Goal: Task Accomplishment & Management: Complete application form

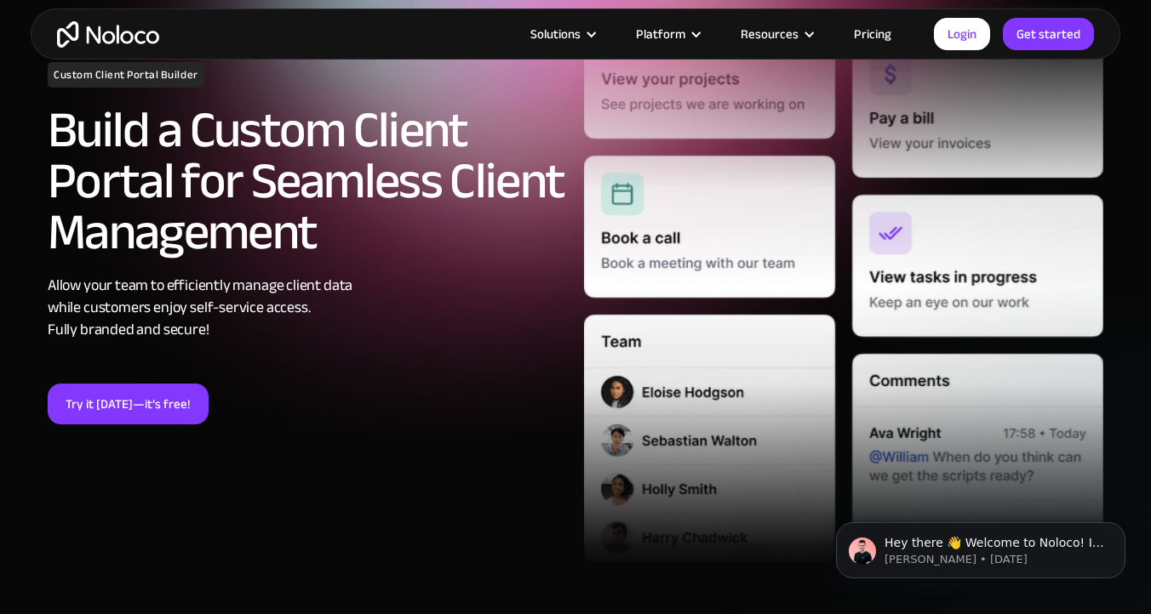
scroll to position [231, 0]
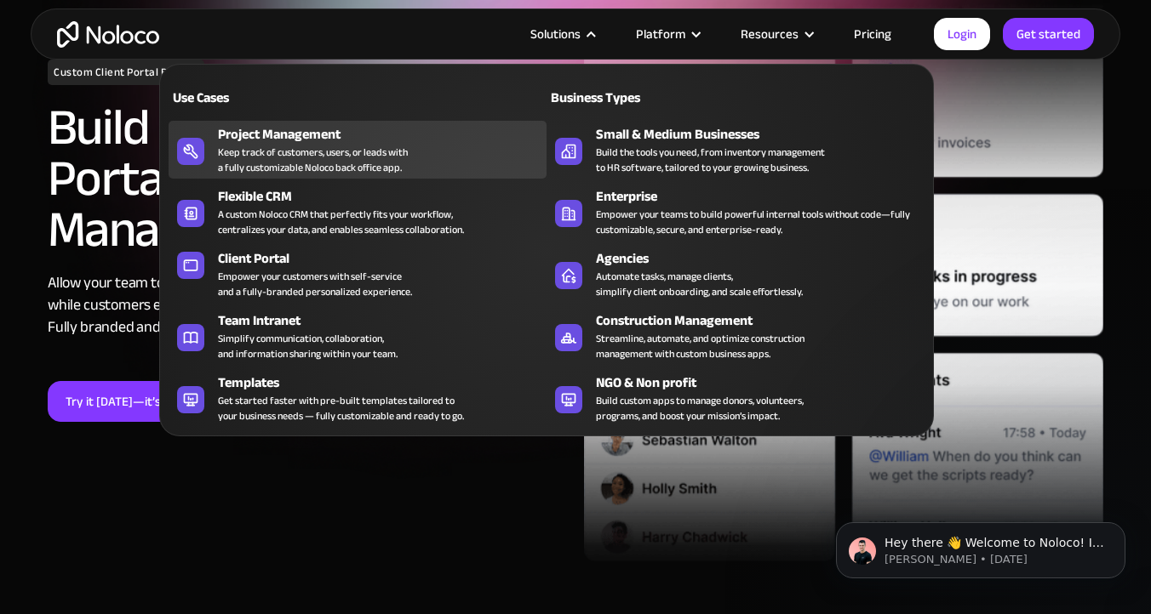
click at [329, 158] on div "Keep track of customers, users, or leads with a fully customizable Noloco back …" at bounding box center [313, 160] width 190 height 31
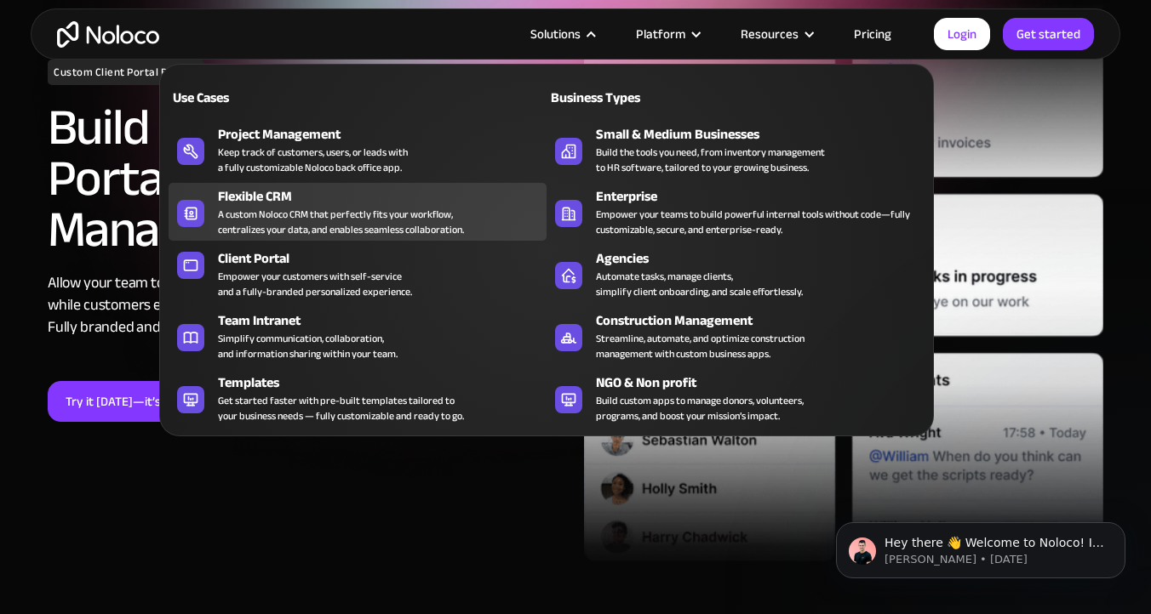
click at [317, 202] on div "Flexible CRM" at bounding box center [386, 196] width 336 height 20
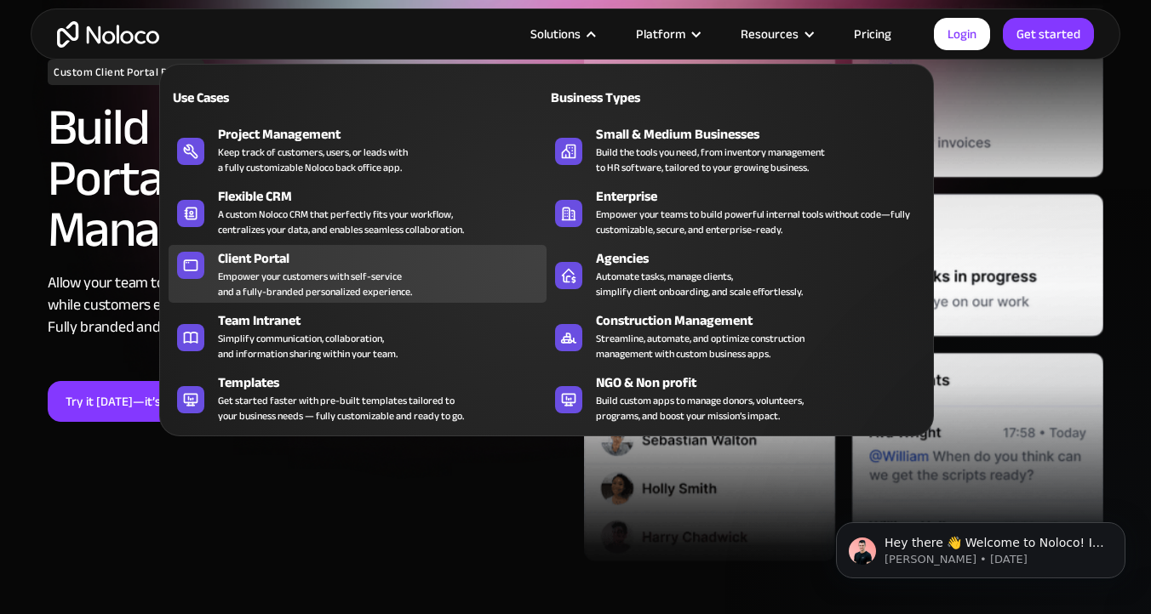
click at [317, 260] on div "Client Portal" at bounding box center [386, 258] width 336 height 20
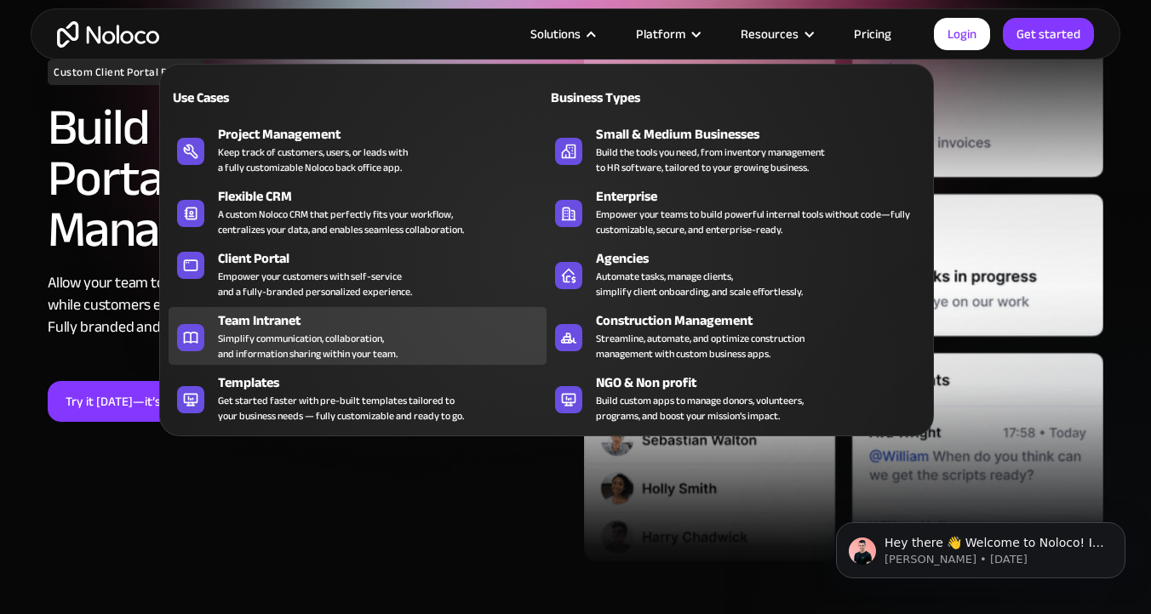
click at [317, 318] on div "Team Intranet" at bounding box center [386, 321] width 336 height 20
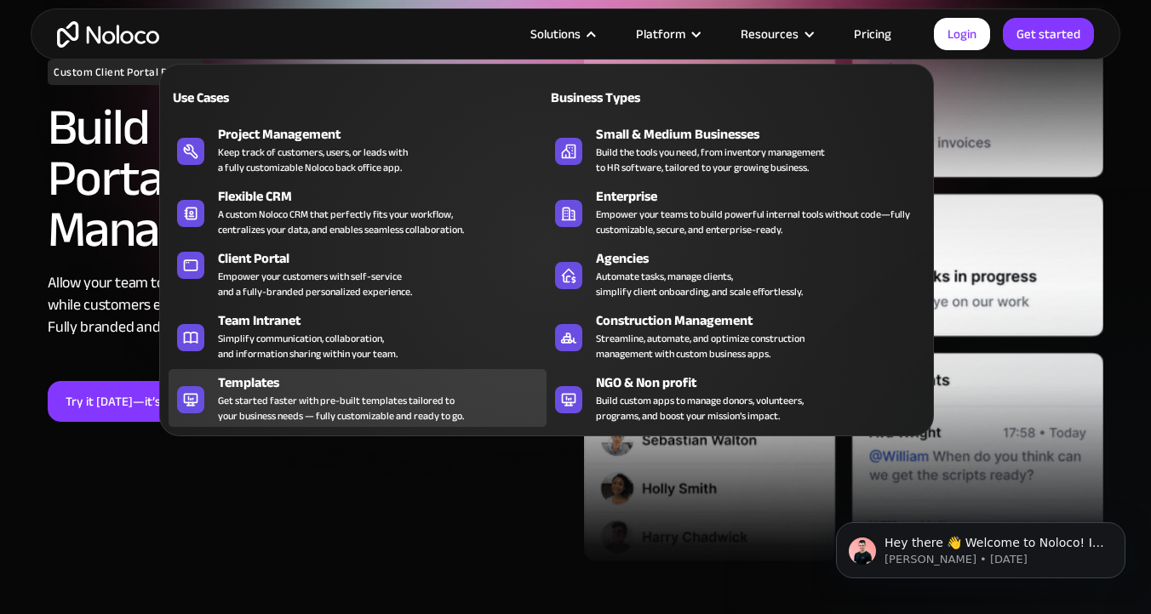
click at [316, 388] on div "Templates" at bounding box center [386, 383] width 336 height 20
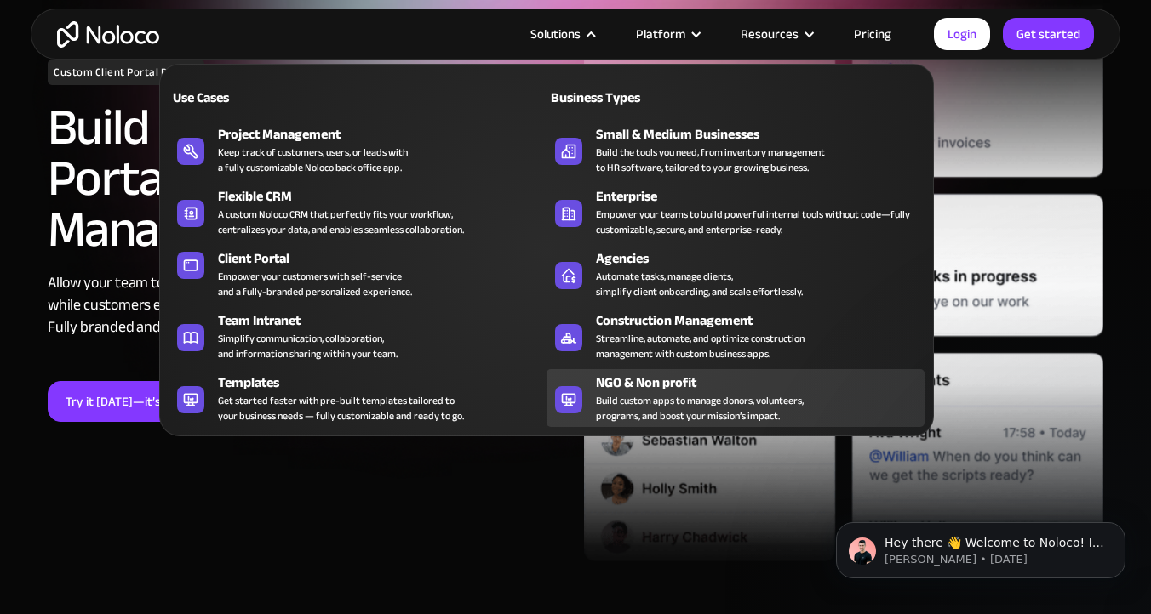
click at [633, 397] on div "Build custom apps to manage donors, volunteers, programs, and boost your missio…" at bounding box center [700, 408] width 208 height 31
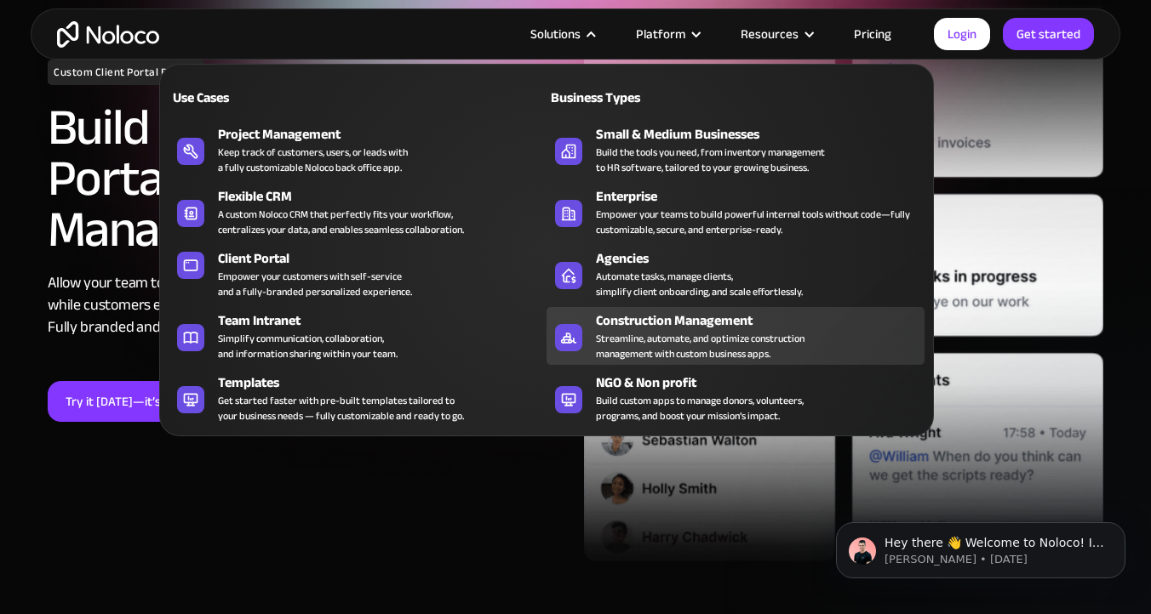
click at [633, 338] on div "Streamline, automate, and optimize construction management with custom business…" at bounding box center [700, 346] width 208 height 31
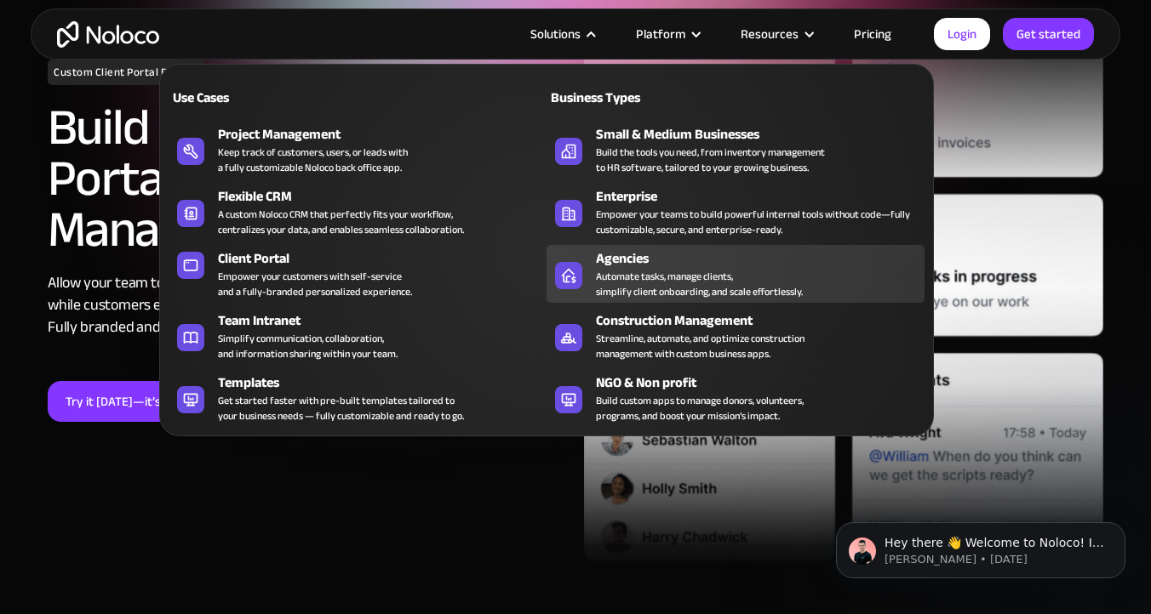
click at [633, 273] on div "Automate tasks, manage clients, simplify client onboarding, and scale effortles…" at bounding box center [699, 284] width 207 height 31
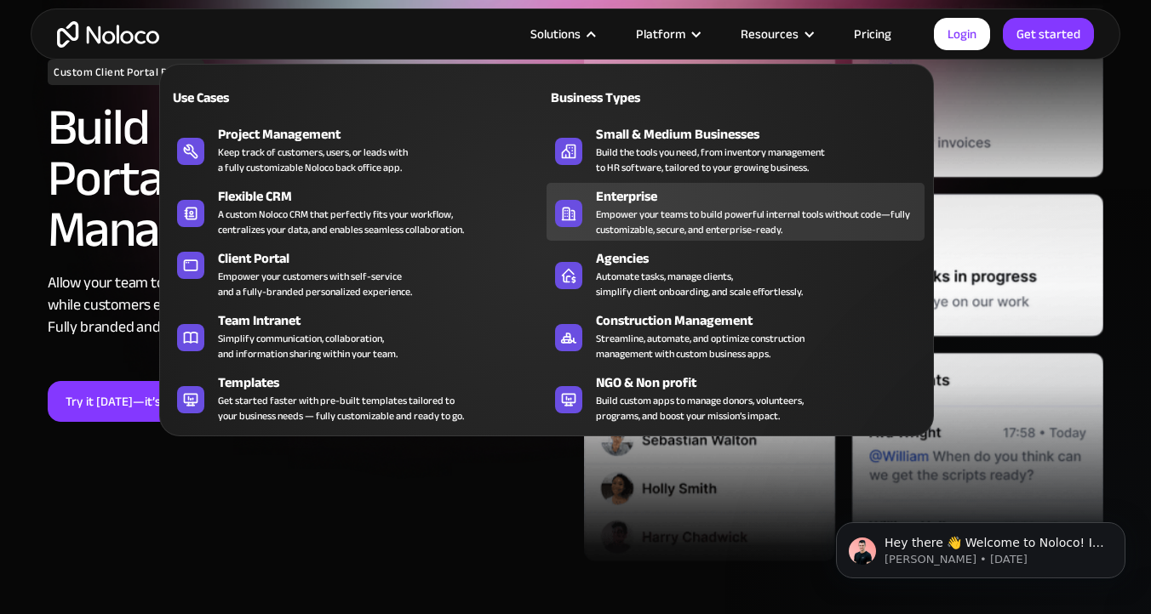
click at [638, 194] on div "Enterprise" at bounding box center [764, 196] width 336 height 20
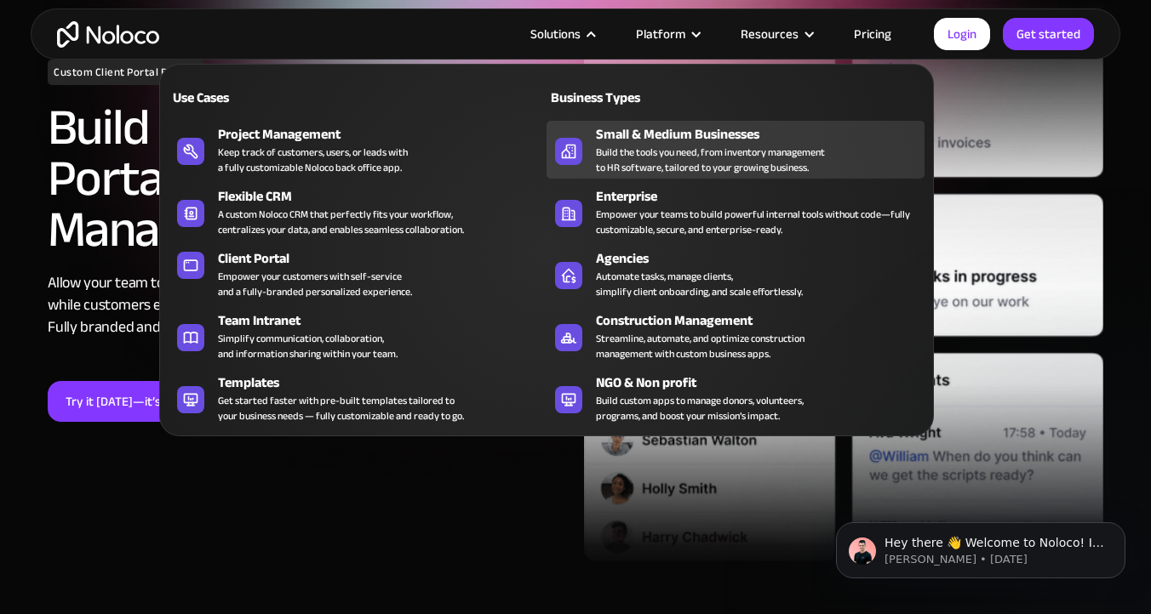
click at [638, 137] on div "Small & Medium Businesses" at bounding box center [764, 134] width 336 height 20
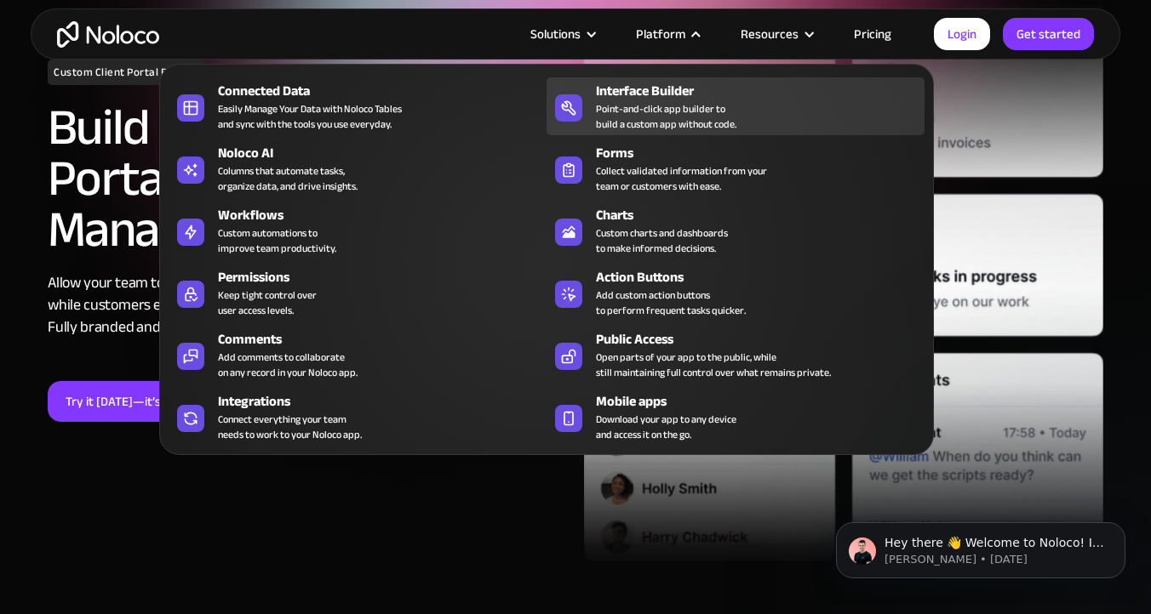
click at [644, 103] on div "Point-and-click app builder to build a custom app without code." at bounding box center [666, 116] width 140 height 31
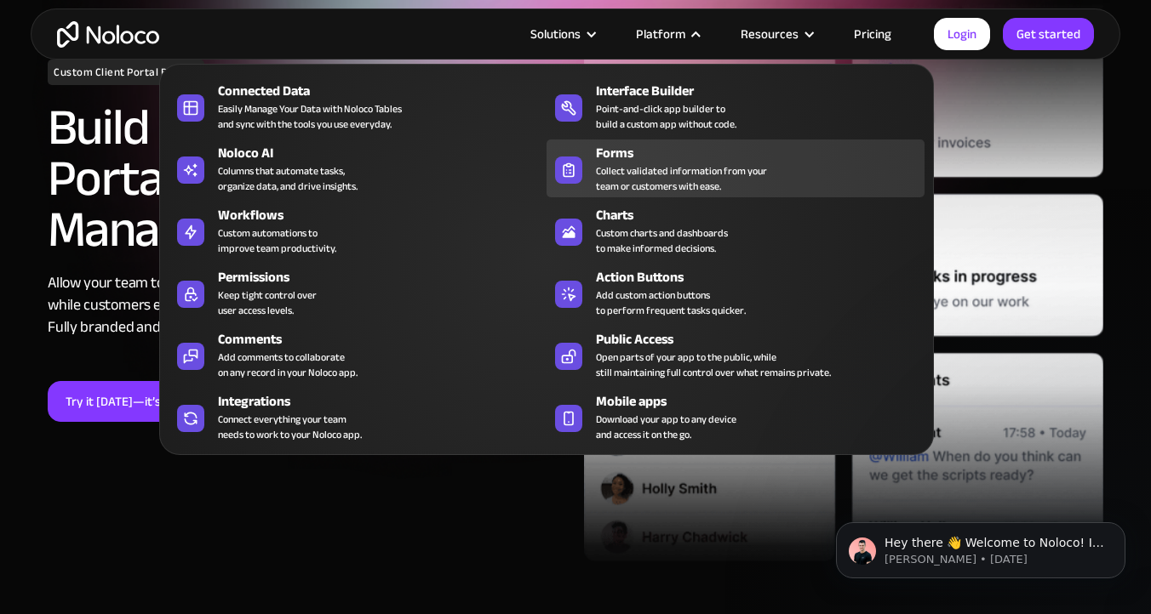
click at [637, 163] on div "Collect validated information from your team or customers with ease." at bounding box center [681, 178] width 171 height 31
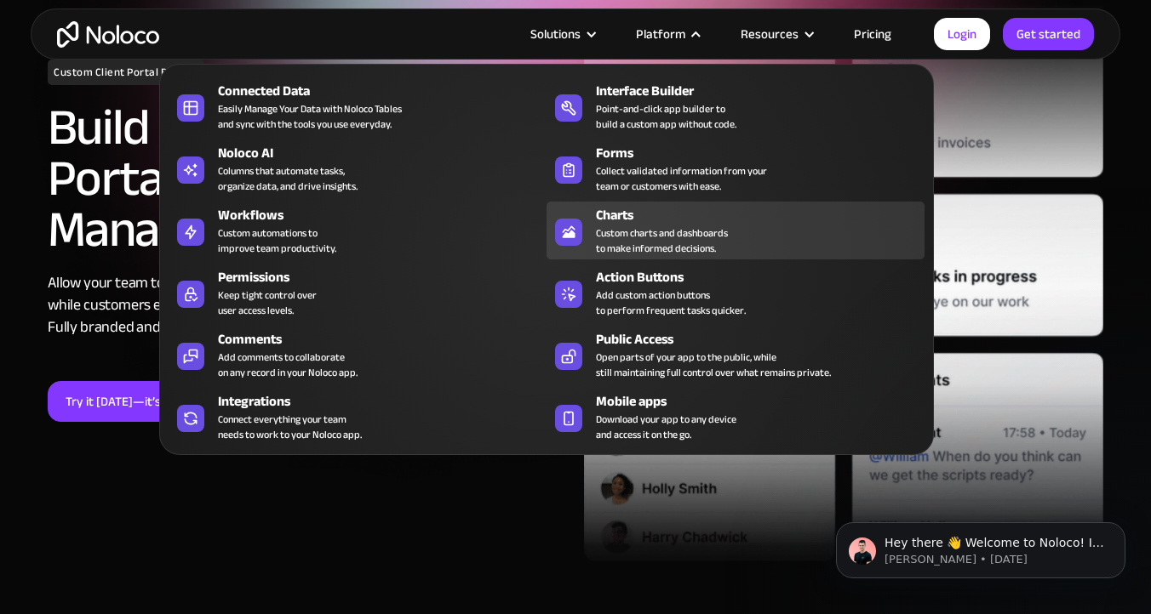
click at [625, 226] on div "Custom charts and dashboards to make informed decisions." at bounding box center [662, 241] width 132 height 31
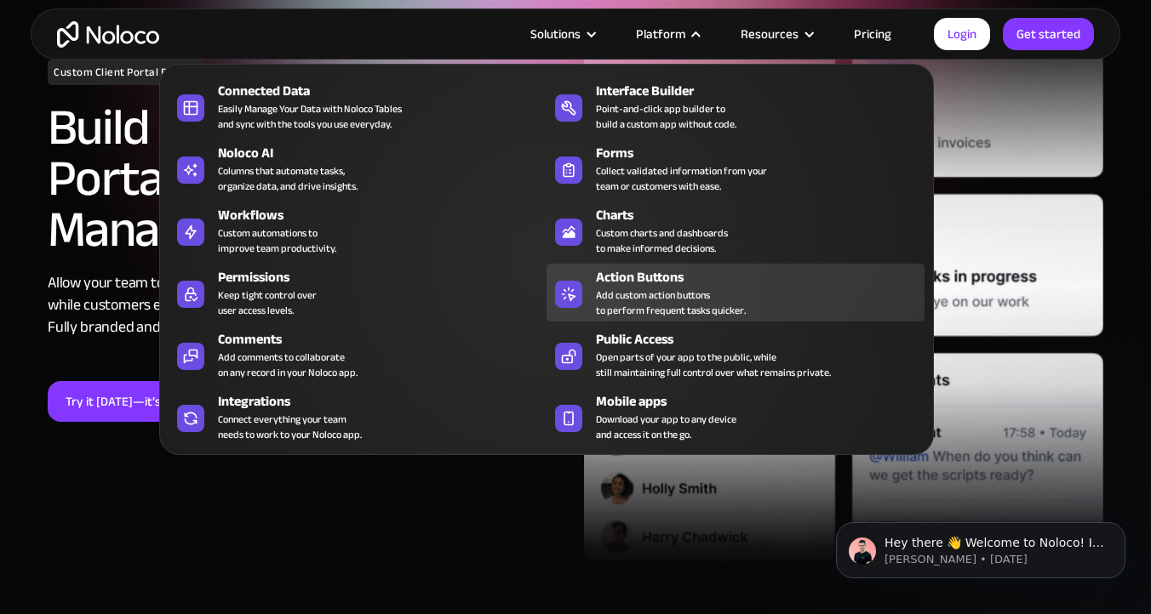
click at [620, 279] on div "Action Buttons" at bounding box center [764, 277] width 336 height 20
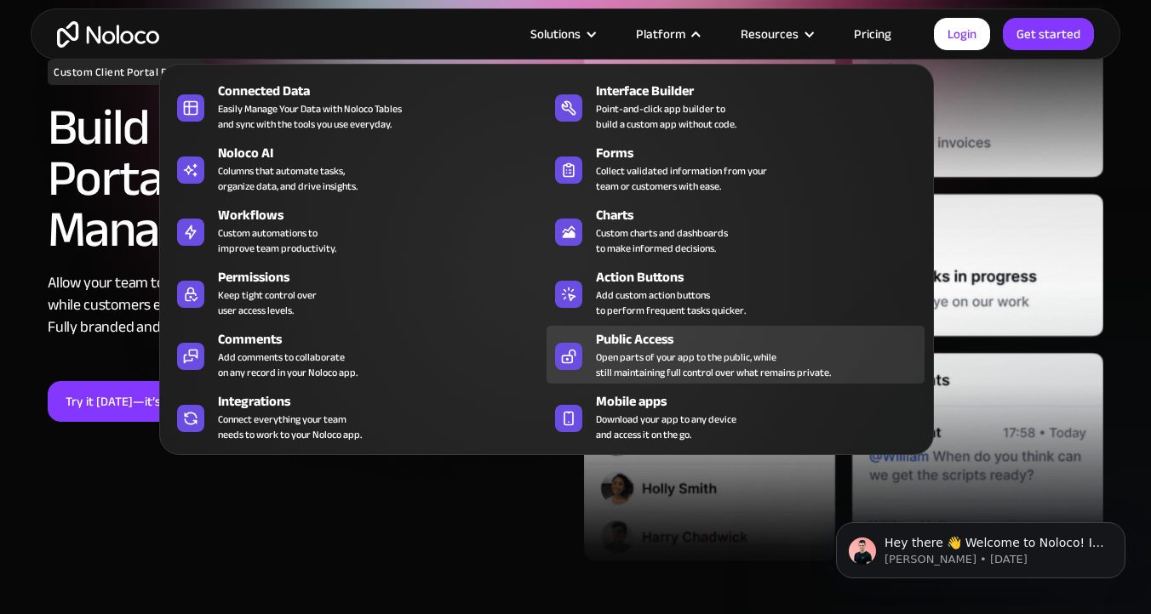
click at [615, 332] on div "Public Access" at bounding box center [764, 339] width 336 height 20
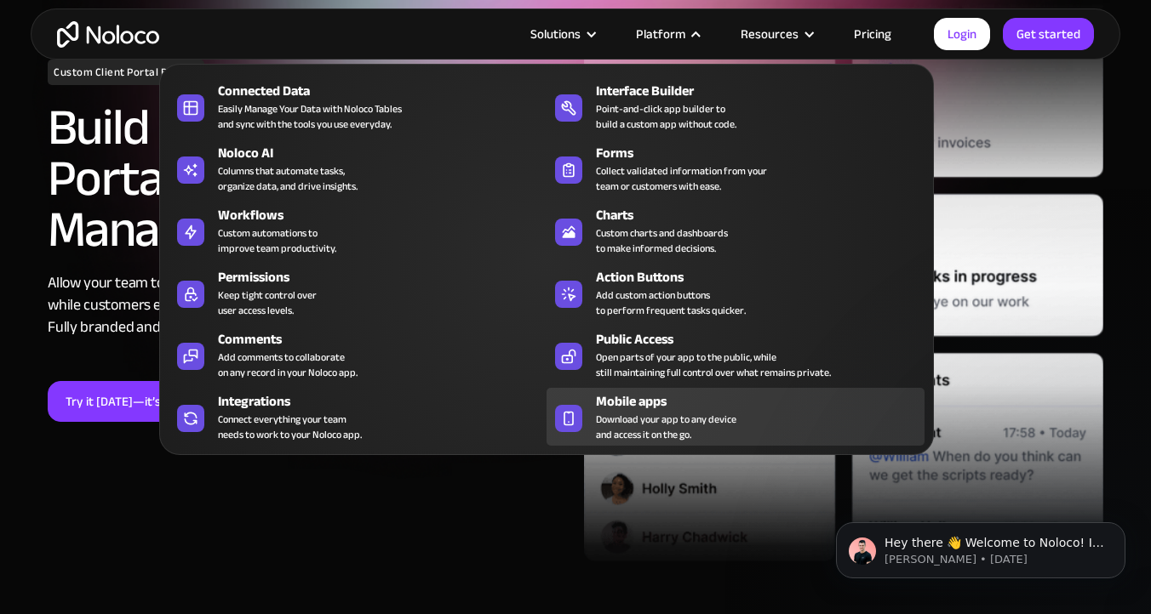
click at [615, 398] on div "Mobile apps" at bounding box center [764, 401] width 336 height 20
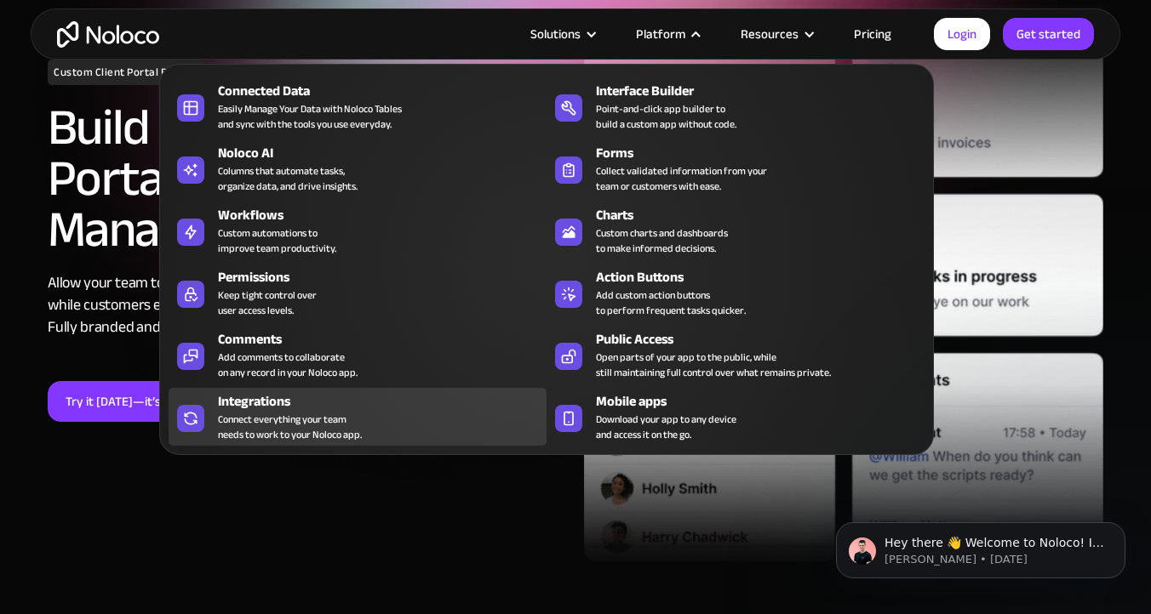
click at [266, 398] on div "Integrations" at bounding box center [386, 401] width 336 height 20
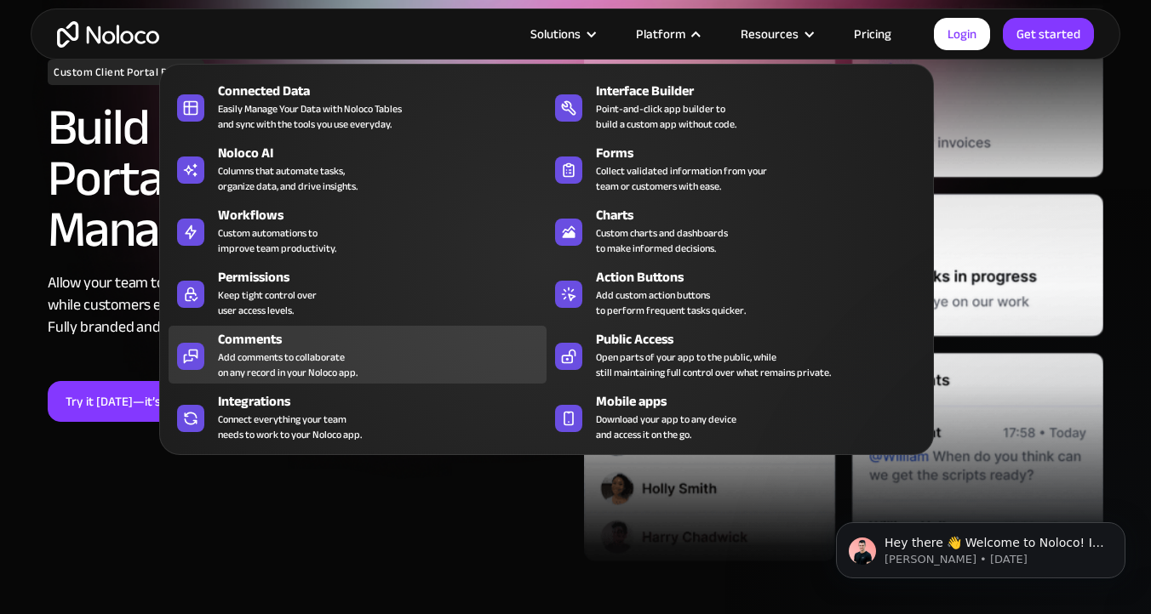
click at [269, 368] on div "Add comments to collaborate on any record in your Noloco app." at bounding box center [288, 365] width 140 height 31
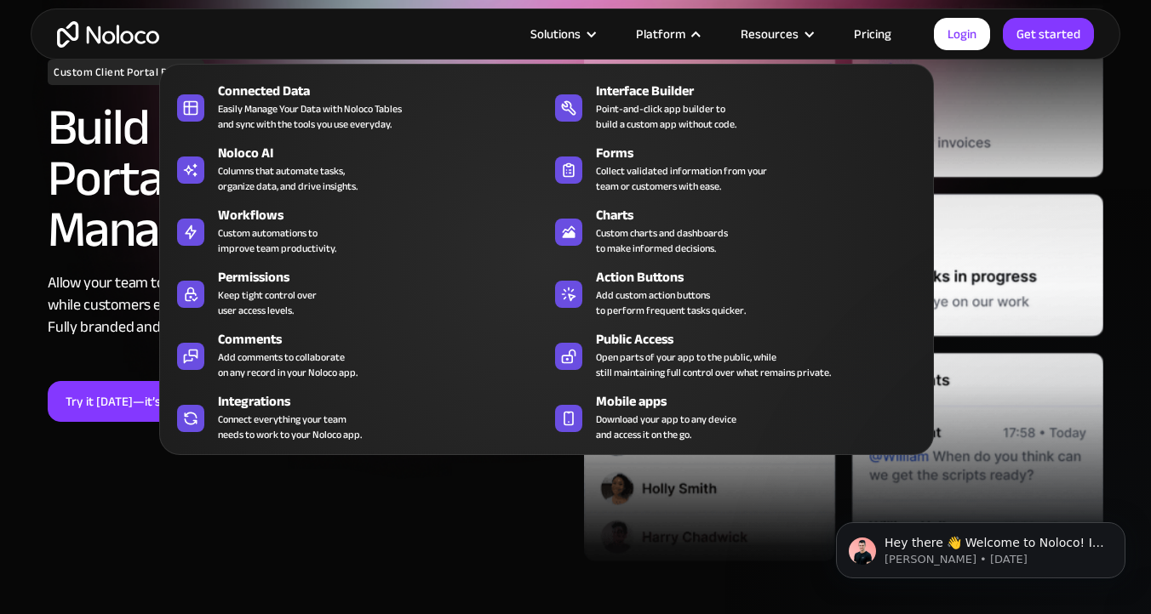
click at [269, 323] on div "Connected Data Easily Manage Your Data with Noloco Tables and sync with the too…" at bounding box center [546, 259] width 774 height 391
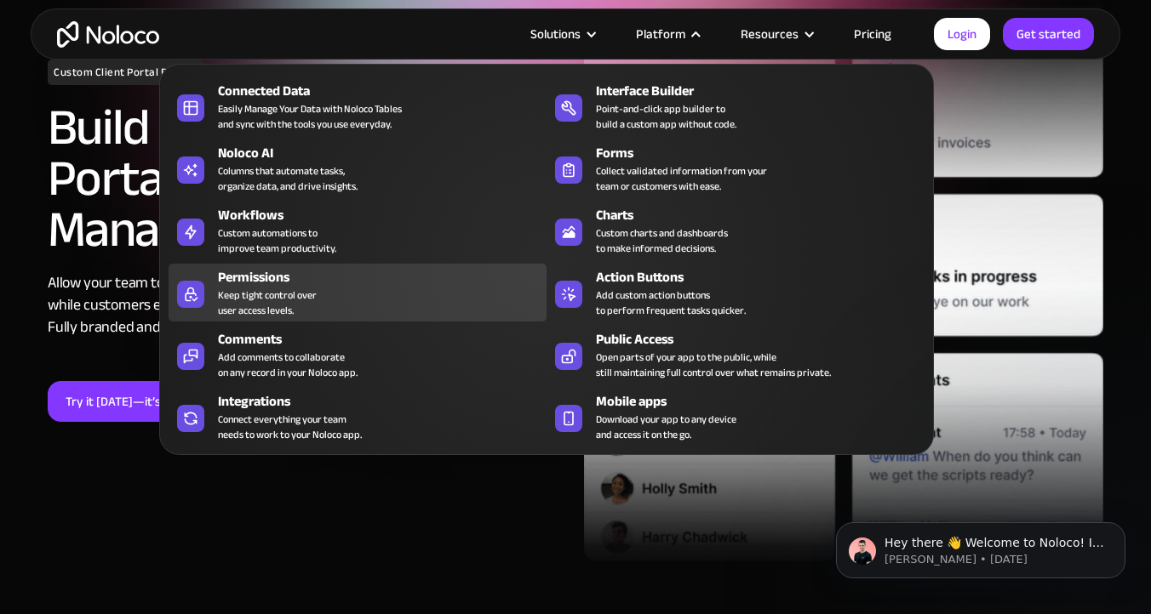
click at [268, 315] on div "Keep tight control over user access levels." at bounding box center [267, 303] width 99 height 31
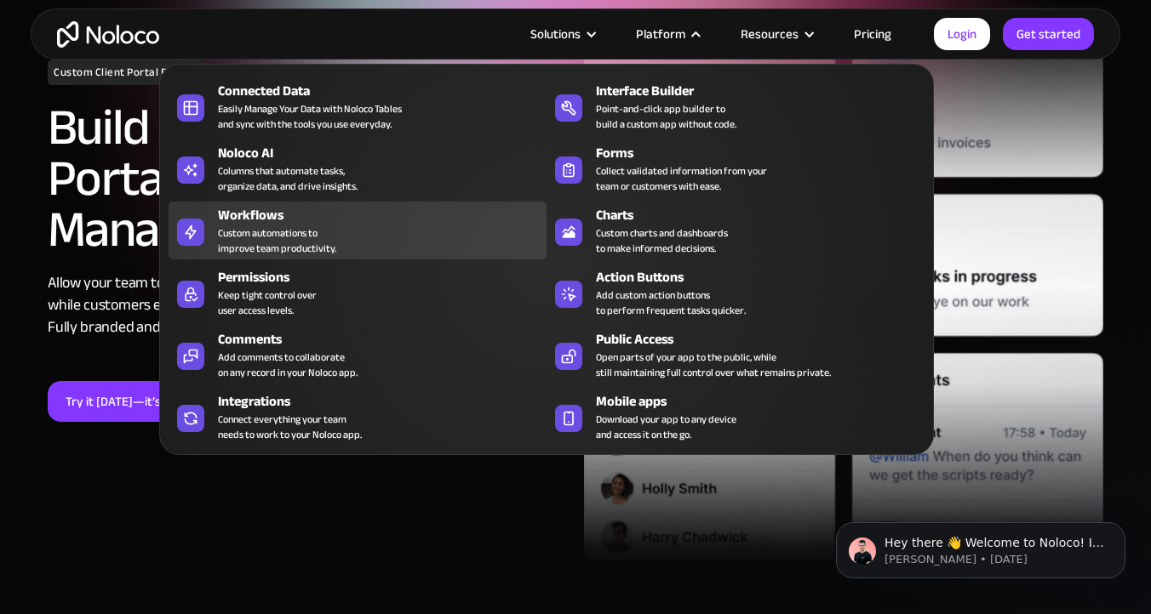
click at [286, 241] on div "Custom automations to improve team productivity." at bounding box center [277, 241] width 118 height 31
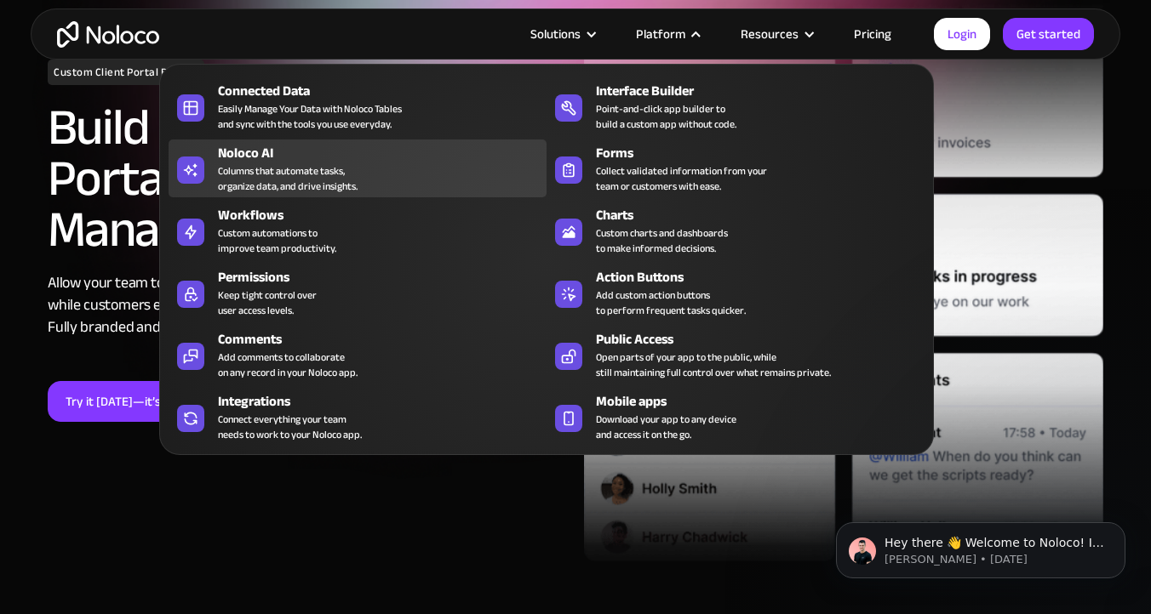
click at [299, 182] on div "Columns that automate tasks, organize data, and drive insights." at bounding box center [288, 178] width 140 height 31
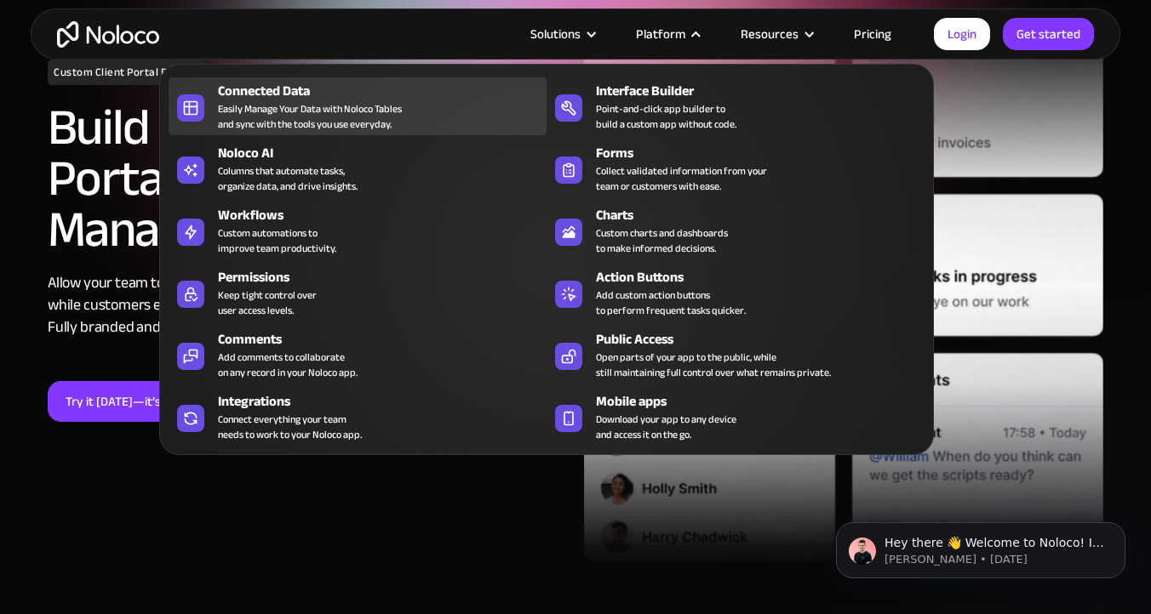
click at [337, 104] on div "Easily Manage Your Data with Noloco Tables and sync with the tools you use ever…" at bounding box center [310, 116] width 184 height 31
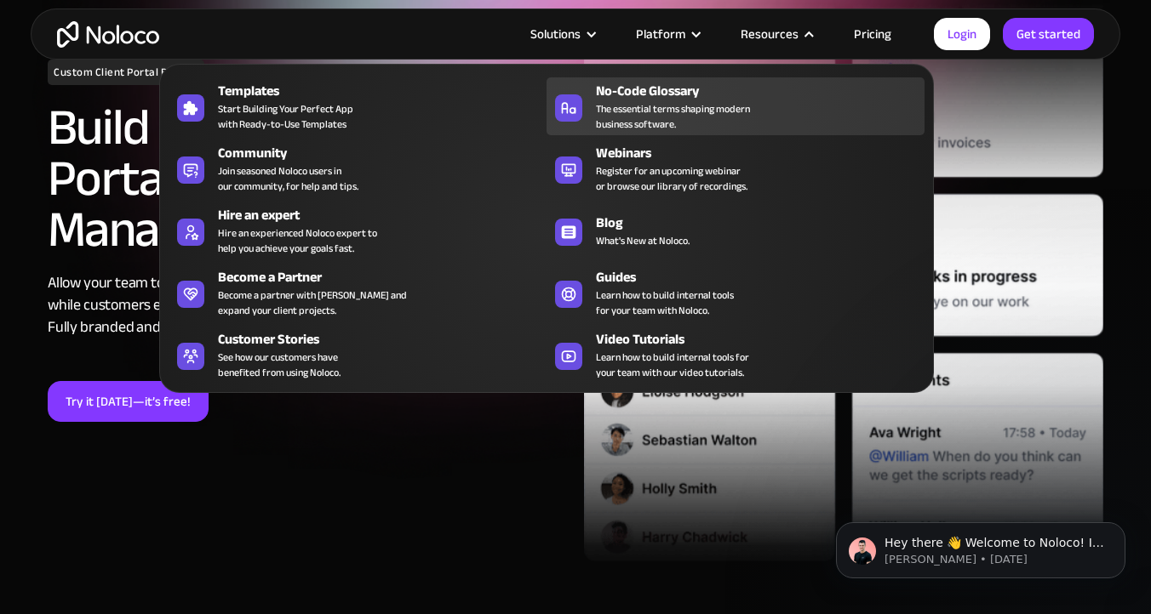
click at [667, 128] on span "The essential terms shaping modern business software." at bounding box center [673, 116] width 154 height 31
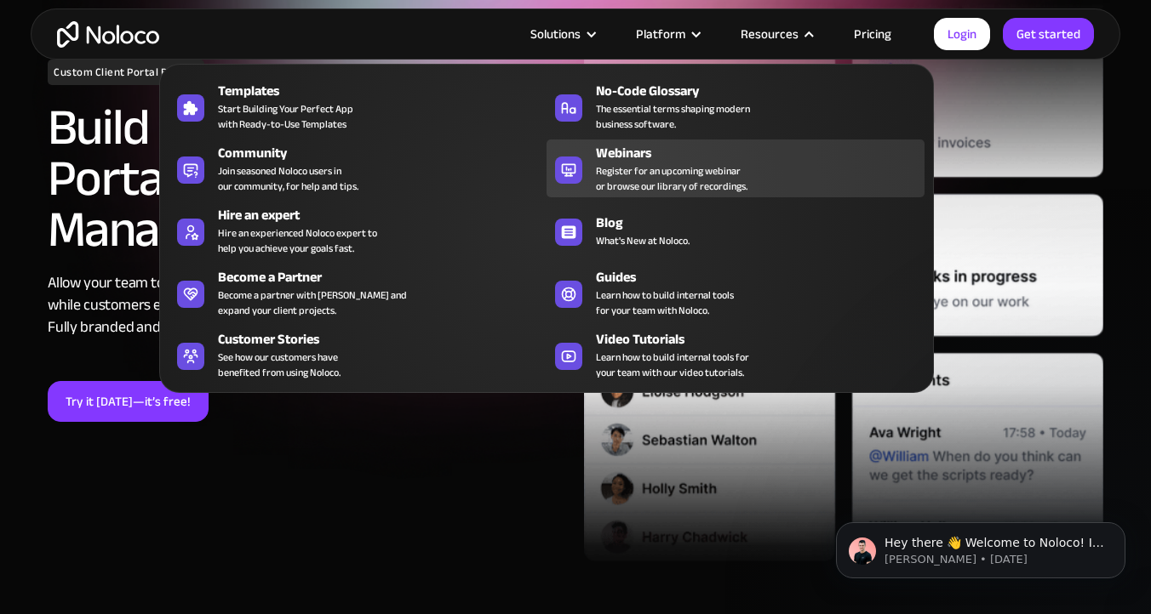
click at [650, 153] on div "Webinars" at bounding box center [764, 153] width 336 height 20
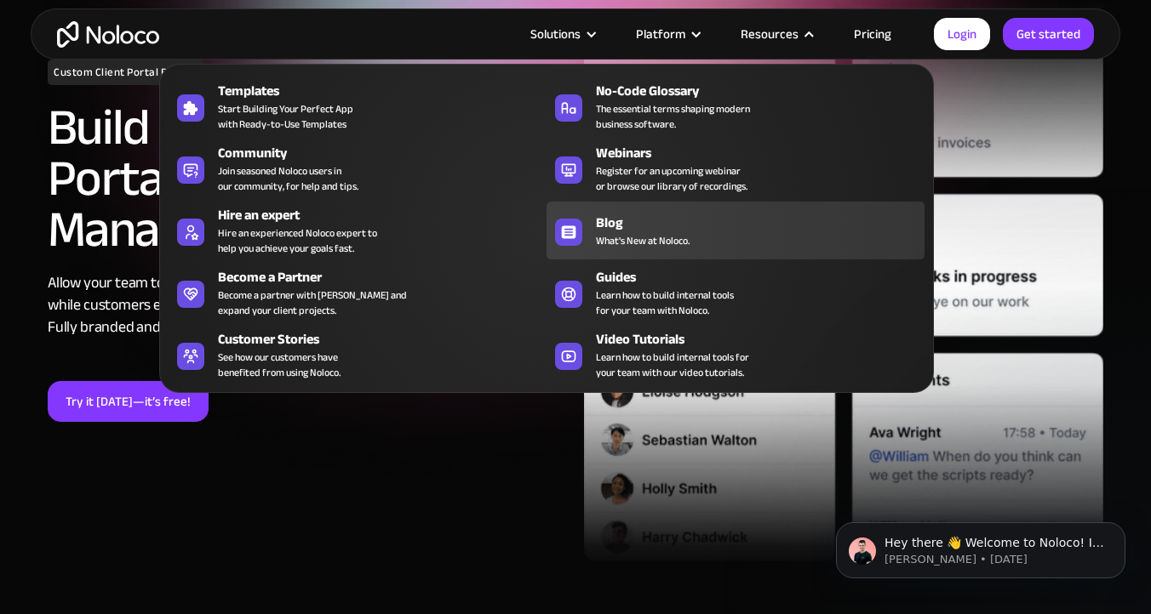
click at [628, 236] on span "What's New at Noloco." at bounding box center [643, 240] width 94 height 15
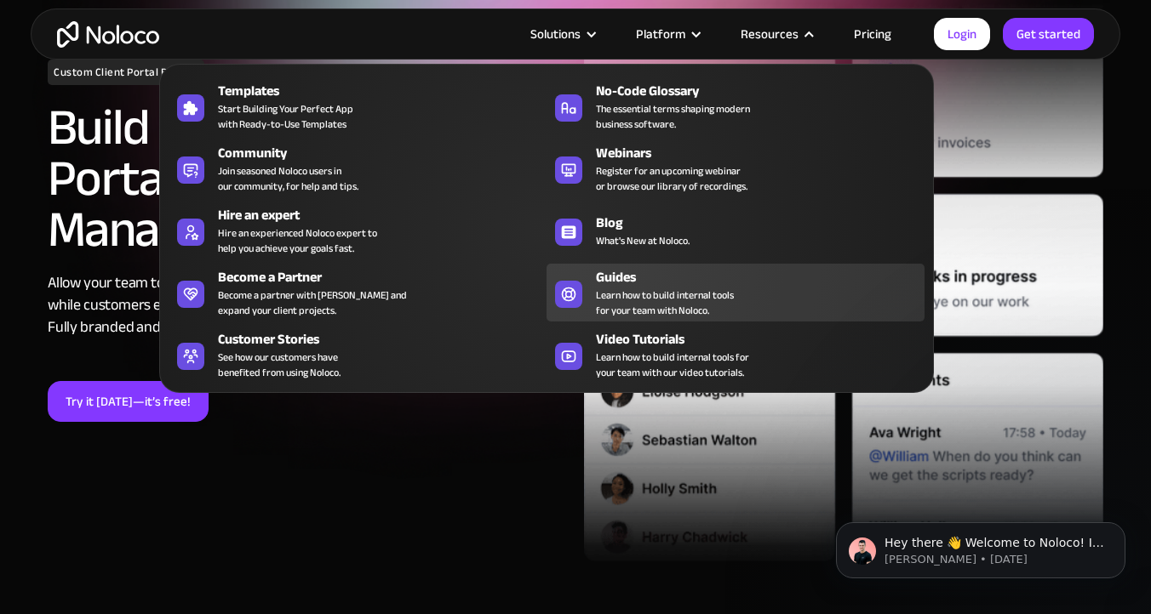
click at [616, 302] on span "Learn how to build internal tools for your team with Noloco." at bounding box center [665, 303] width 138 height 31
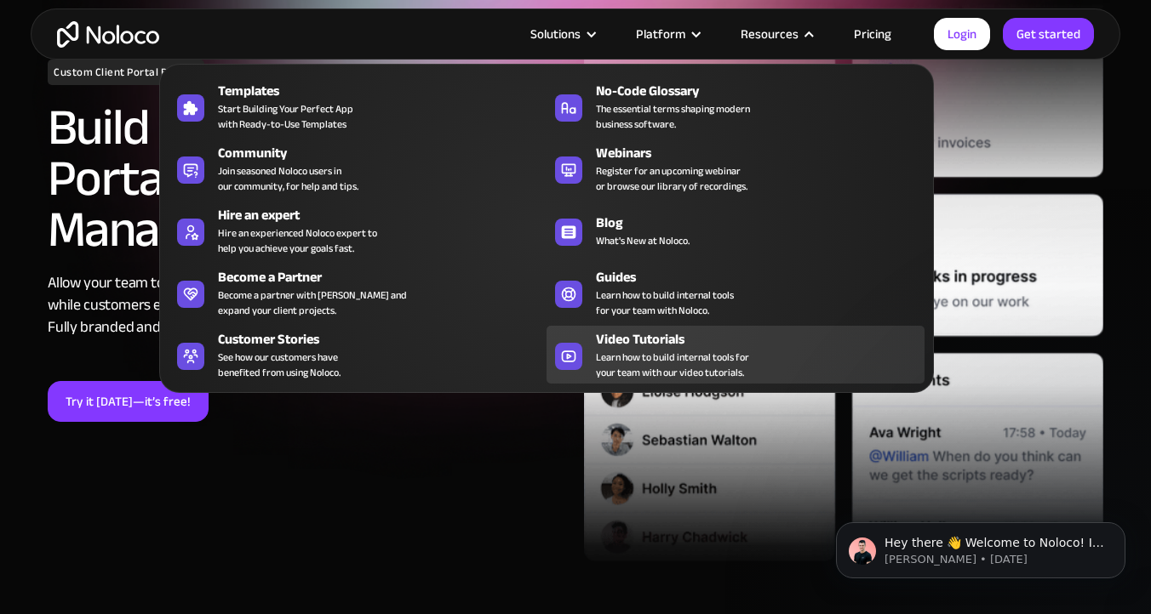
click at [608, 355] on span "Learn how to build internal tools for your team with our video tutorials." at bounding box center [672, 365] width 153 height 31
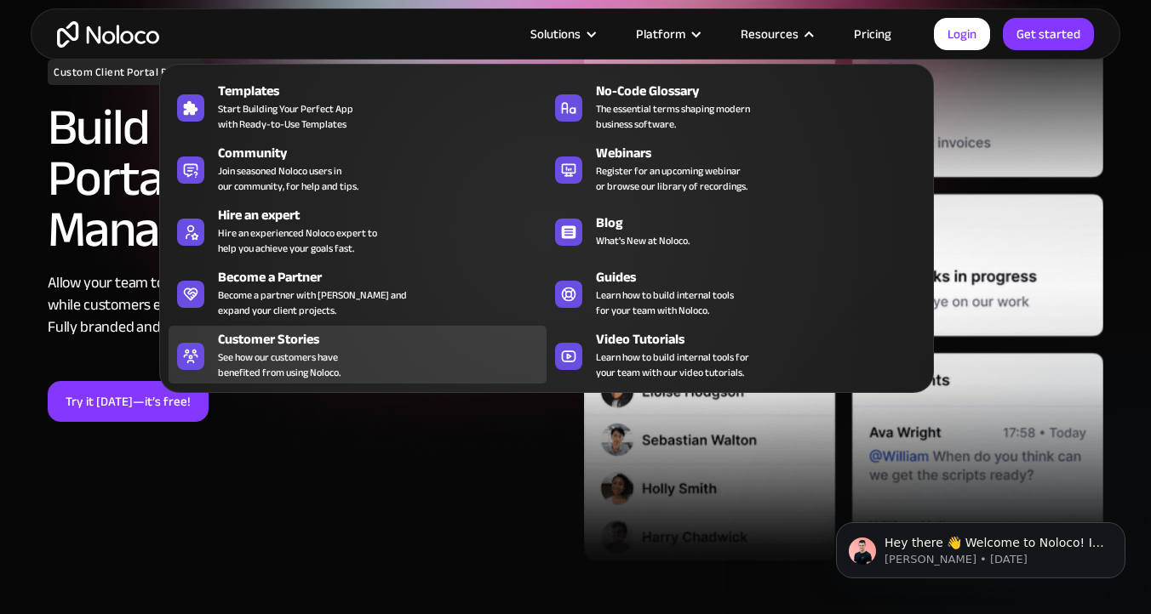
click at [377, 366] on div "Customer Stories See how our customers have benefited from using Noloco." at bounding box center [378, 354] width 320 height 51
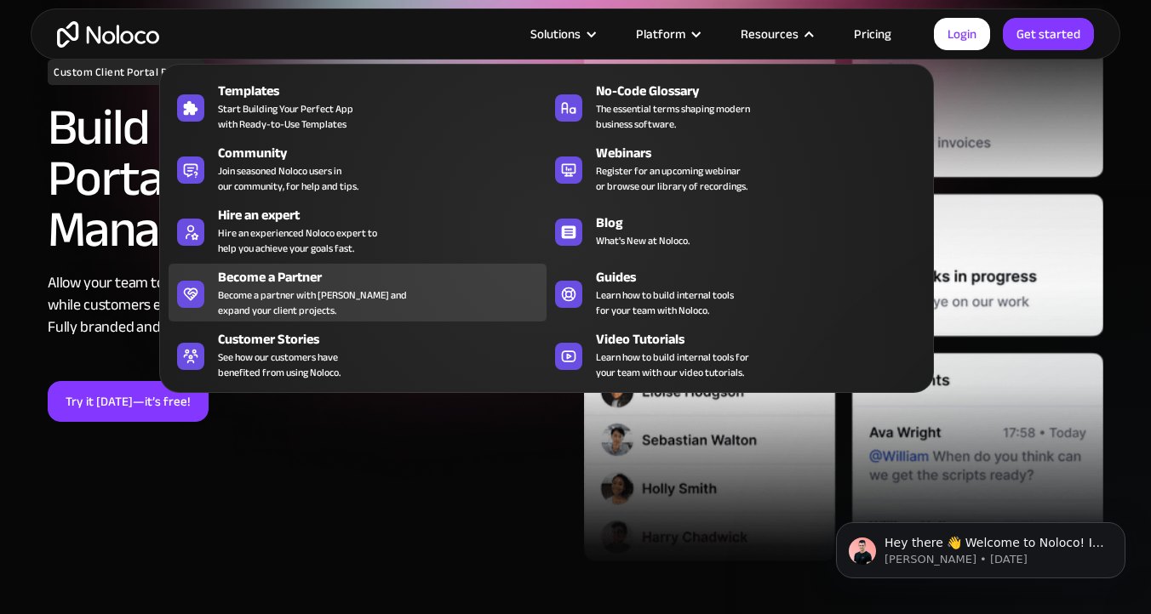
click at [374, 288] on div "Become a Partner Become a partner with Noloco and expand your client projects." at bounding box center [378, 292] width 320 height 51
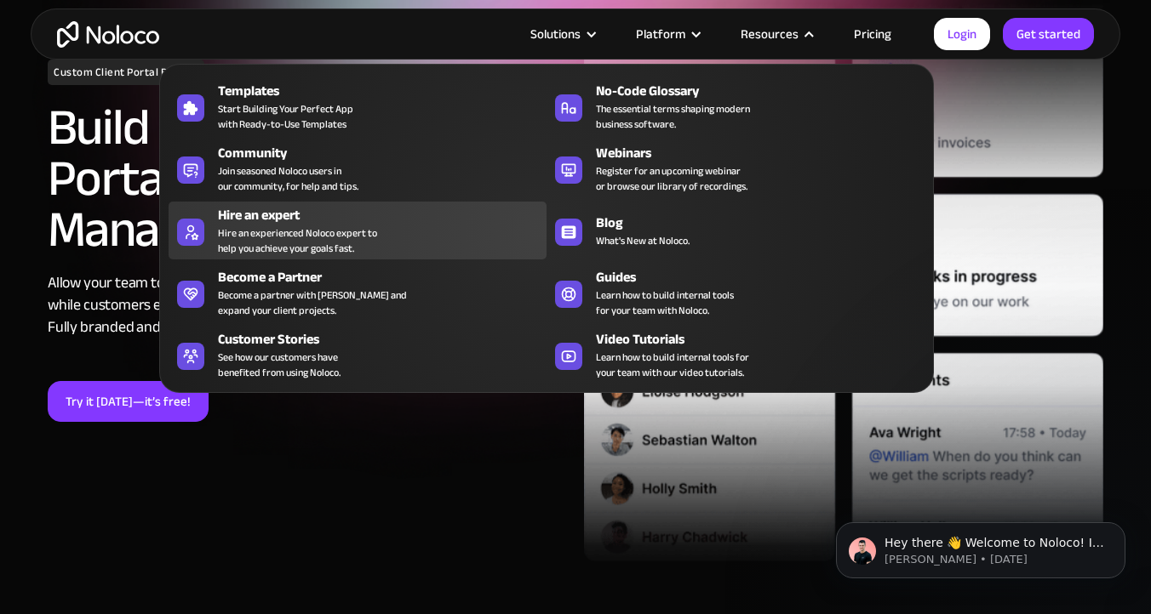
click at [374, 222] on div "Hire an expert" at bounding box center [386, 215] width 336 height 20
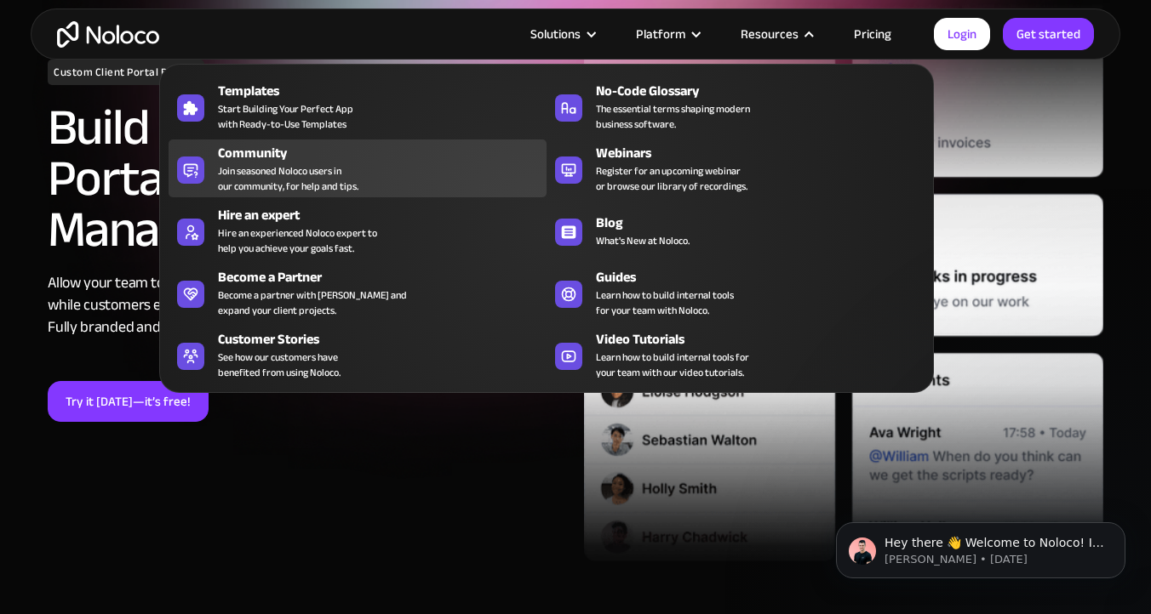
click at [375, 187] on div "Community Join seasoned Noloco users in our community, for help and tips." at bounding box center [378, 168] width 320 height 51
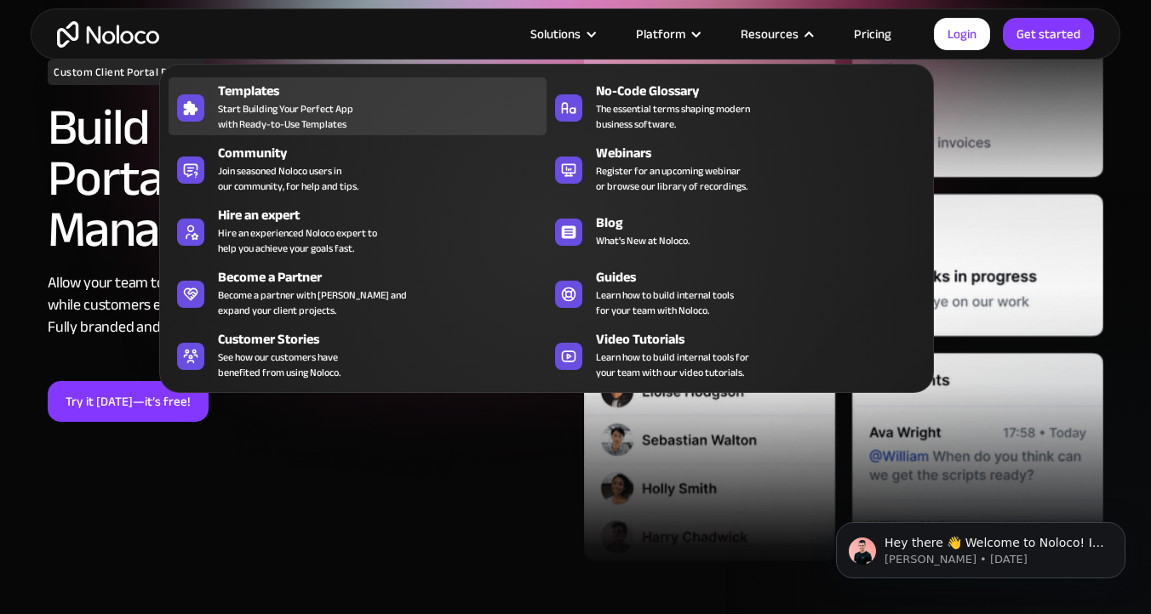
click at [385, 128] on div "Templates Start Building Your Perfect App with Ready-to-Use Templates" at bounding box center [378, 106] width 320 height 51
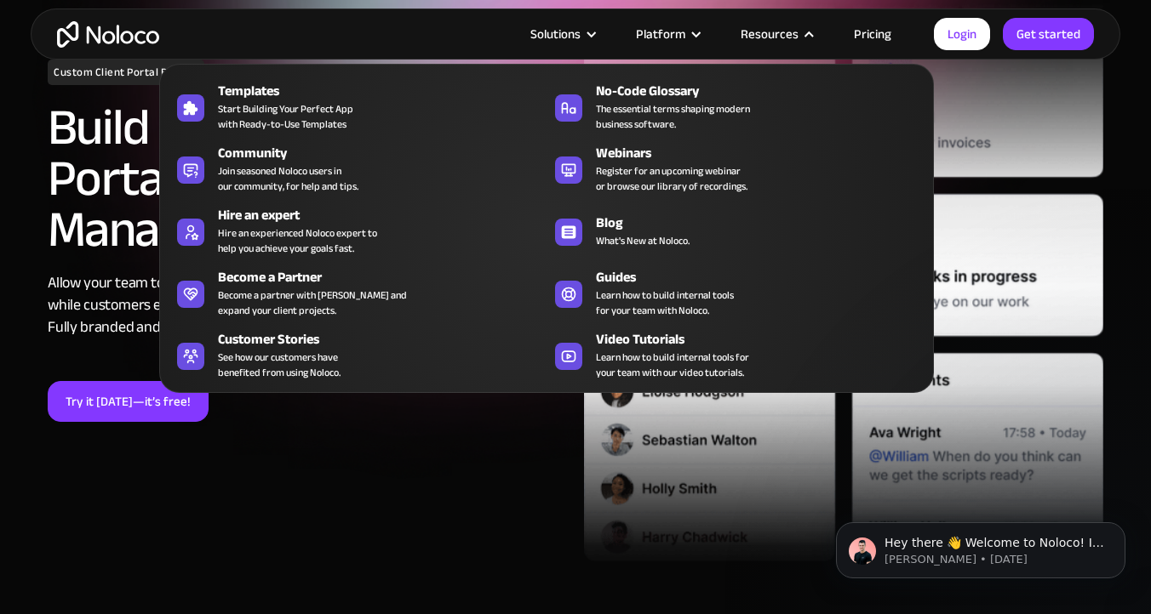
click at [884, 33] on link "Pricing" at bounding box center [872, 34] width 80 height 22
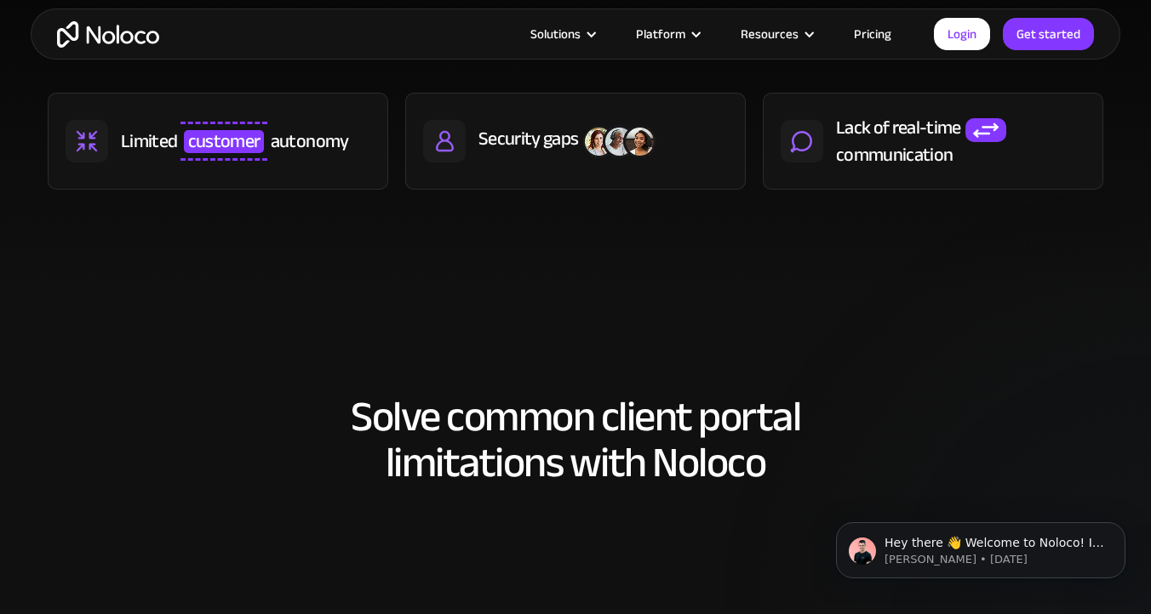
scroll to position [845, 0]
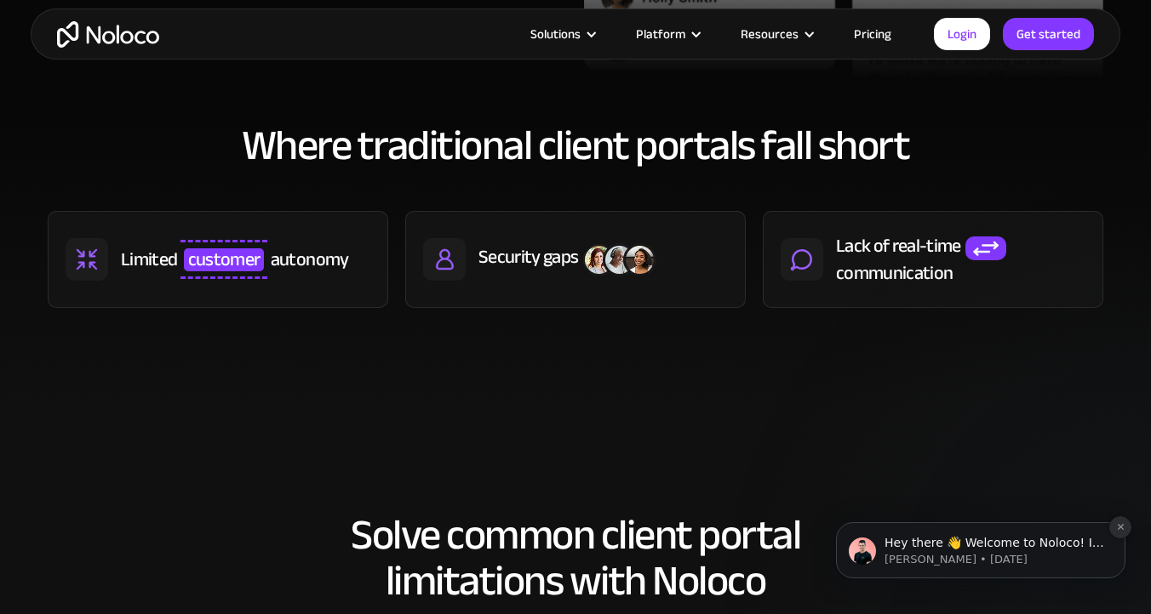
click at [1117, 523] on icon "Dismiss notification" at bounding box center [1120, 526] width 9 height 9
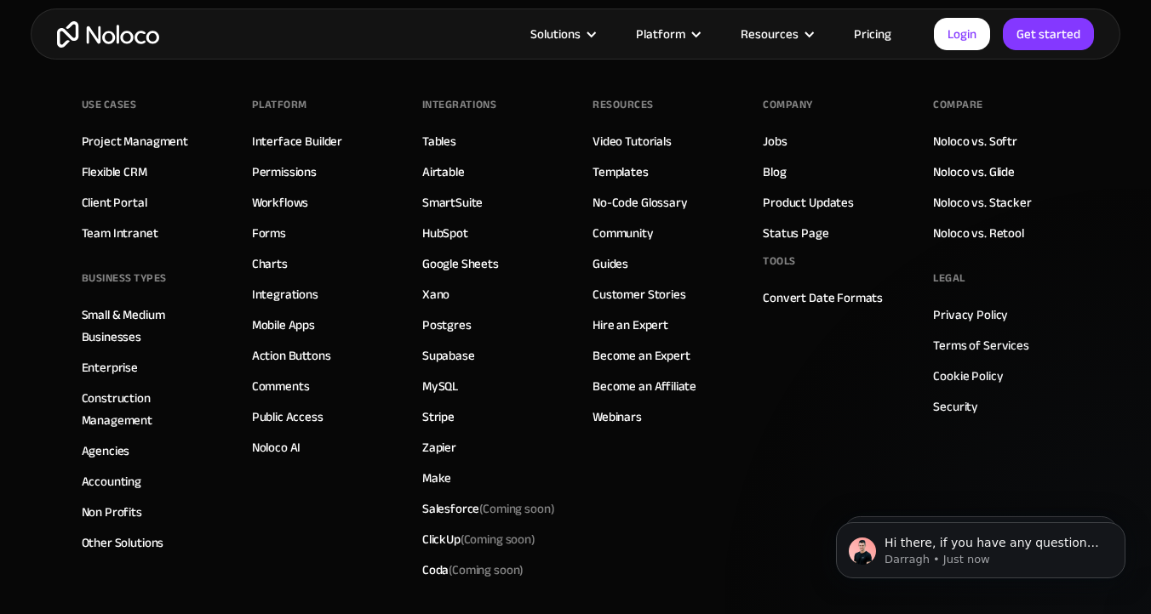
scroll to position [9491, 0]
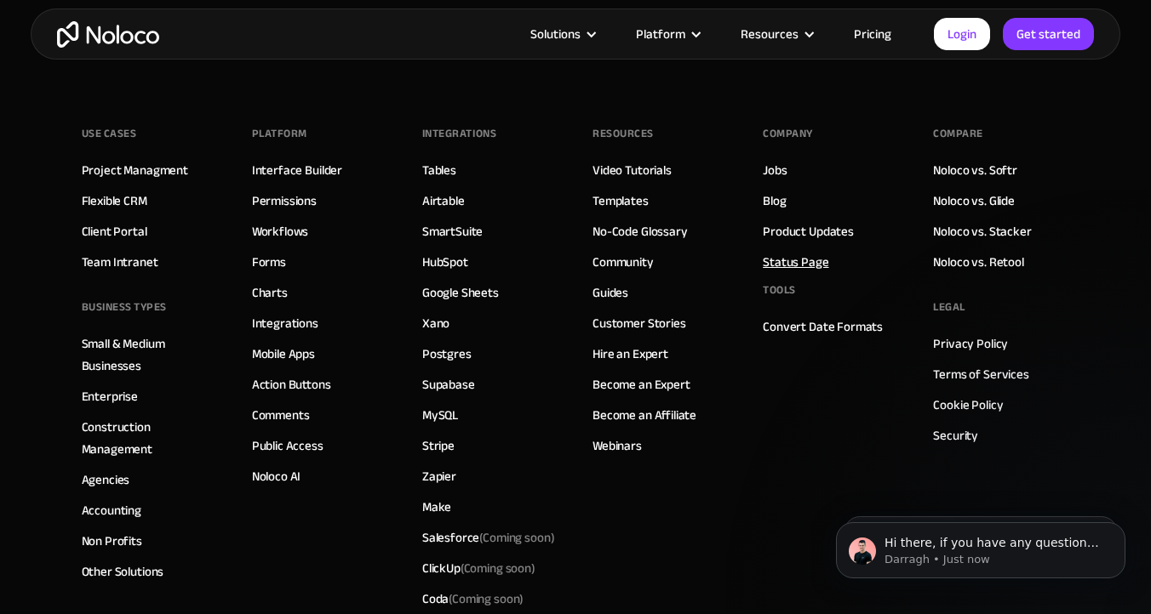
click at [816, 261] on link "Status Page" at bounding box center [795, 262] width 66 height 22
click at [820, 221] on link "Product Updates" at bounding box center [807, 231] width 91 height 22
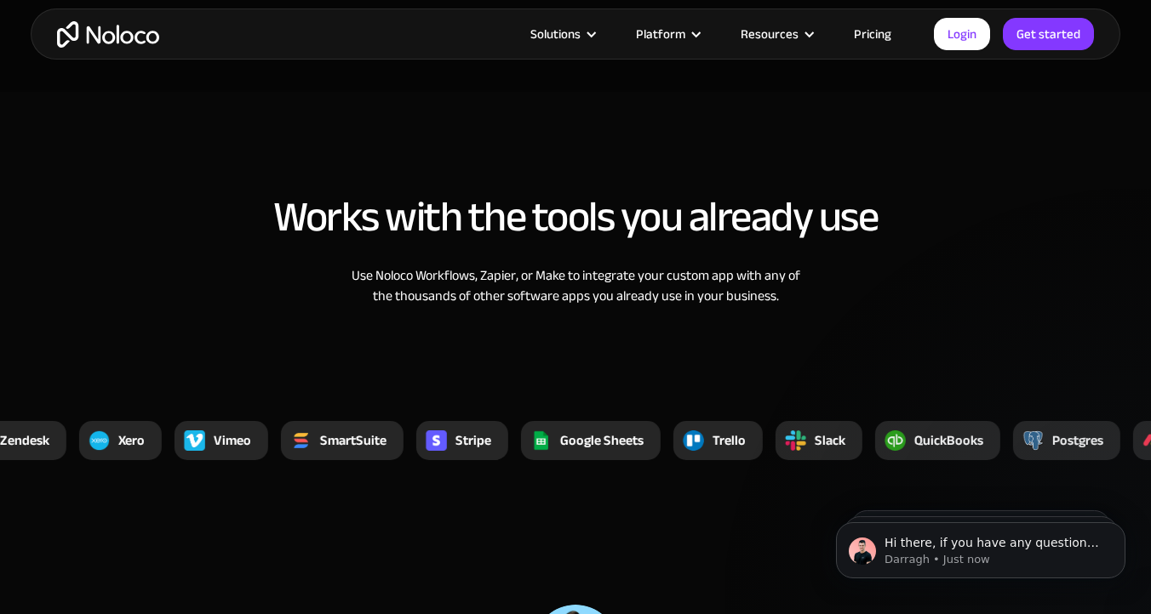
scroll to position [6563, 0]
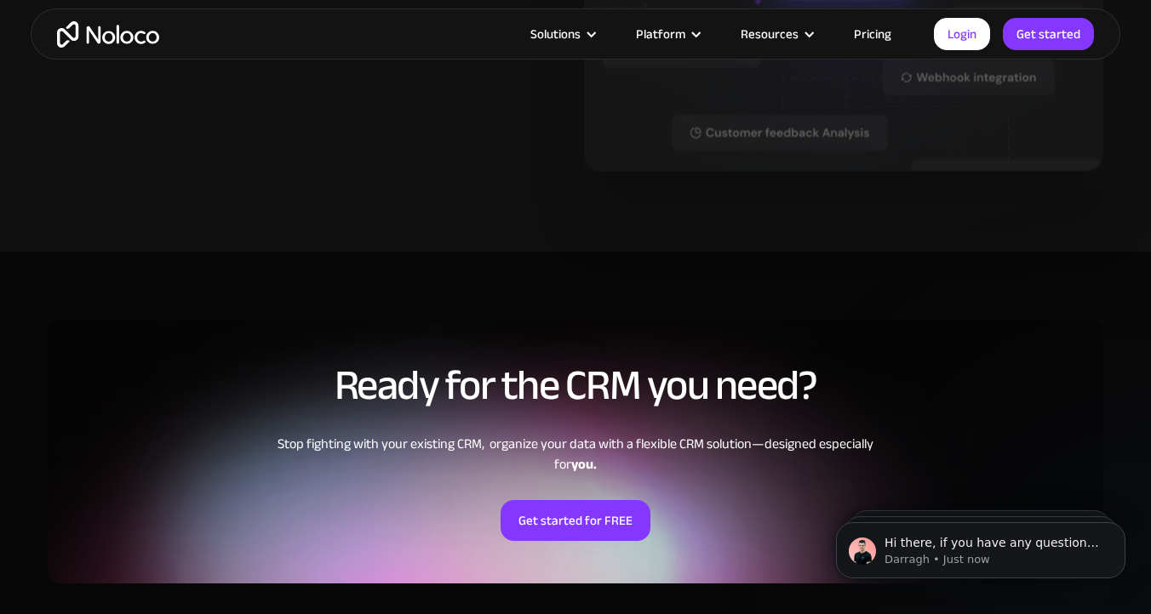
scroll to position [3377, 0]
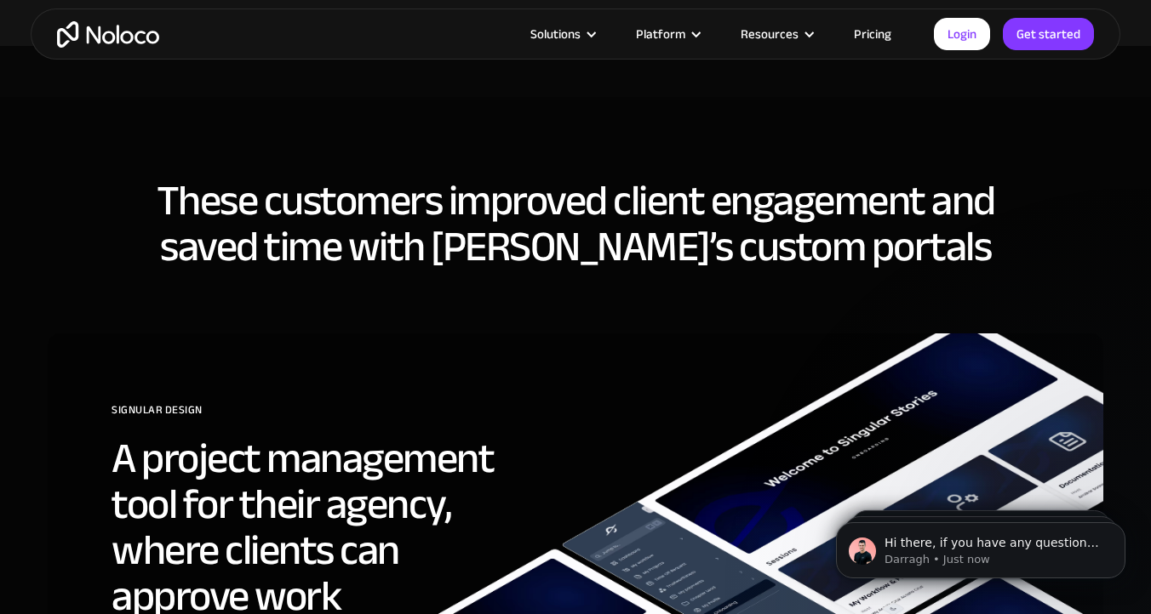
scroll to position [5054, 0]
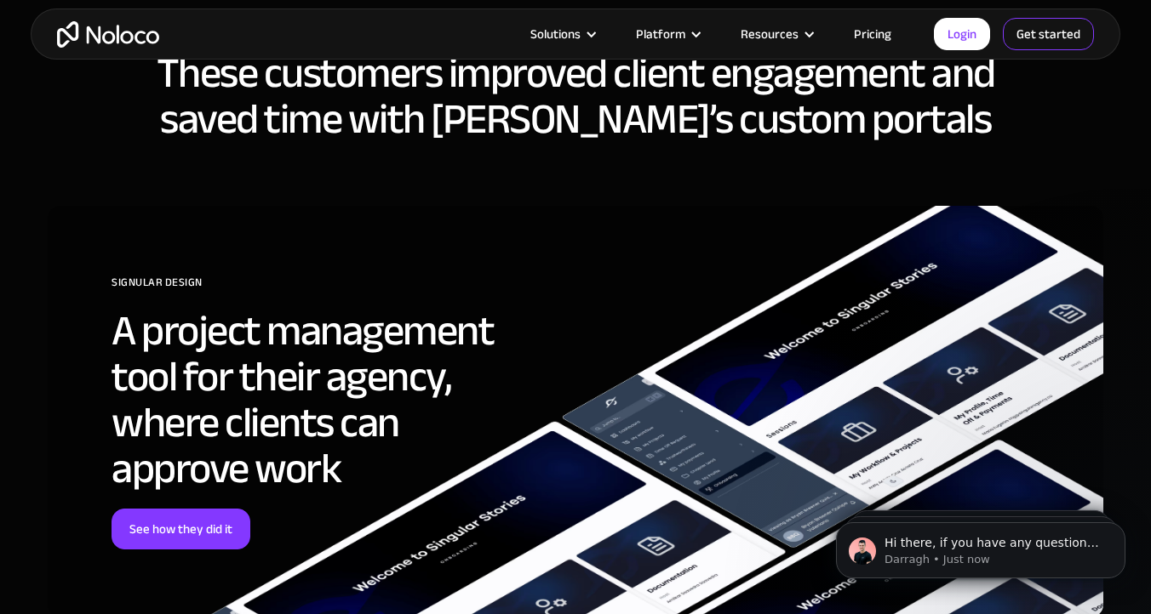
click at [1047, 44] on link "Get started" at bounding box center [1047, 34] width 91 height 32
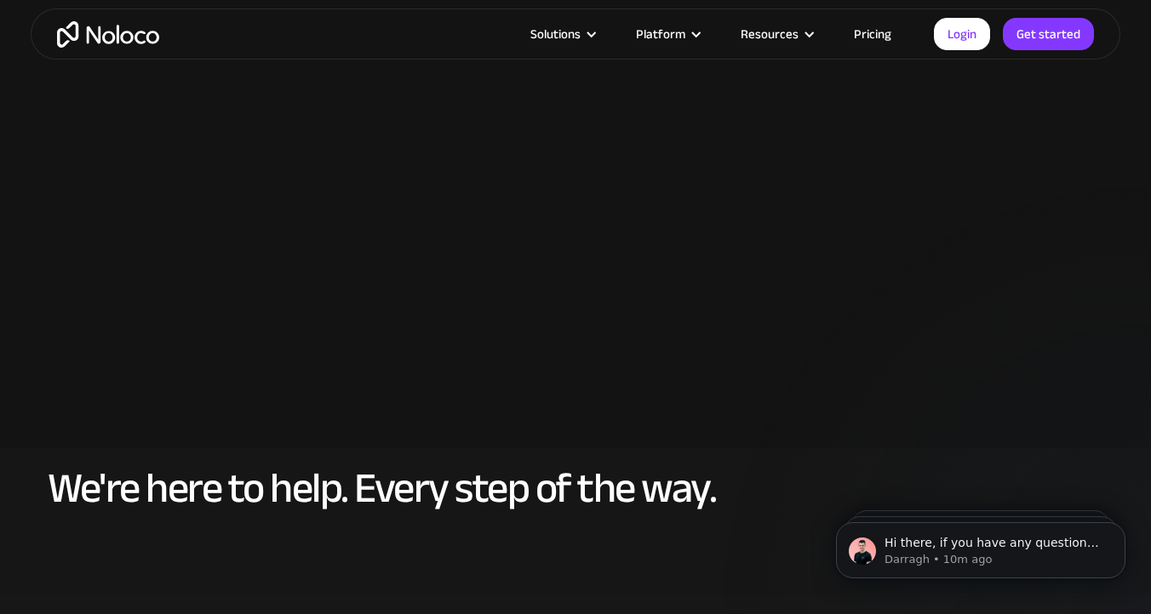
scroll to position [5941, 0]
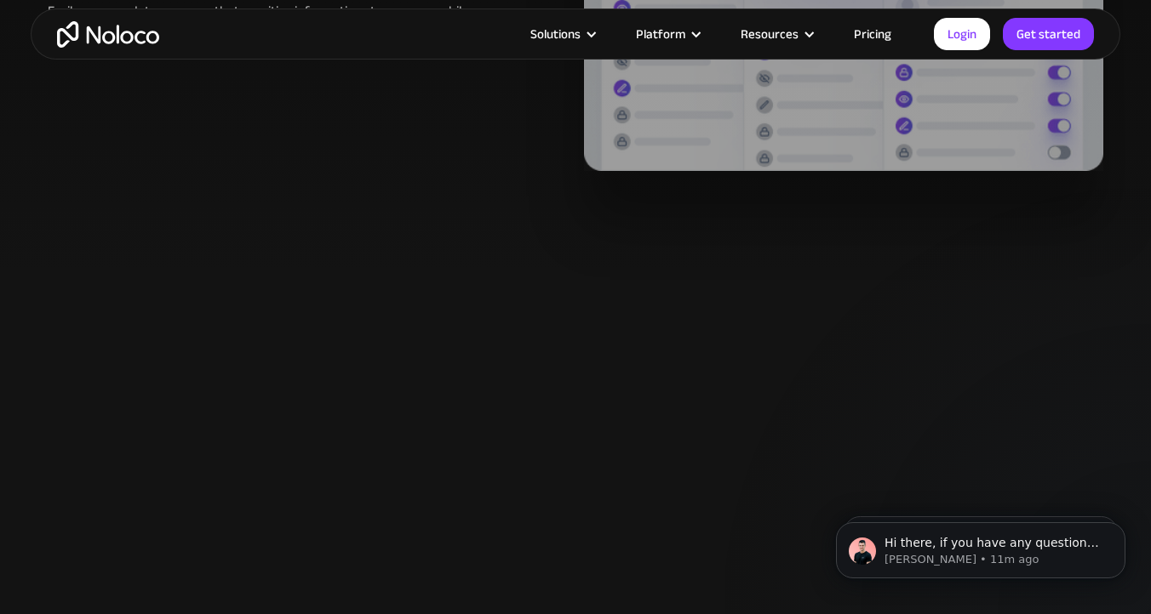
scroll to position [1310, 0]
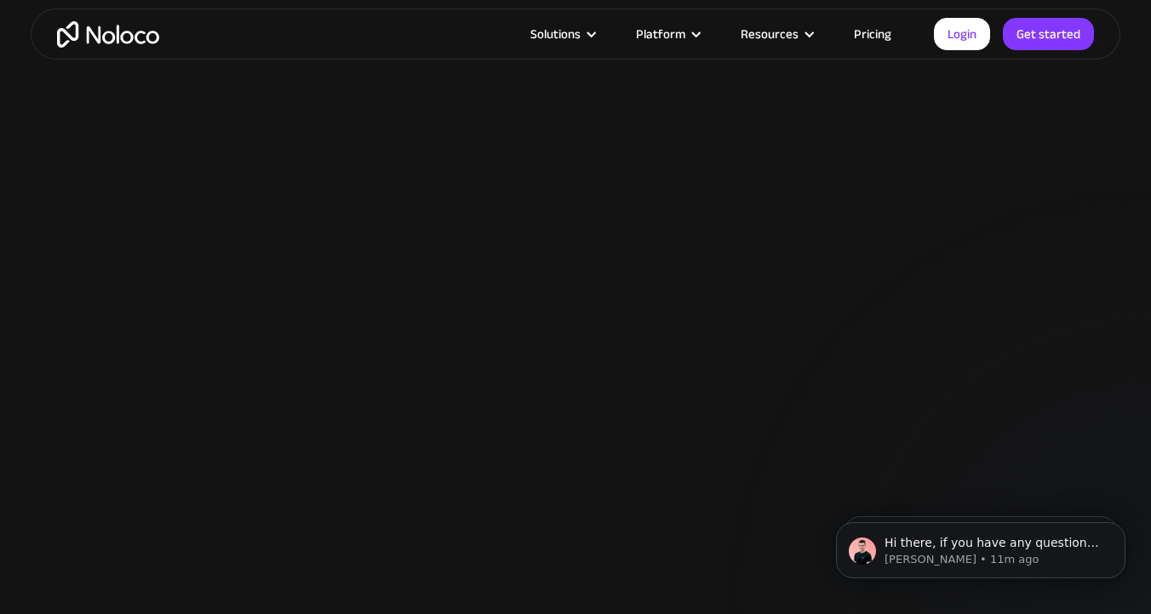
scroll to position [1642, 0]
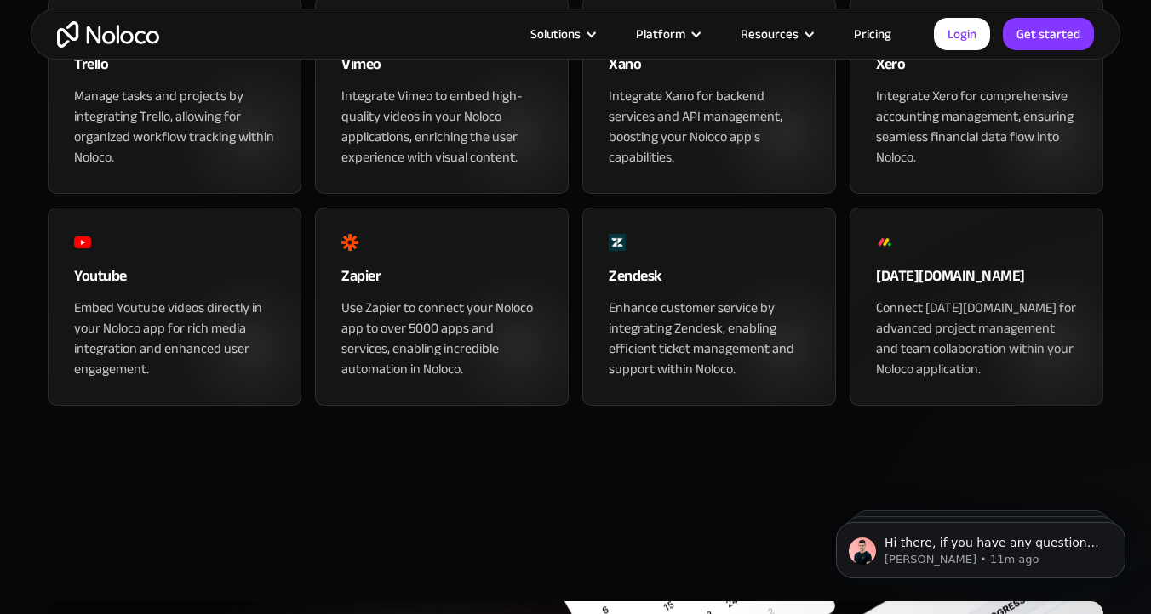
scroll to position [2277, 0]
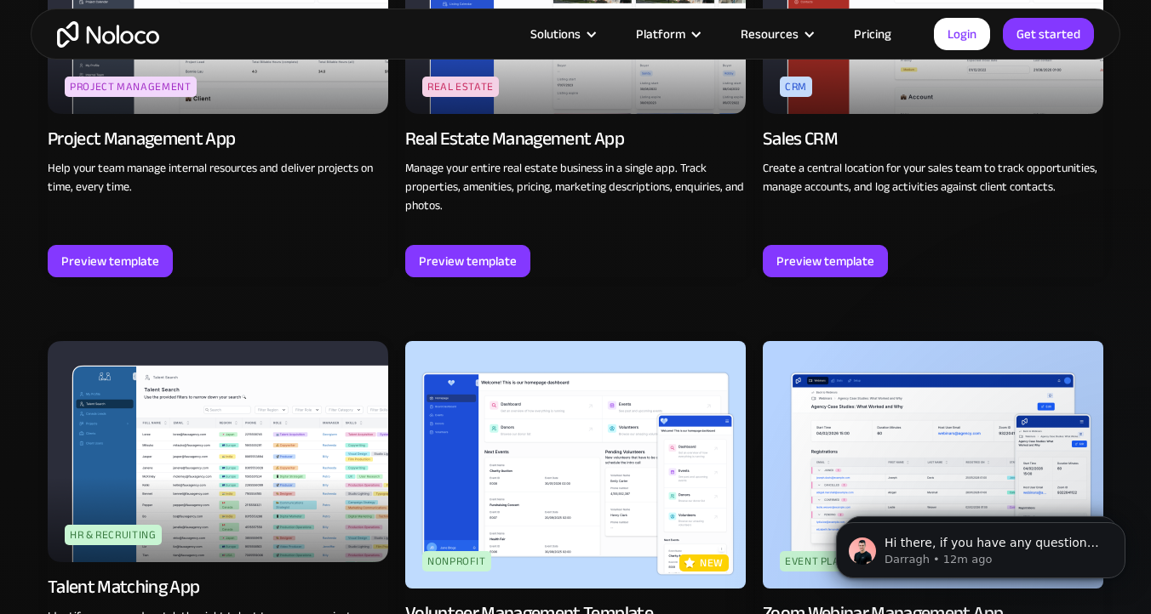
scroll to position [3482, 0]
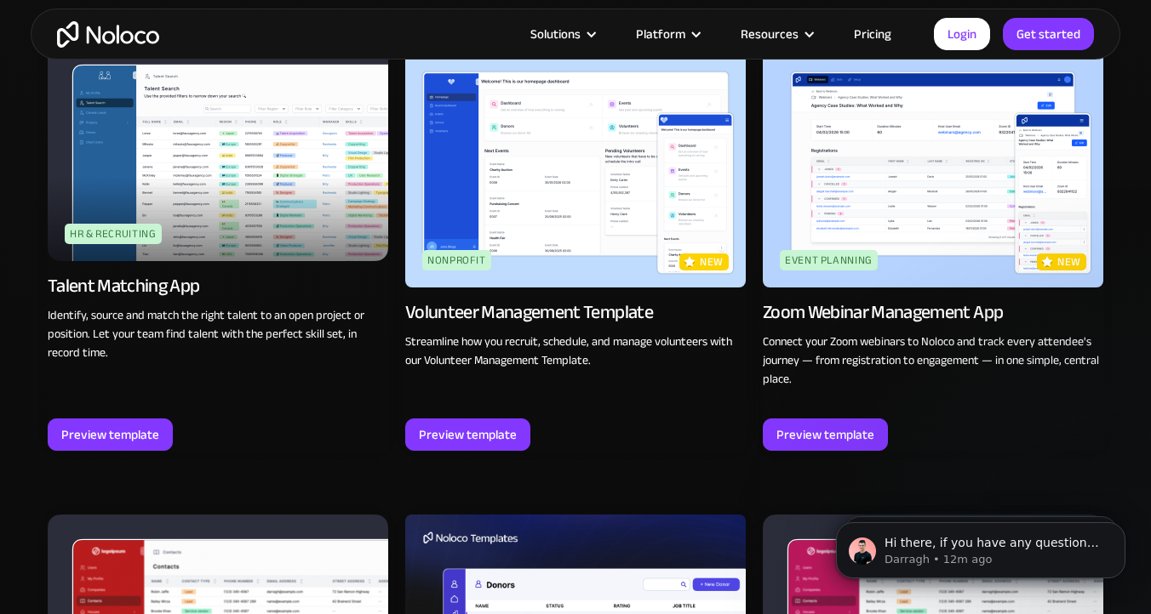
click at [865, 30] on link "Pricing" at bounding box center [872, 34] width 80 height 22
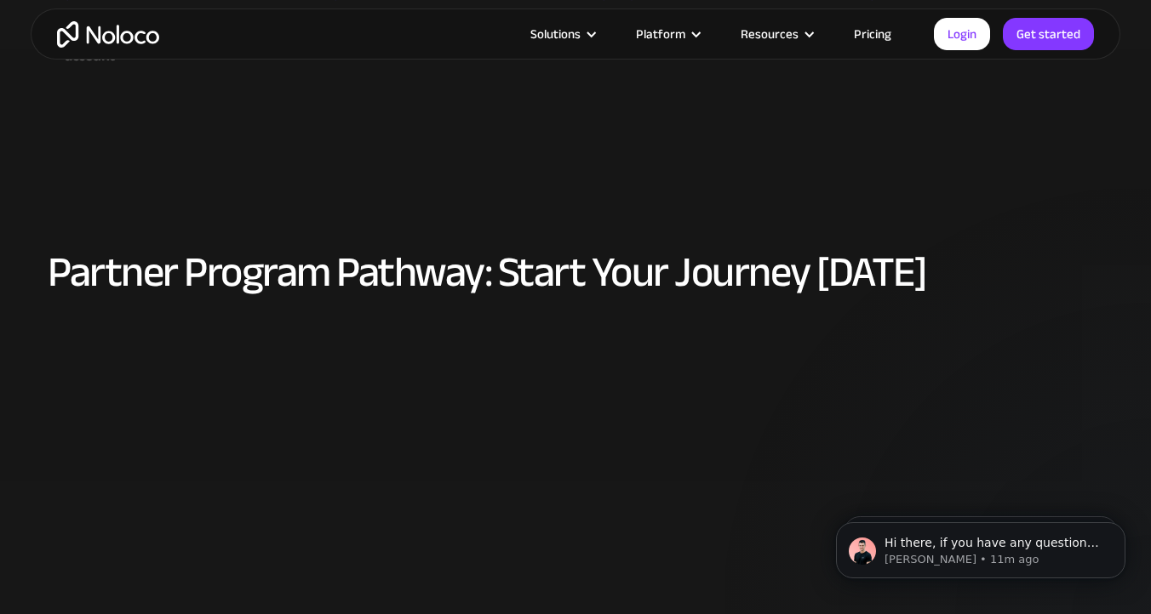
scroll to position [859, 0]
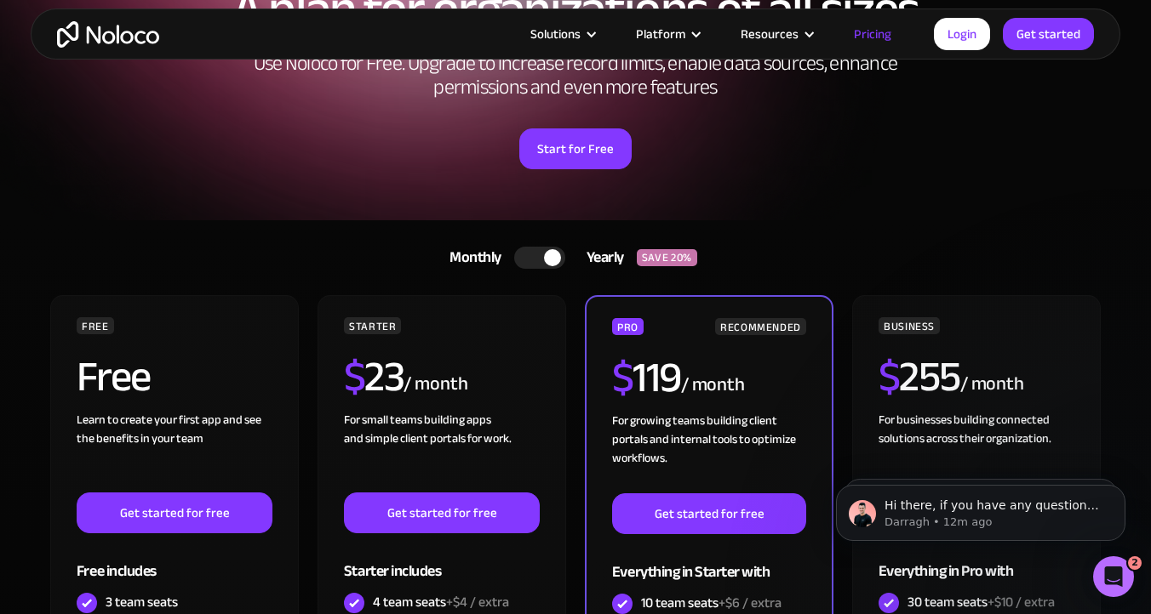
scroll to position [162, 0]
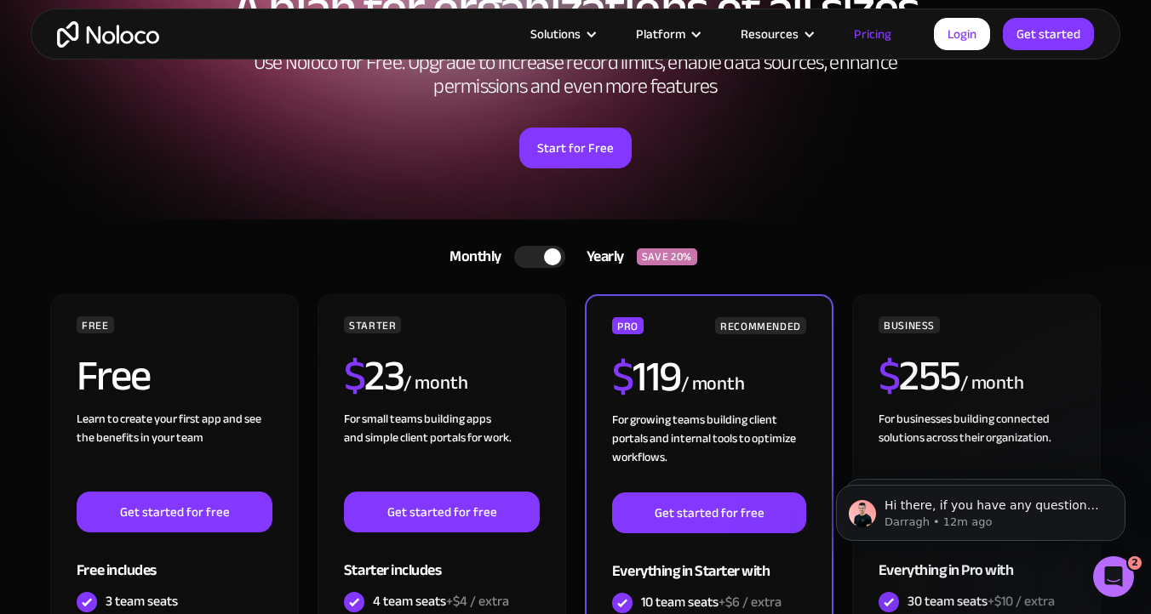
click at [533, 249] on div at bounding box center [539, 257] width 51 height 22
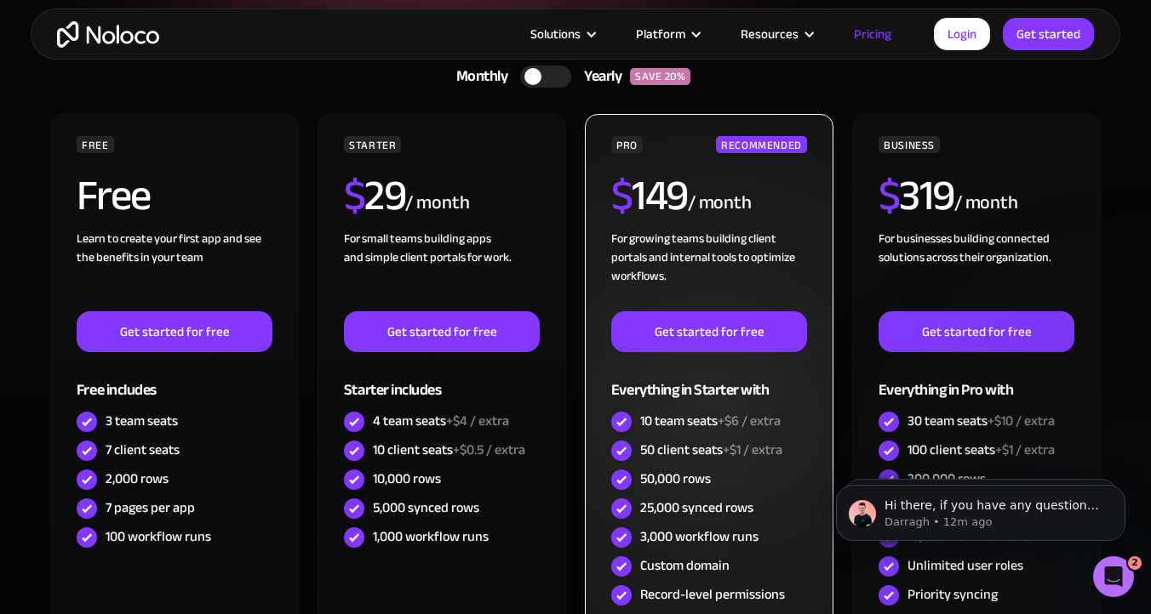
scroll to position [323, 0]
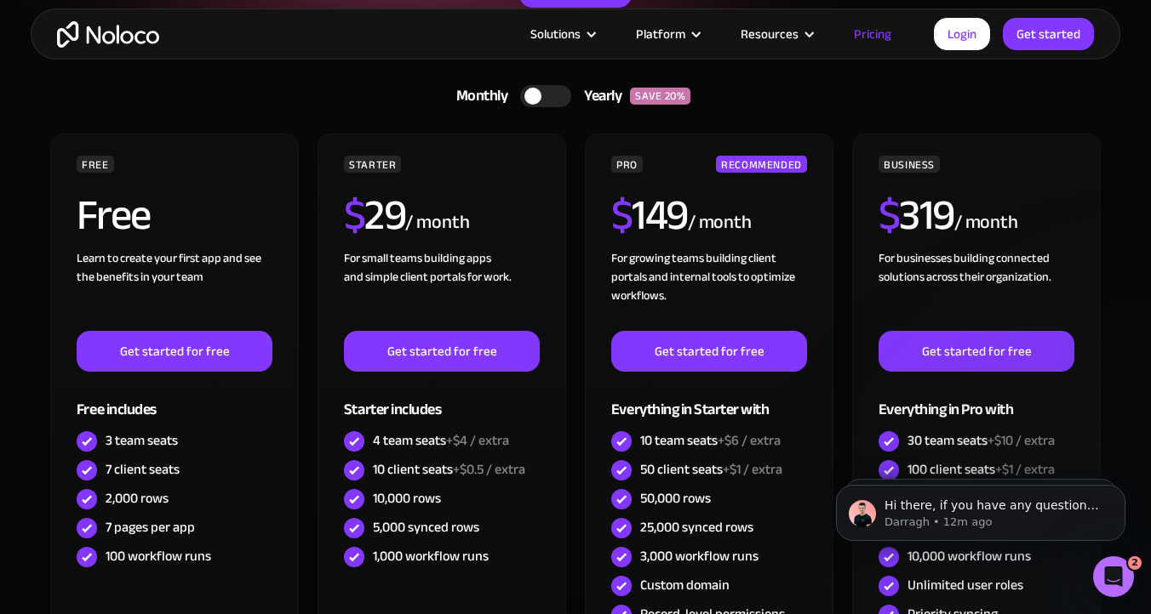
click at [543, 94] on div at bounding box center [545, 96] width 51 height 22
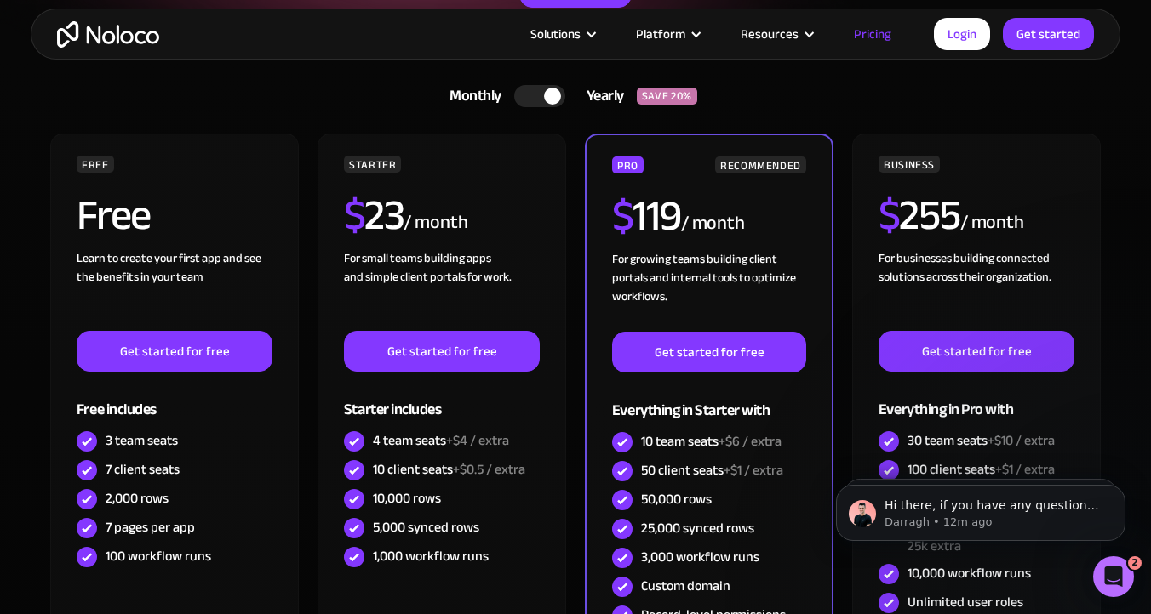
click at [544, 94] on div at bounding box center [552, 96] width 17 height 17
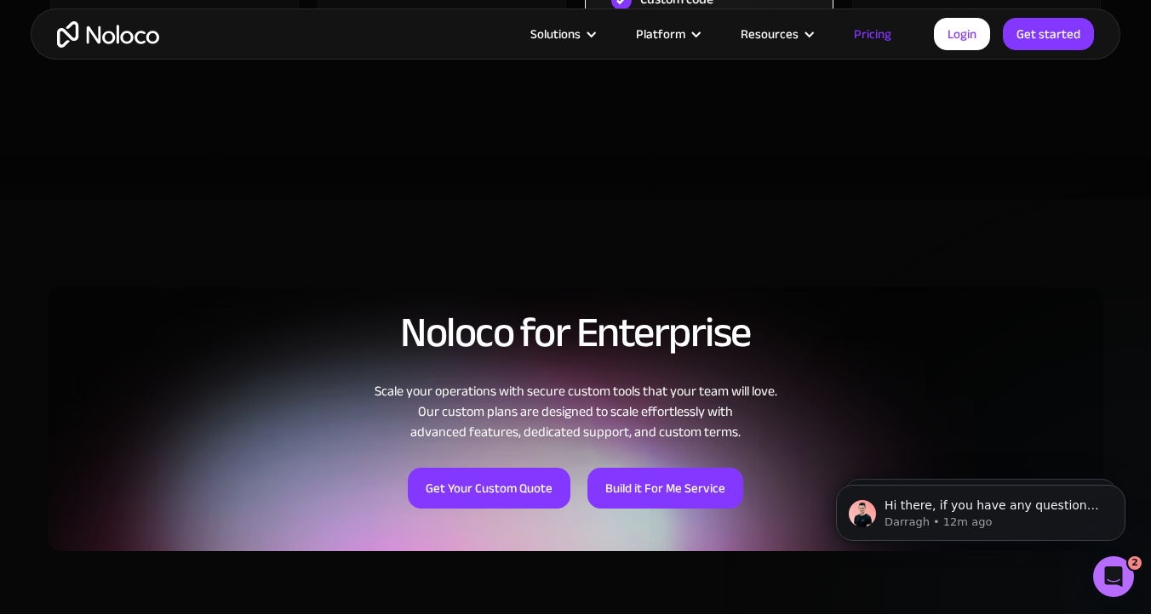
scroll to position [812, 0]
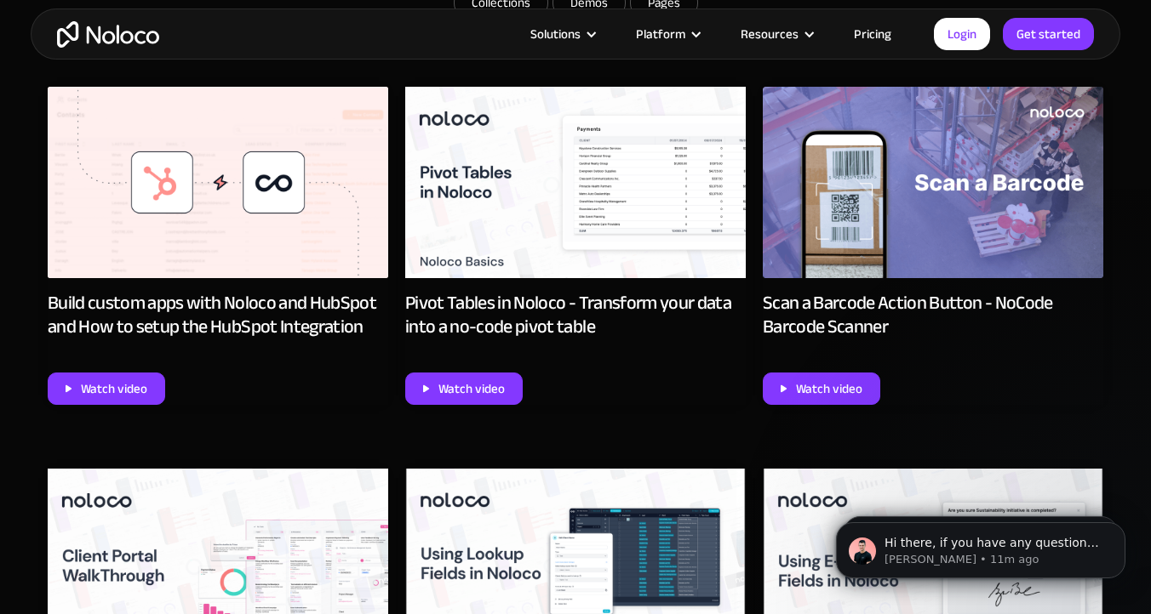
scroll to position [926, 0]
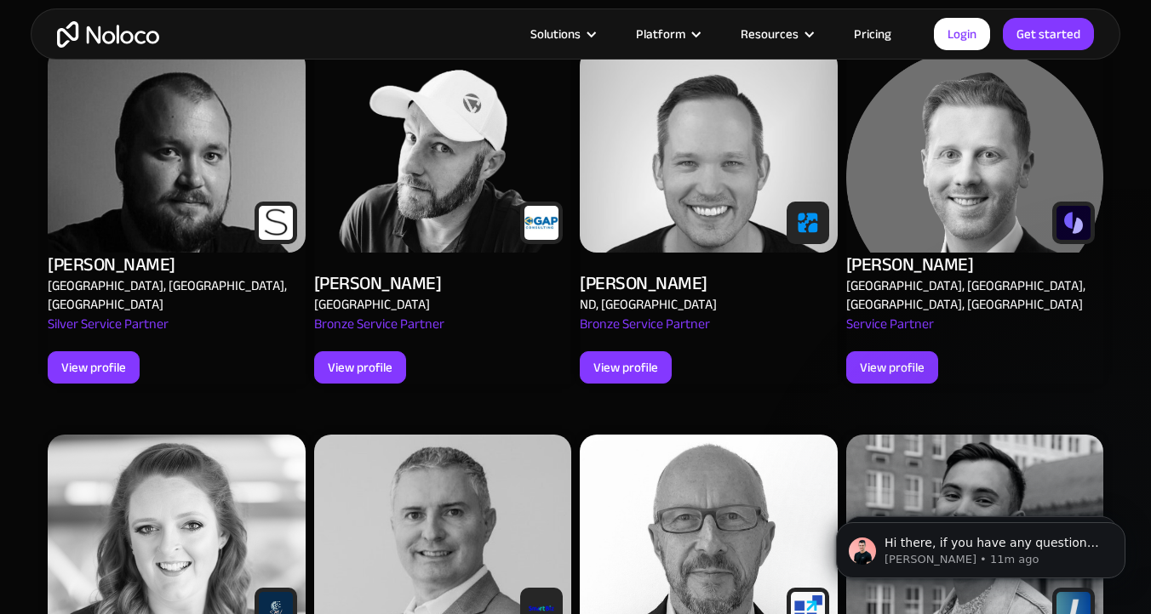
scroll to position [871, 0]
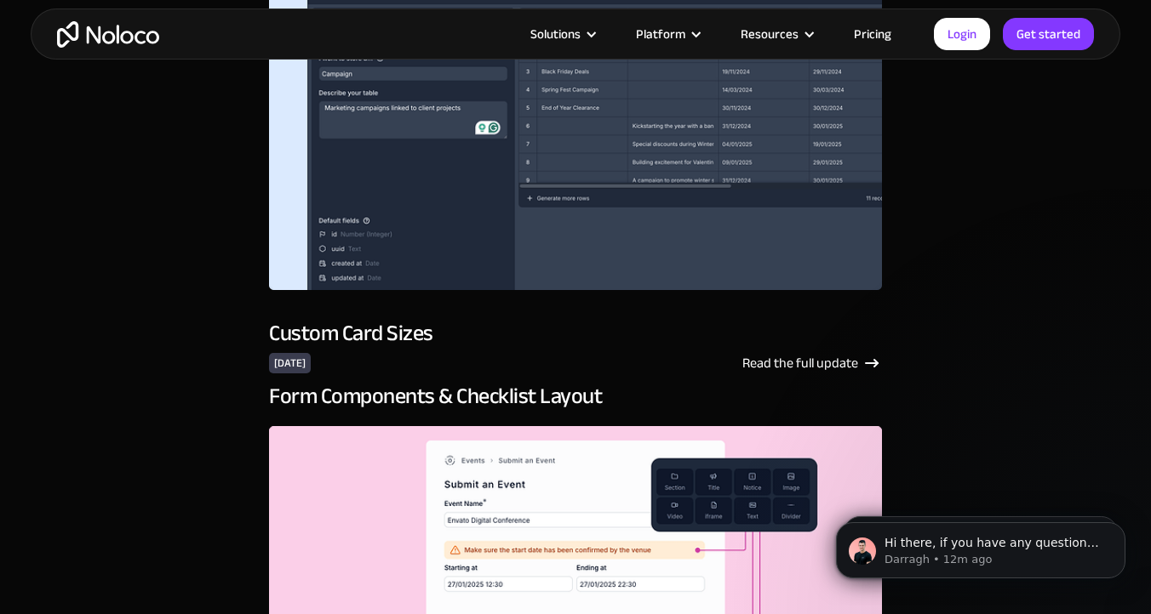
scroll to position [1480, 0]
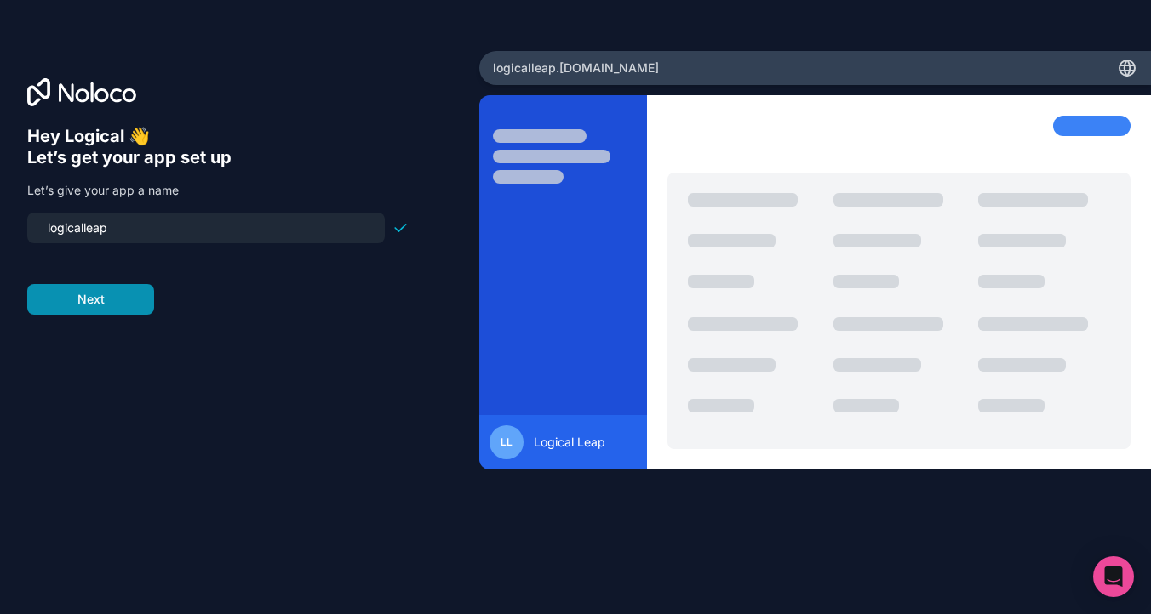
click at [100, 303] on button "Next" at bounding box center [90, 299] width 127 height 31
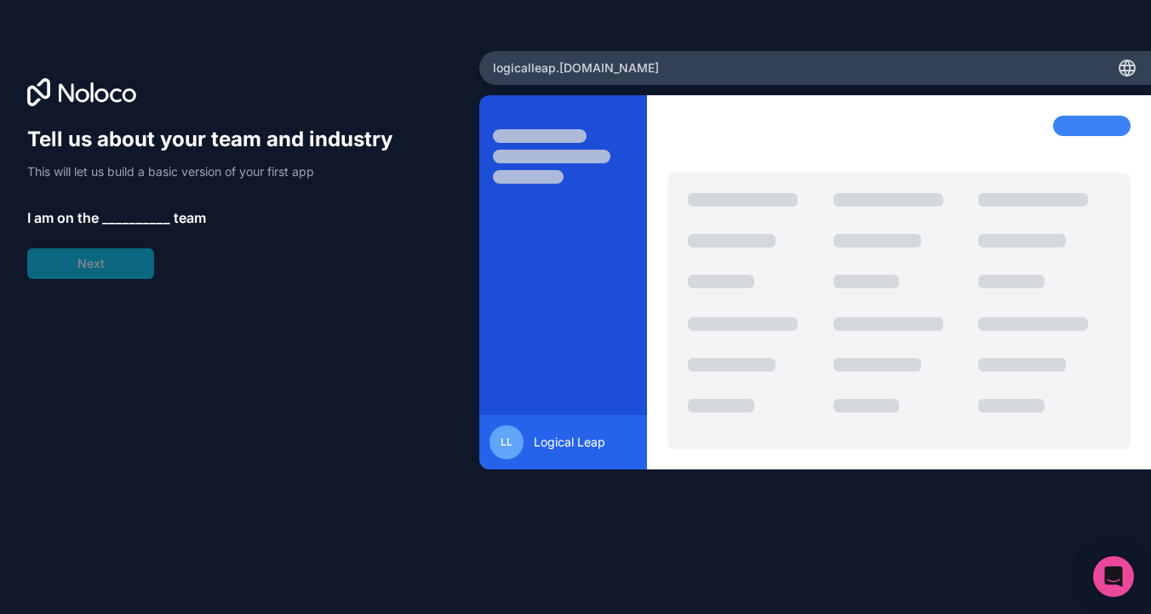
click at [137, 216] on span "__________" at bounding box center [136, 218] width 68 height 20
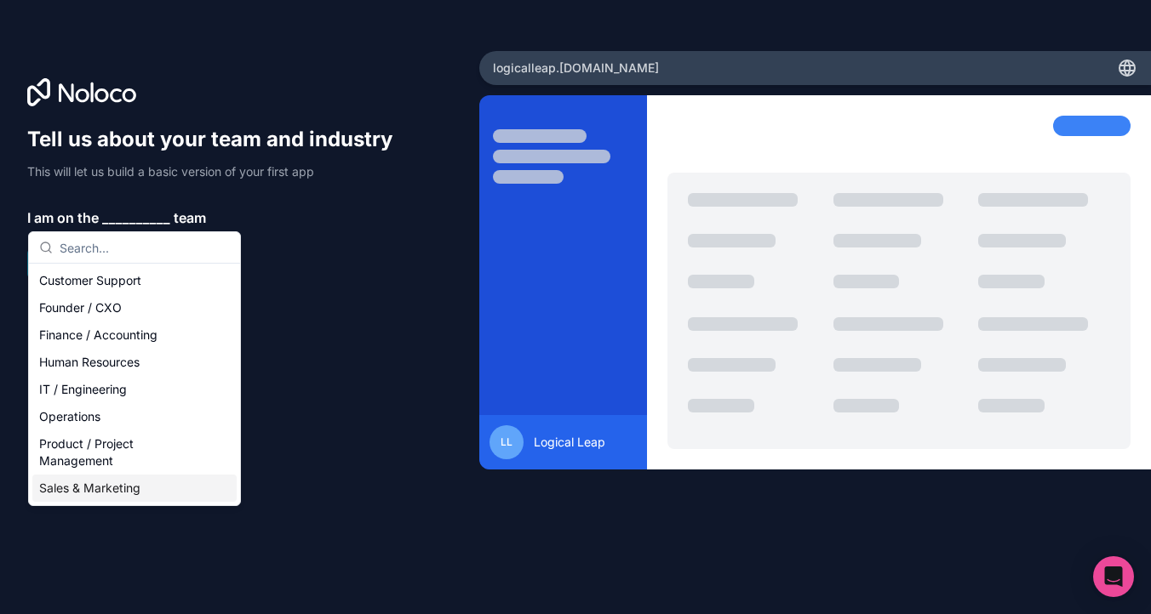
click at [143, 477] on div "Sales & Marketing" at bounding box center [134, 488] width 204 height 27
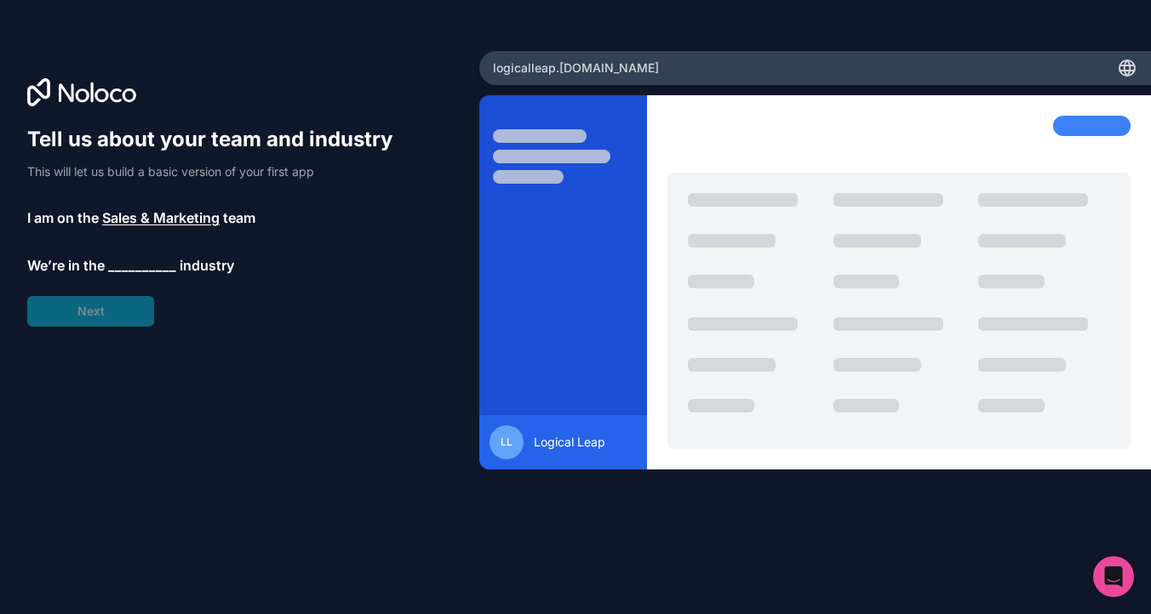
click at [123, 259] on span "__________" at bounding box center [142, 265] width 68 height 20
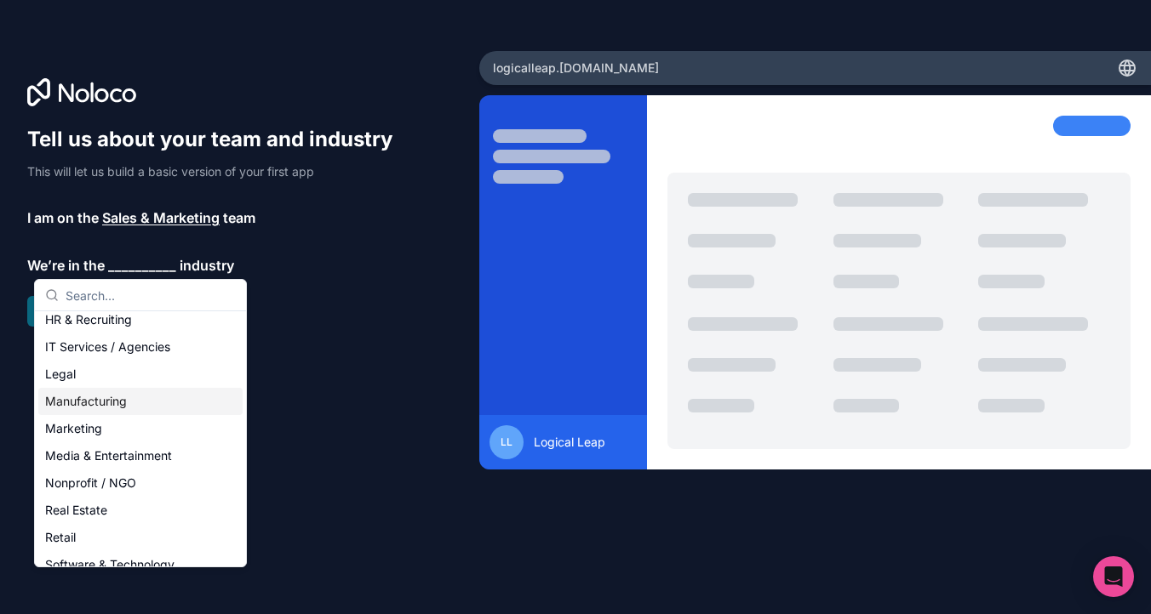
scroll to position [180, 0]
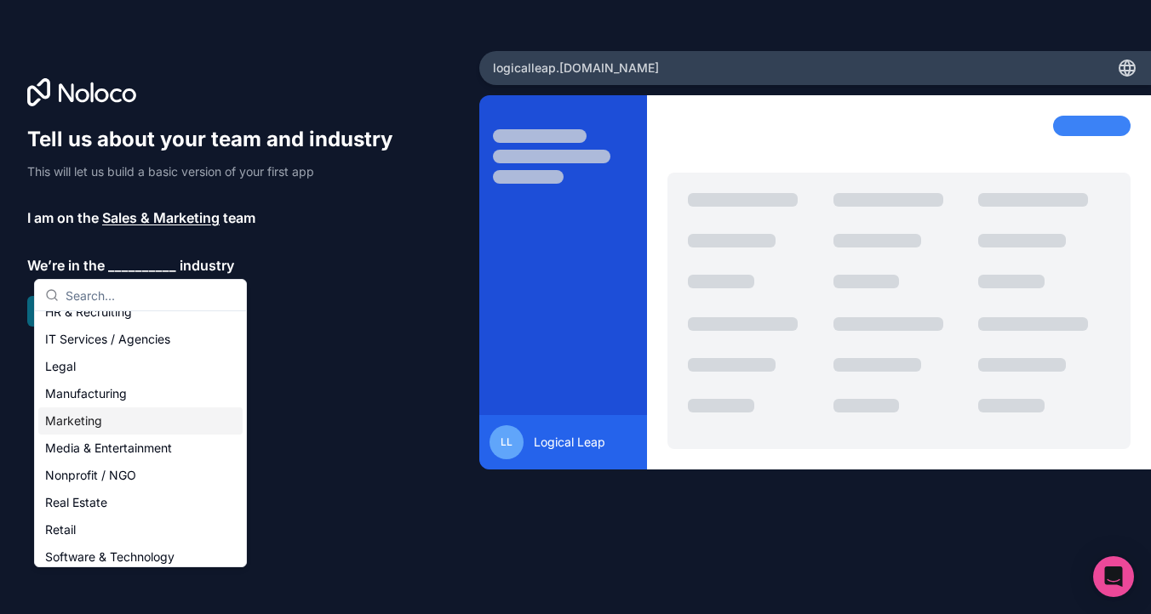
click at [126, 425] on div "Marketing" at bounding box center [140, 421] width 204 height 27
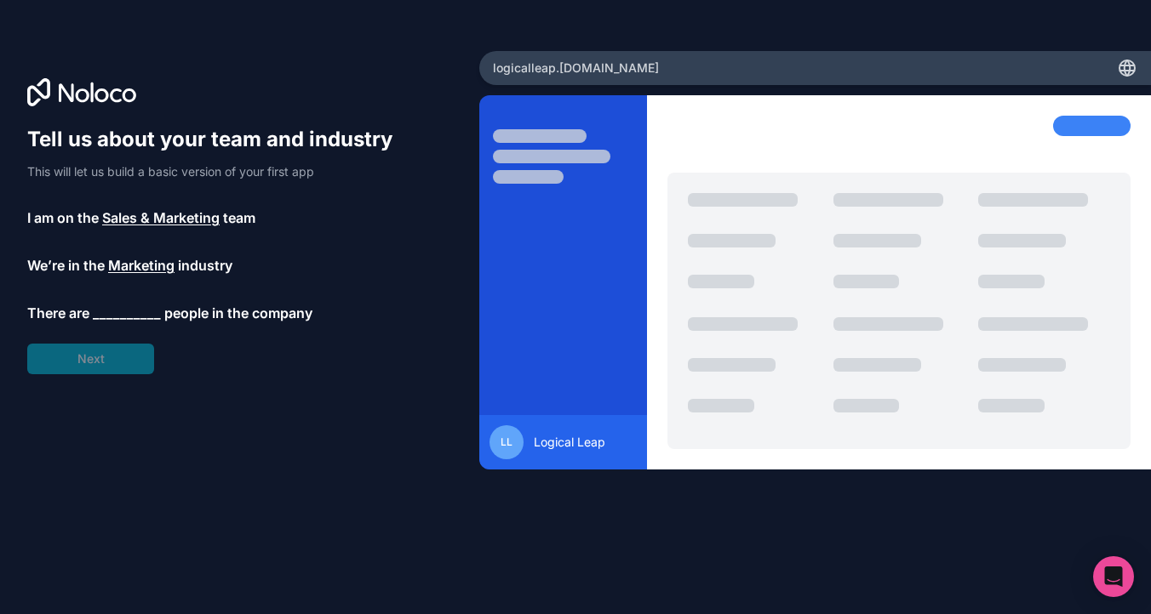
click at [105, 310] on span "__________" at bounding box center [127, 313] width 68 height 20
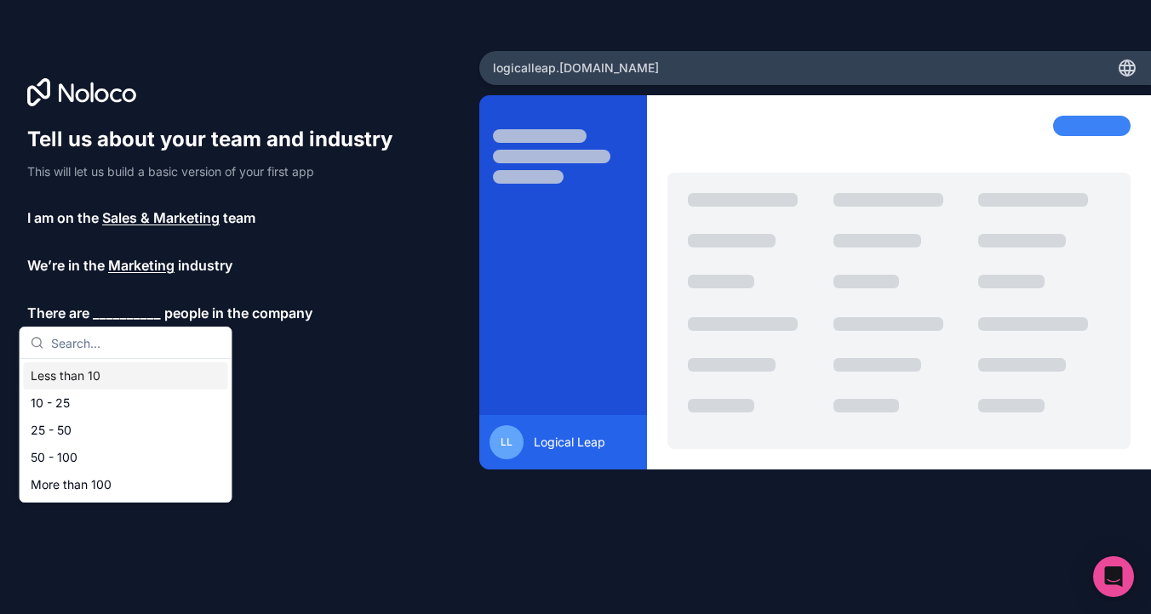
click at [125, 375] on div "Less than 10" at bounding box center [126, 376] width 204 height 27
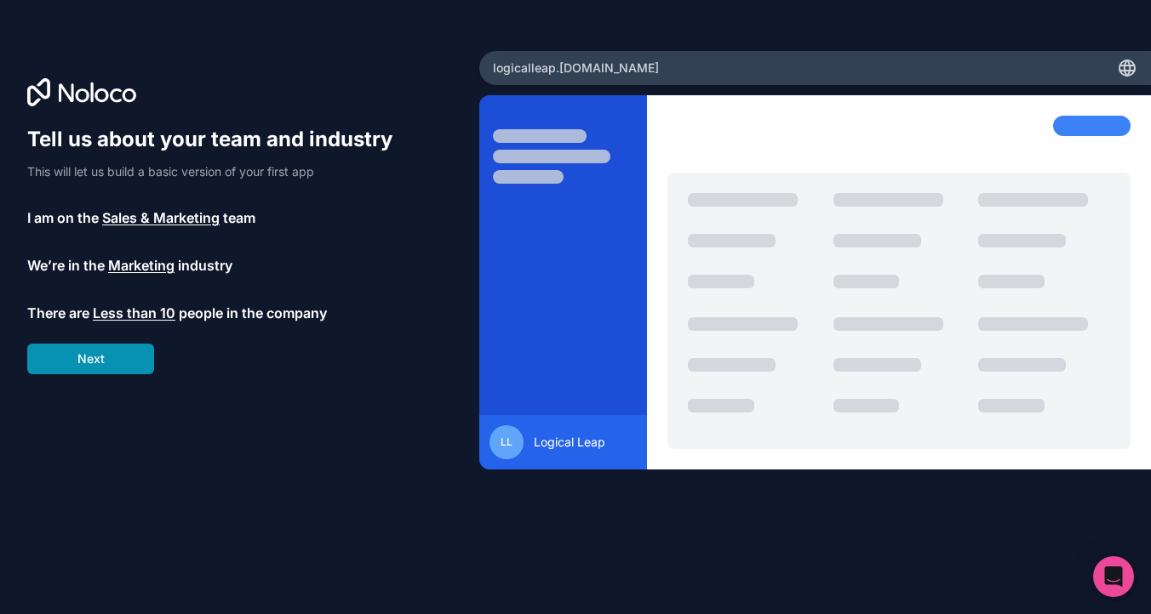
click at [110, 374] on button "Next" at bounding box center [90, 359] width 127 height 31
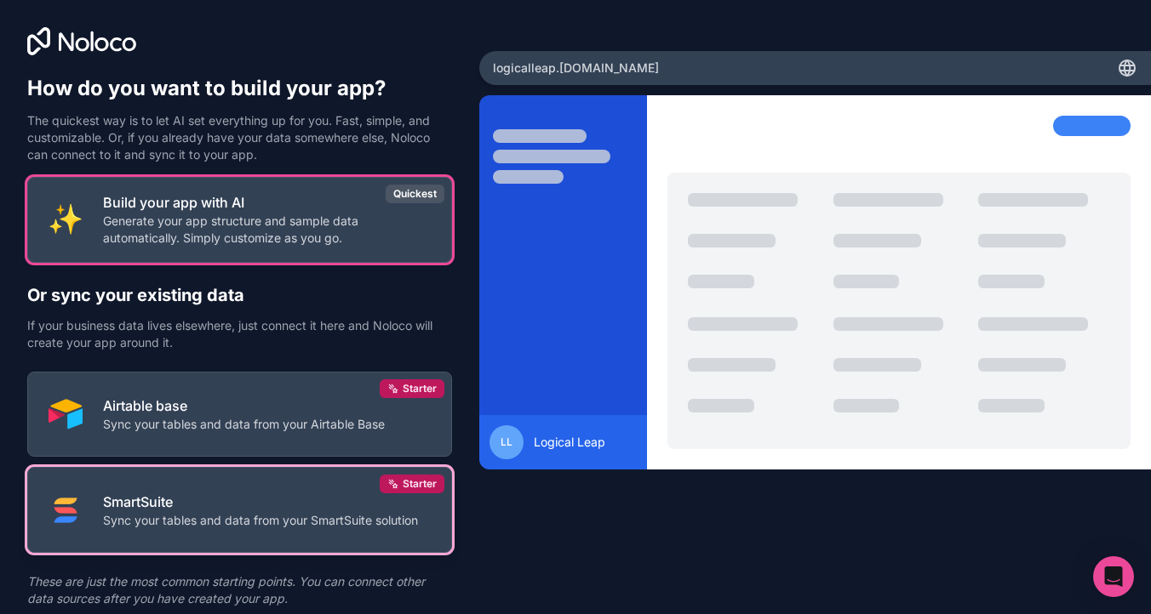
scroll to position [58, 0]
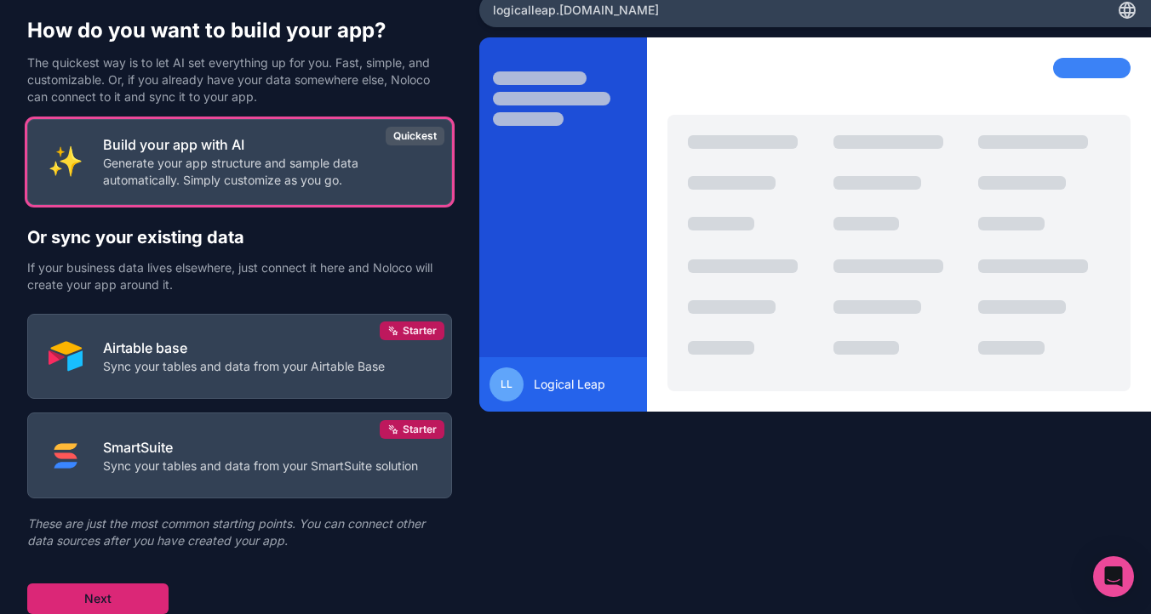
click at [106, 598] on button "Next" at bounding box center [97, 599] width 141 height 31
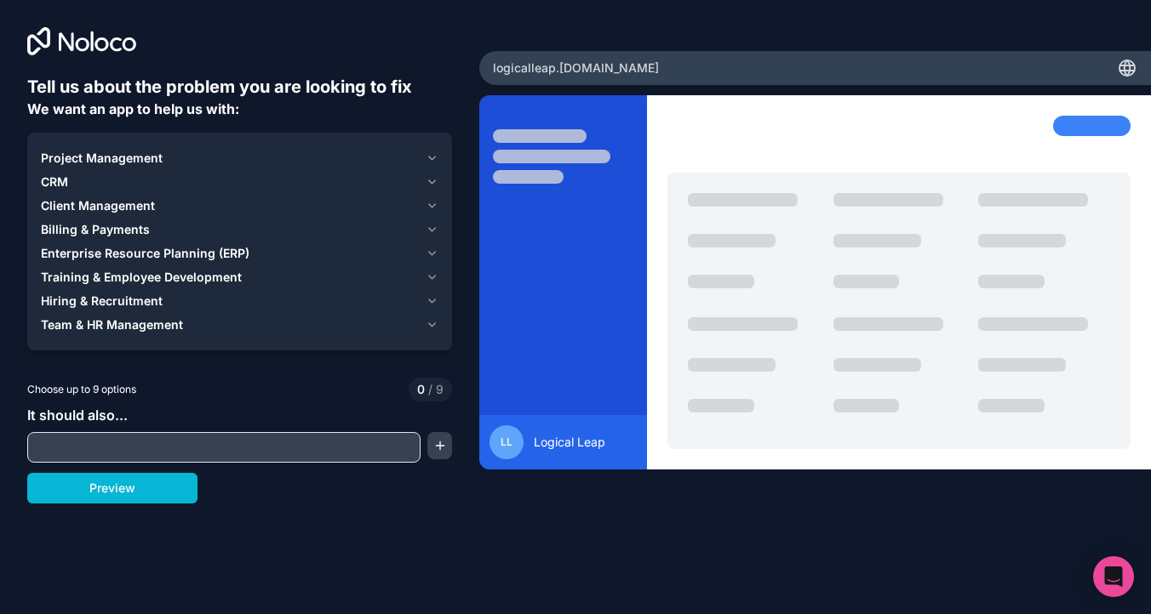
click at [265, 153] on div "Project Management" at bounding box center [230, 158] width 378 height 17
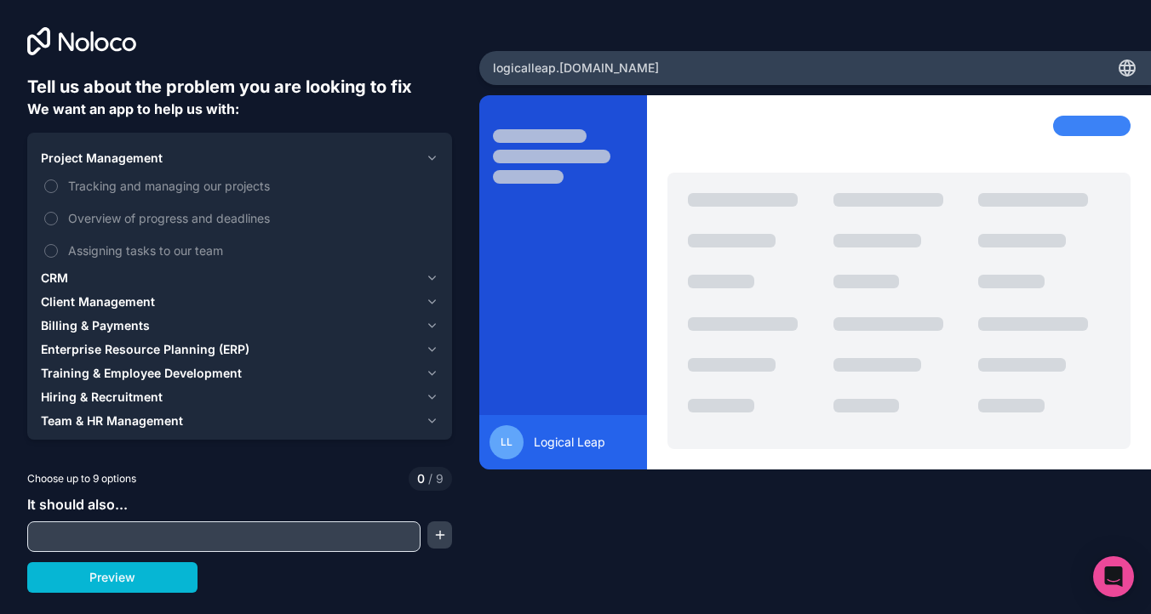
click at [265, 153] on div "Project Management" at bounding box center [230, 158] width 378 height 17
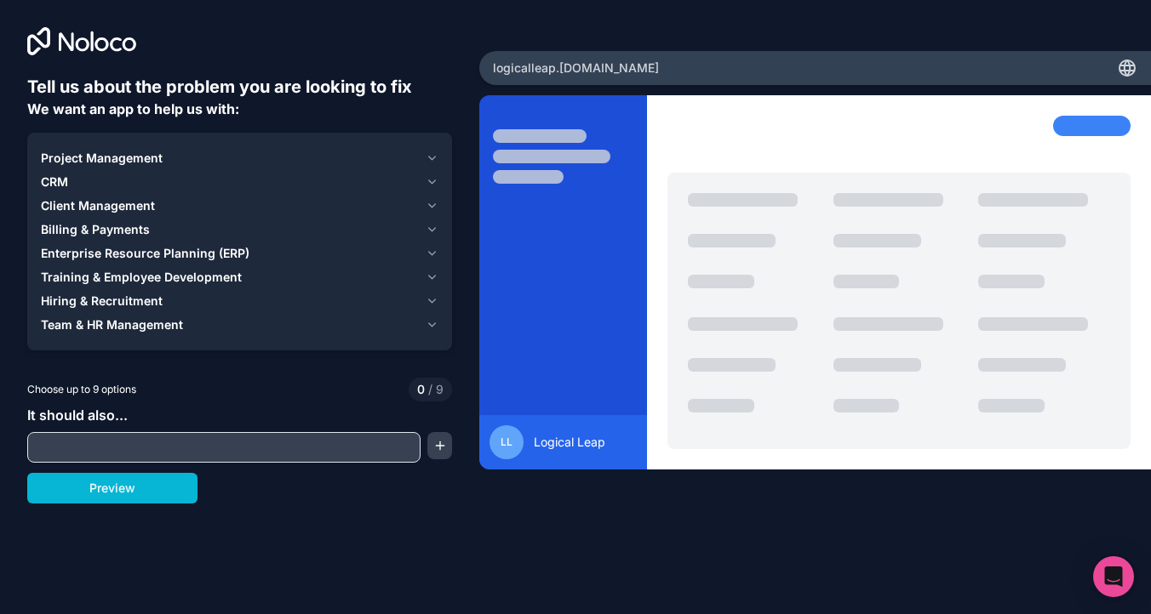
click at [265, 153] on div "Project Management" at bounding box center [230, 158] width 378 height 17
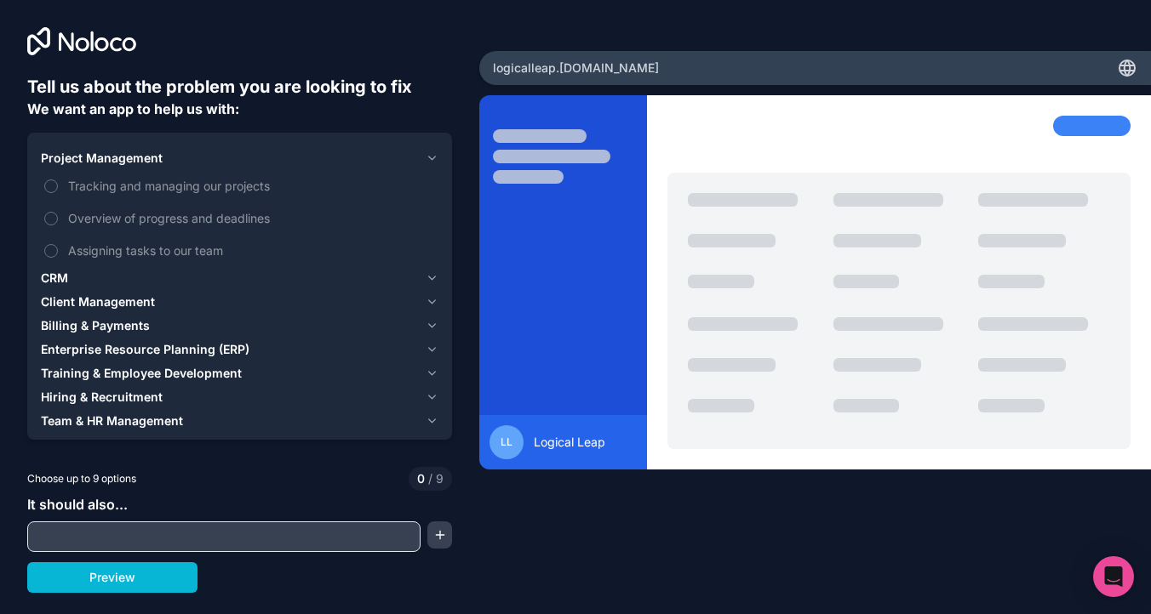
click at [162, 274] on div "CRM" at bounding box center [230, 278] width 378 height 17
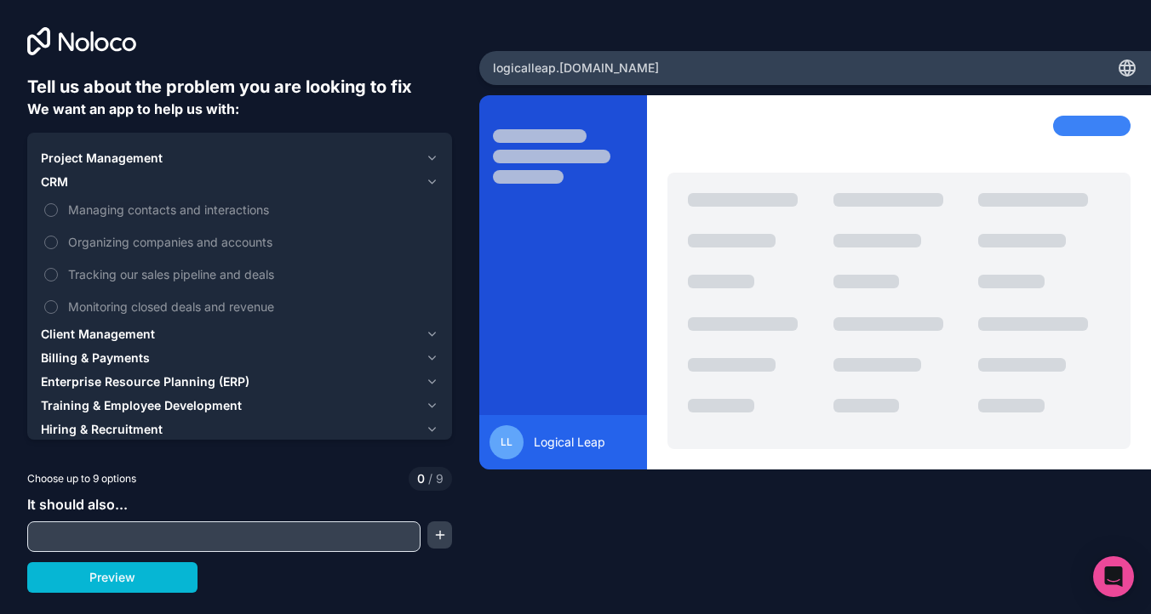
click at [222, 159] on div "Project Management" at bounding box center [230, 158] width 378 height 17
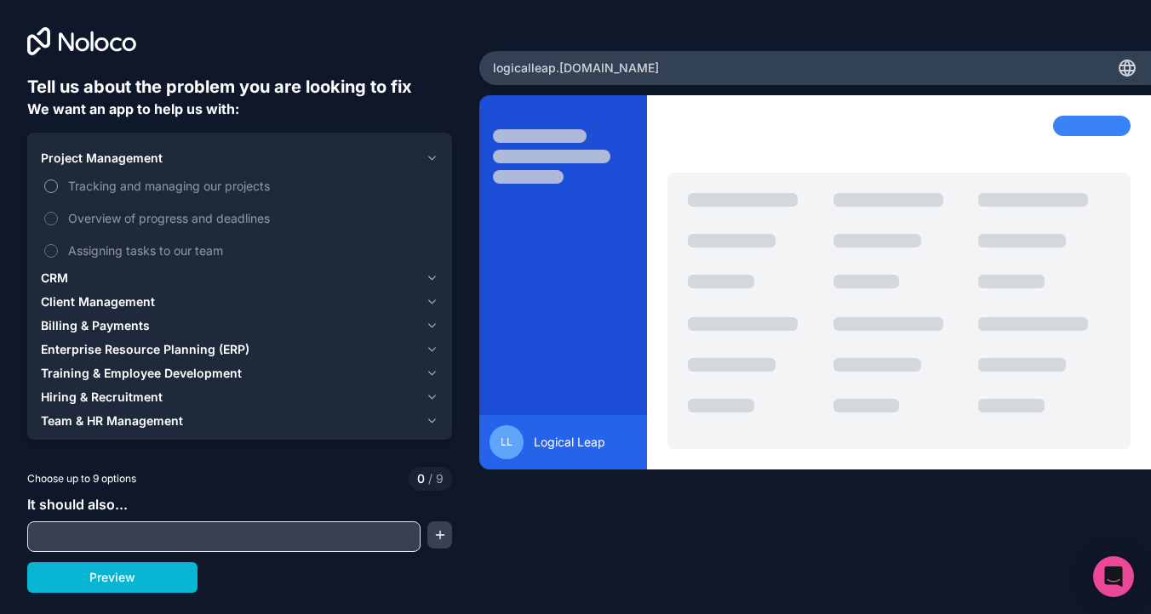
click at [149, 191] on span "Tracking and managing our projects" at bounding box center [251, 186] width 367 height 18
click at [58, 191] on button "Tracking and managing our projects" at bounding box center [51, 187] width 14 height 14
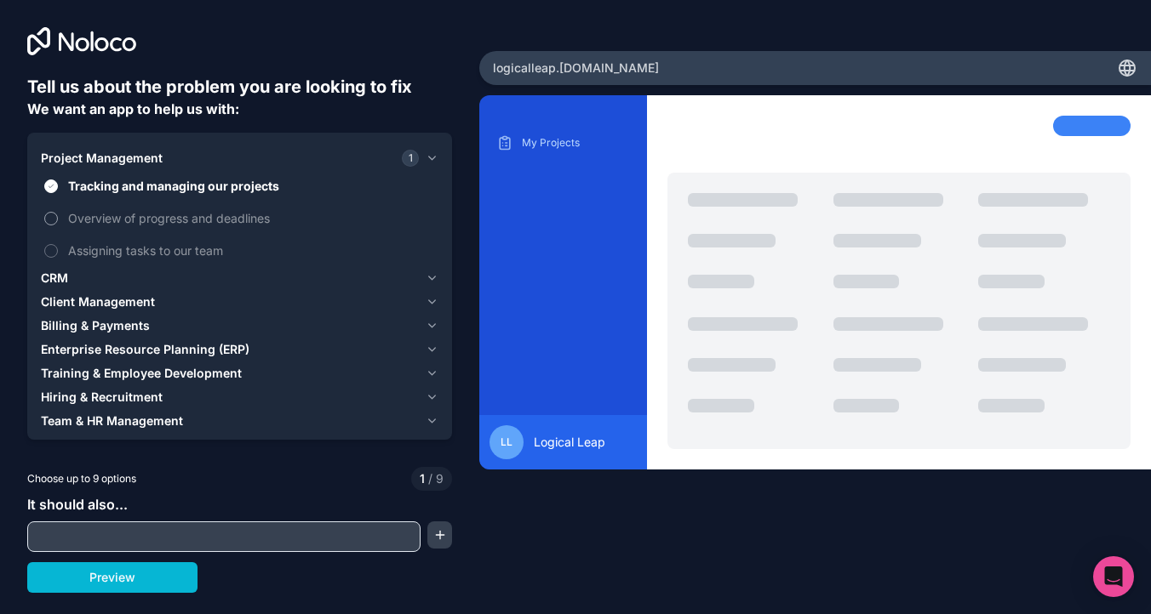
click at [146, 212] on span "Overview of progress and deadlines" at bounding box center [251, 218] width 367 height 18
click at [58, 212] on button "Overview of progress and deadlines" at bounding box center [51, 219] width 14 height 14
click at [140, 242] on span "Assigning tasks to our team" at bounding box center [251, 251] width 367 height 18
click at [58, 244] on button "Assigning tasks to our team" at bounding box center [51, 251] width 14 height 14
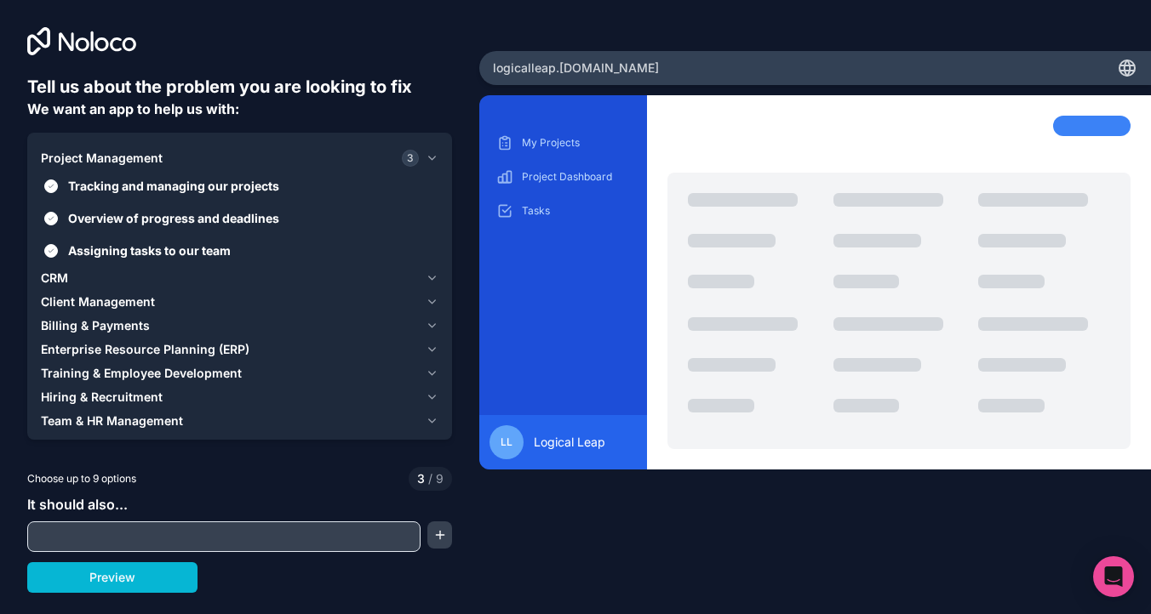
click at [121, 277] on div "CRM" at bounding box center [230, 278] width 378 height 17
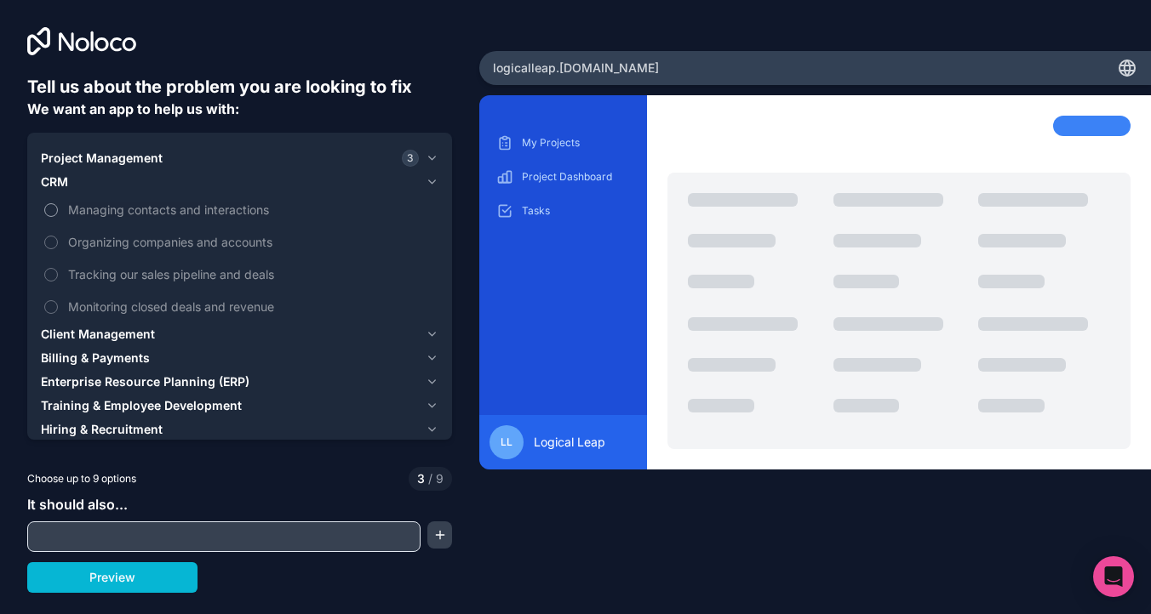
click at [118, 206] on span "Managing contacts and interactions" at bounding box center [251, 210] width 367 height 18
click at [58, 206] on button "Managing contacts and interactions" at bounding box center [51, 210] width 14 height 14
click at [117, 237] on span "Organizing companies and accounts" at bounding box center [251, 242] width 367 height 18
click at [58, 237] on button "Organizing companies and accounts" at bounding box center [51, 243] width 14 height 14
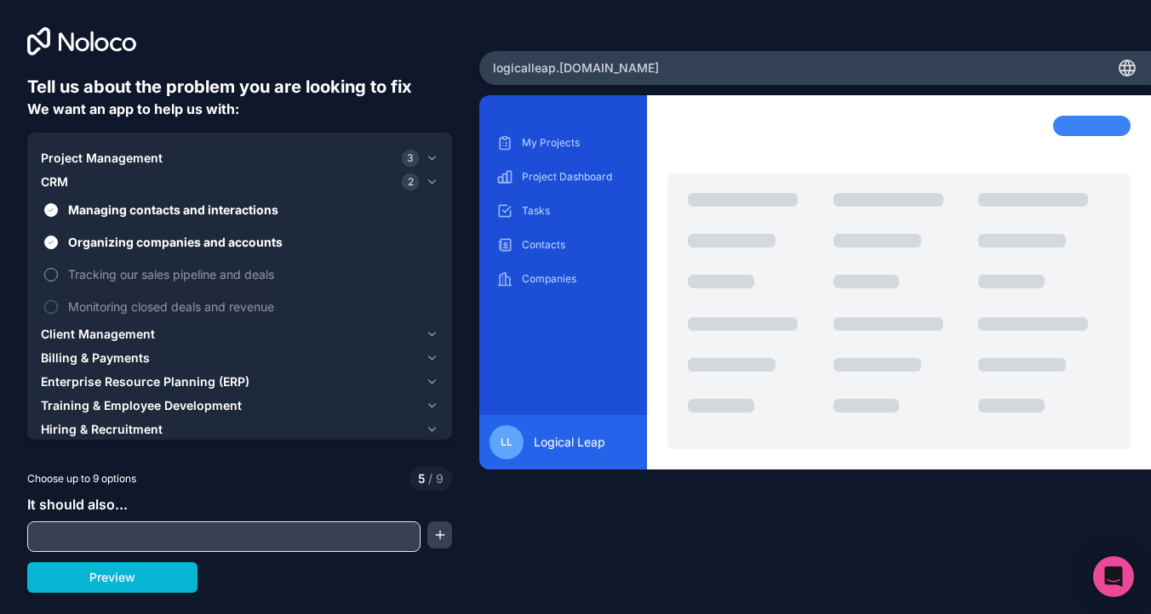
click at [117, 263] on label "Tracking our sales pipeline and deals" at bounding box center [239, 274] width 397 height 31
click at [58, 268] on button "Tracking our sales pipeline and deals" at bounding box center [51, 275] width 14 height 14
click at [115, 300] on span "Monitoring closed deals and revenue" at bounding box center [251, 307] width 367 height 18
click at [58, 300] on button "Monitoring closed deals and revenue" at bounding box center [51, 307] width 14 height 14
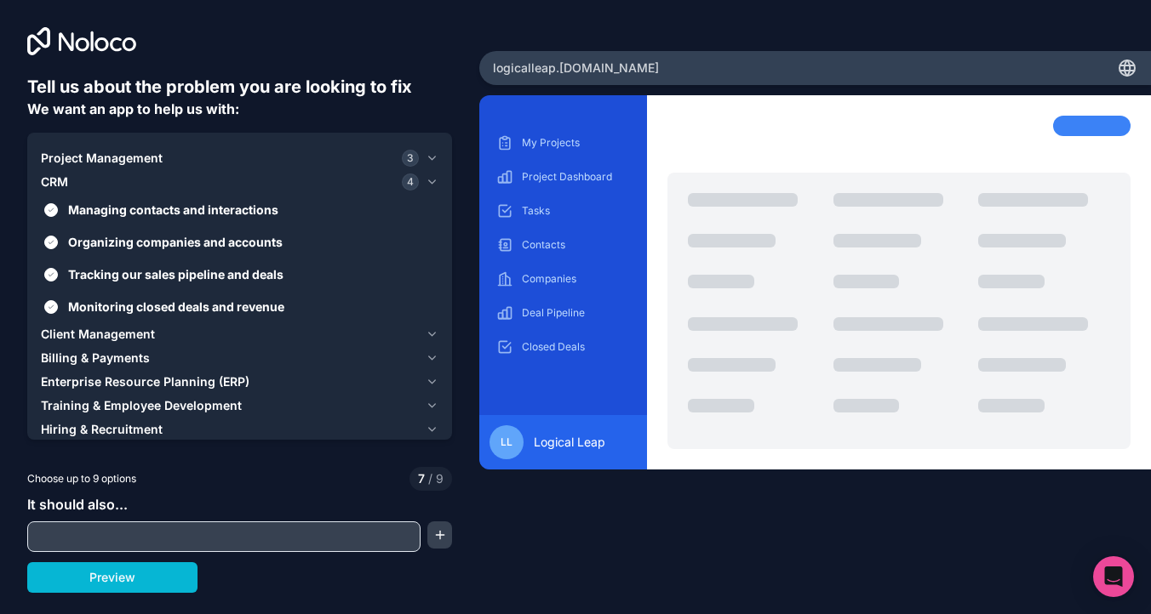
click at [103, 330] on span "Client Management" at bounding box center [98, 334] width 114 height 17
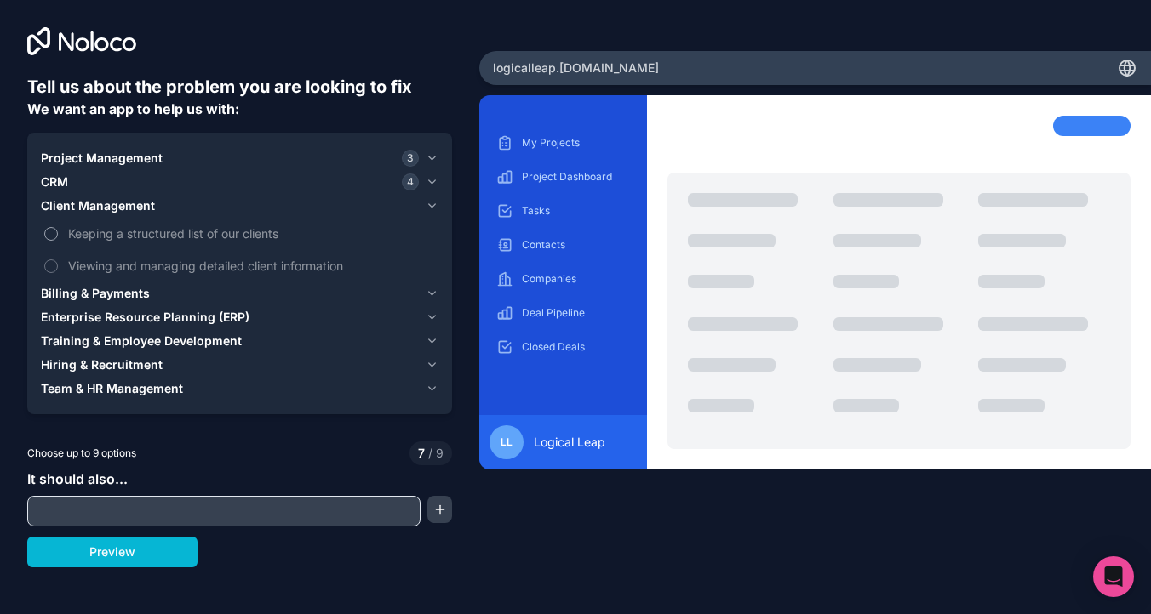
click at [83, 231] on span "Keeping a structured list of our clients" at bounding box center [251, 234] width 367 height 18
click at [58, 231] on button "Keeping a structured list of our clients" at bounding box center [51, 234] width 14 height 14
click at [83, 260] on span "Viewing and managing detailed client information" at bounding box center [251, 266] width 367 height 18
click at [58, 260] on button "Viewing and managing detailed client information" at bounding box center [51, 267] width 14 height 14
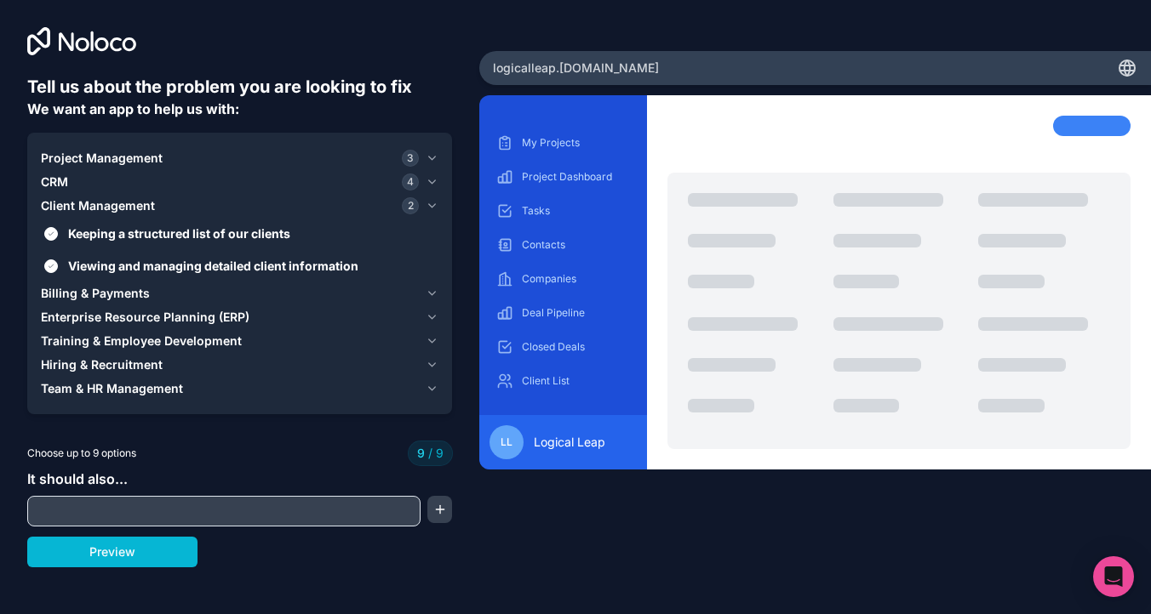
click at [83, 286] on span "Billing & Payments" at bounding box center [95, 293] width 109 height 17
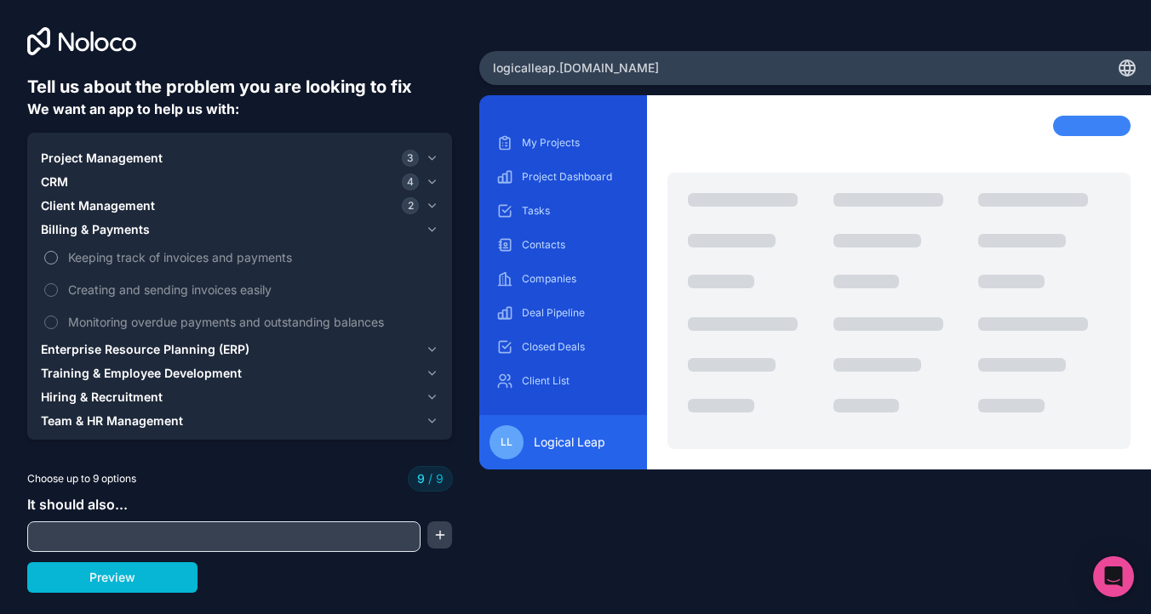
click at [83, 255] on span "Keeping track of invoices and payments" at bounding box center [251, 257] width 367 height 18
click at [83, 279] on label "Creating and sending invoices easily" at bounding box center [239, 289] width 397 height 31
click at [82, 322] on span "Monitoring overdue payments and outstanding balances" at bounding box center [251, 322] width 367 height 18
click at [82, 291] on span "Creating and sending invoices easily" at bounding box center [251, 290] width 367 height 18
click at [42, 291] on label "Creating and sending invoices easily" at bounding box center [239, 289] width 397 height 31
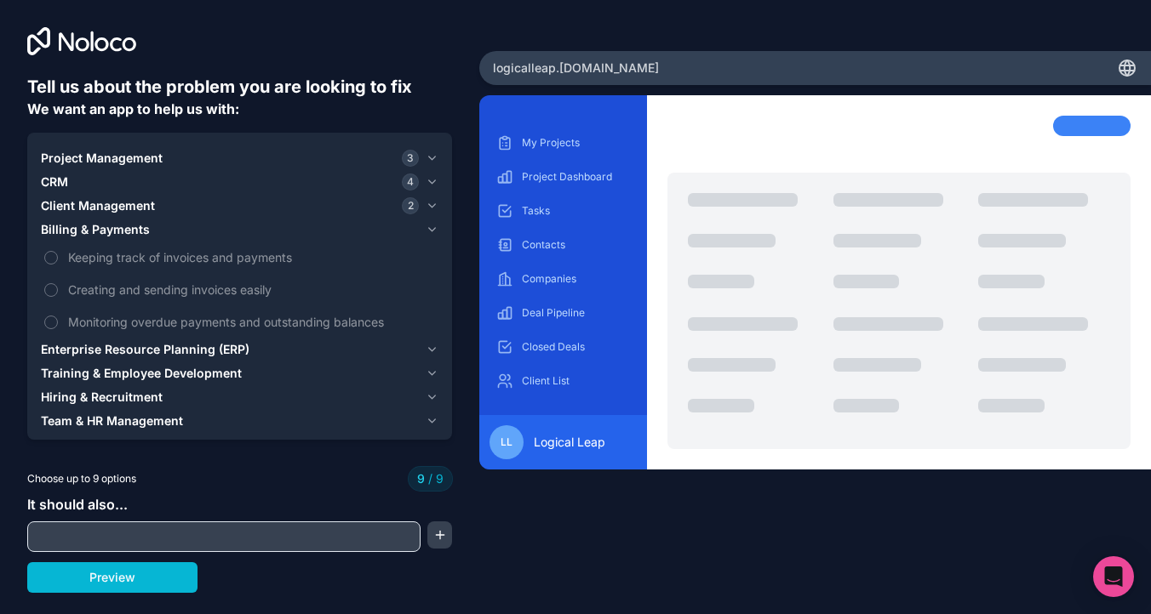
click at [68, 343] on span "Enterprise Resource Planning (ERP)" at bounding box center [145, 349] width 208 height 17
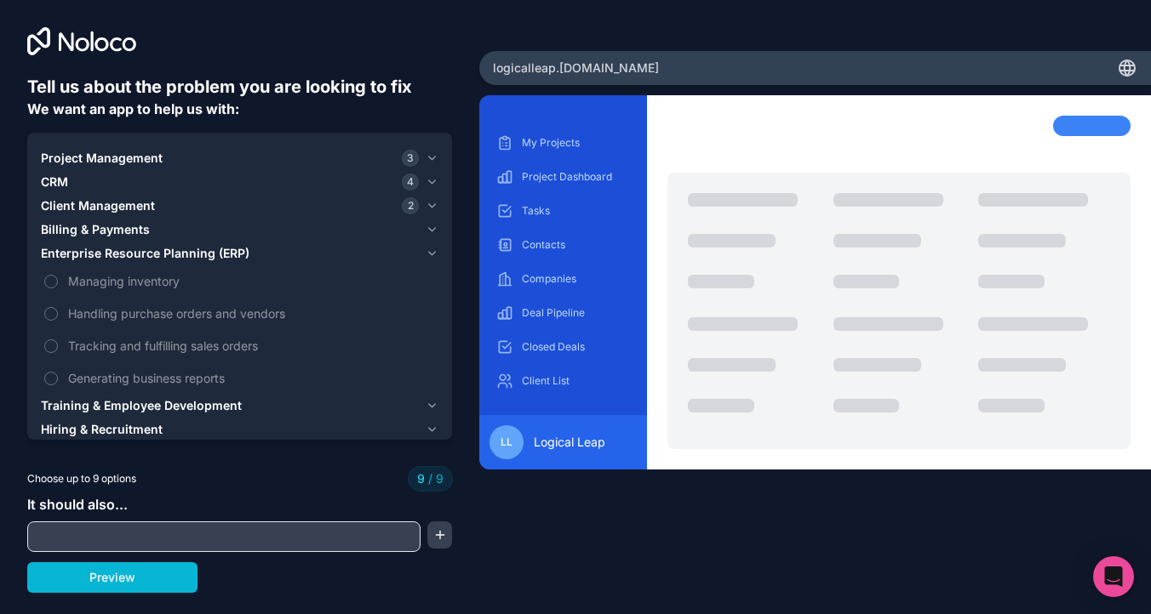
click at [73, 188] on div "CRM 4" at bounding box center [230, 182] width 378 height 17
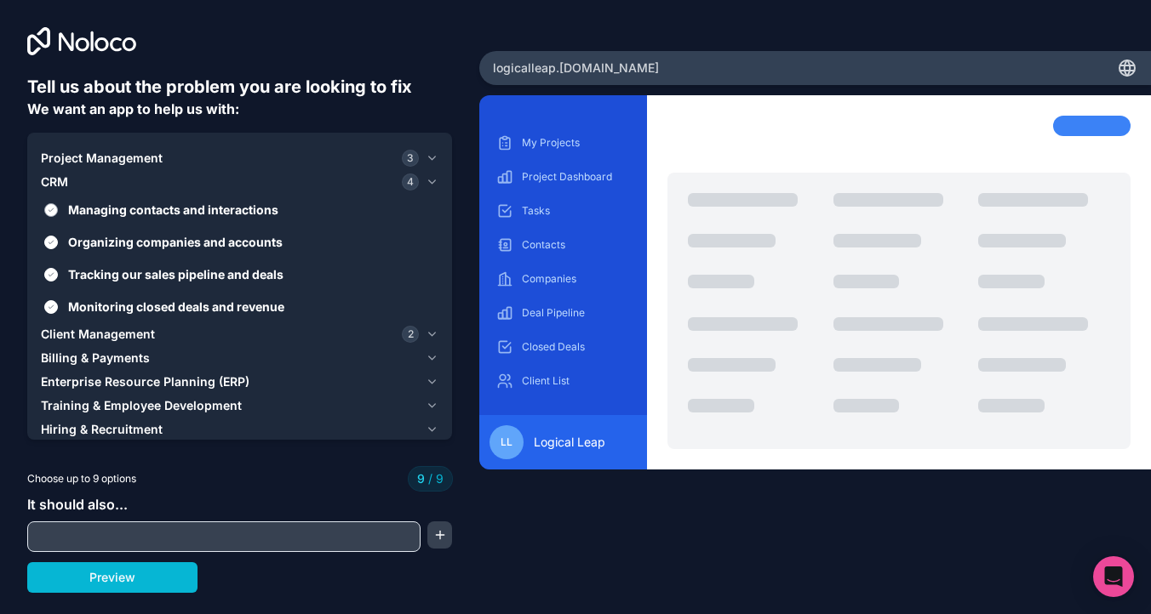
click at [71, 212] on span "Managing contacts and interactions" at bounding box center [251, 210] width 367 height 18
click at [58, 212] on button "Managing contacts and interactions" at bounding box center [51, 210] width 14 height 14
click at [71, 212] on span "Managing contacts and interactions" at bounding box center [251, 210] width 367 height 18
click at [58, 212] on button "Managing contacts and interactions" at bounding box center [51, 210] width 14 height 14
click at [98, 295] on label "Monitoring closed deals and revenue" at bounding box center [239, 306] width 397 height 31
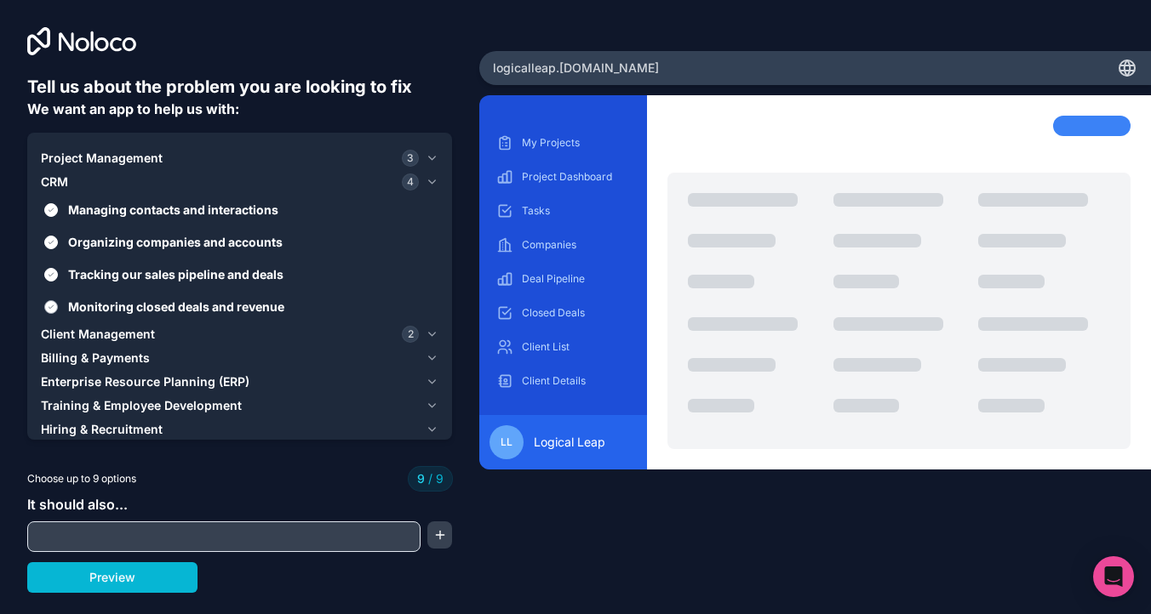
click at [58, 300] on button "Monitoring closed deals and revenue" at bounding box center [51, 307] width 14 height 14
click at [112, 233] on span "Organizing companies and accounts" at bounding box center [251, 242] width 367 height 18
click at [58, 236] on button "Organizing companies and accounts" at bounding box center [51, 243] width 14 height 14
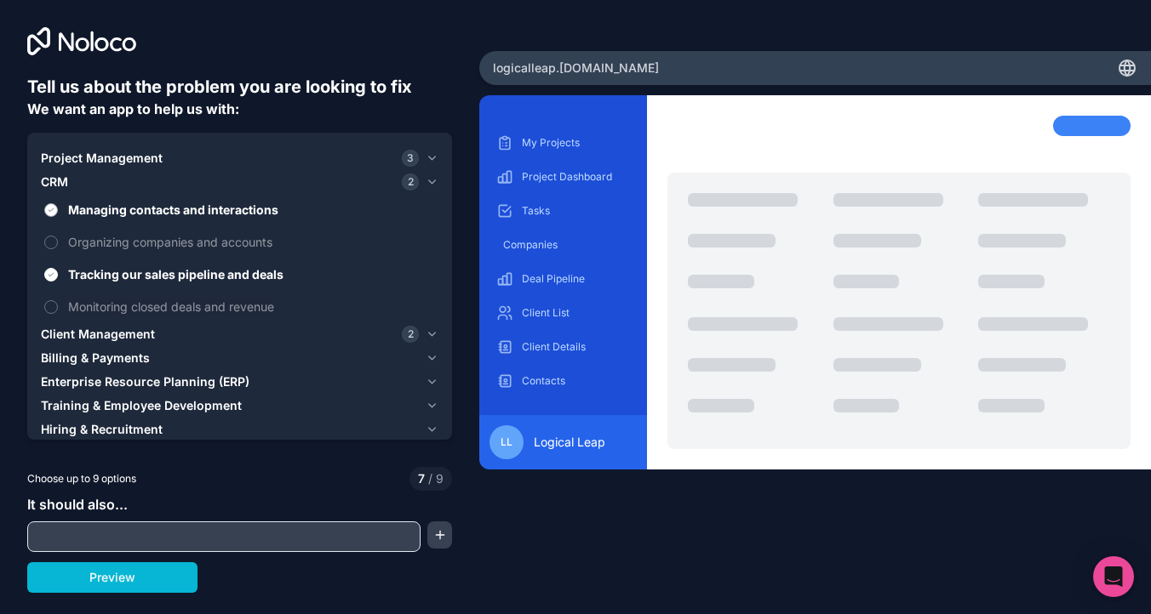
click at [112, 214] on span "Managing contacts and interactions" at bounding box center [251, 210] width 367 height 18
click at [58, 214] on button "Managing contacts and interactions" at bounding box center [51, 210] width 14 height 14
click at [117, 174] on div "CRM 1" at bounding box center [230, 182] width 378 height 17
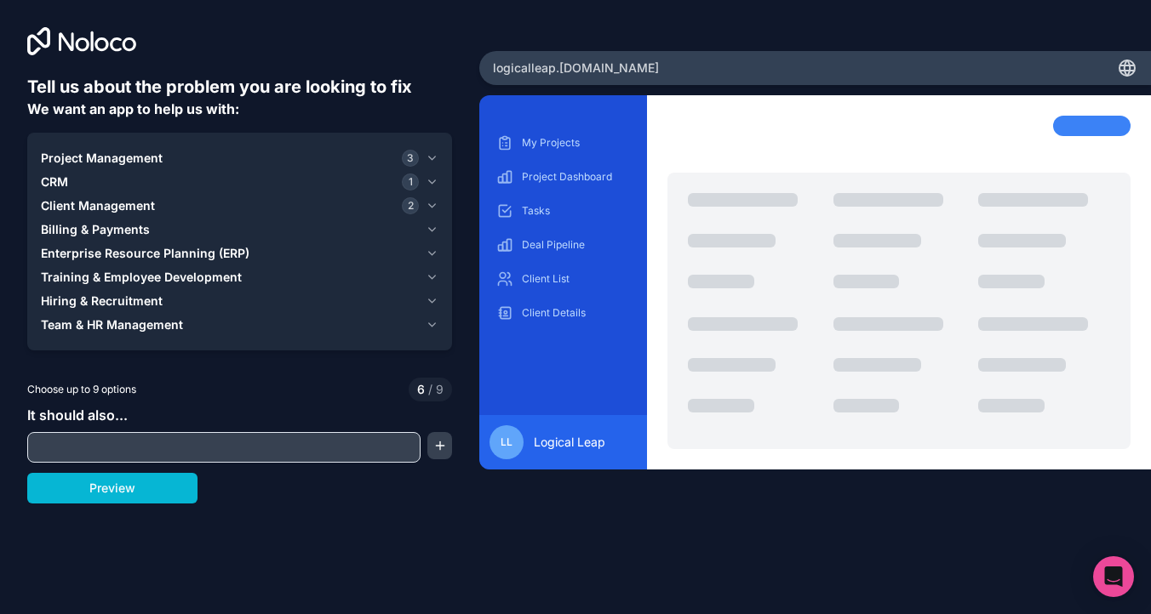
click at [100, 231] on span "Billing & Payments" at bounding box center [95, 229] width 109 height 17
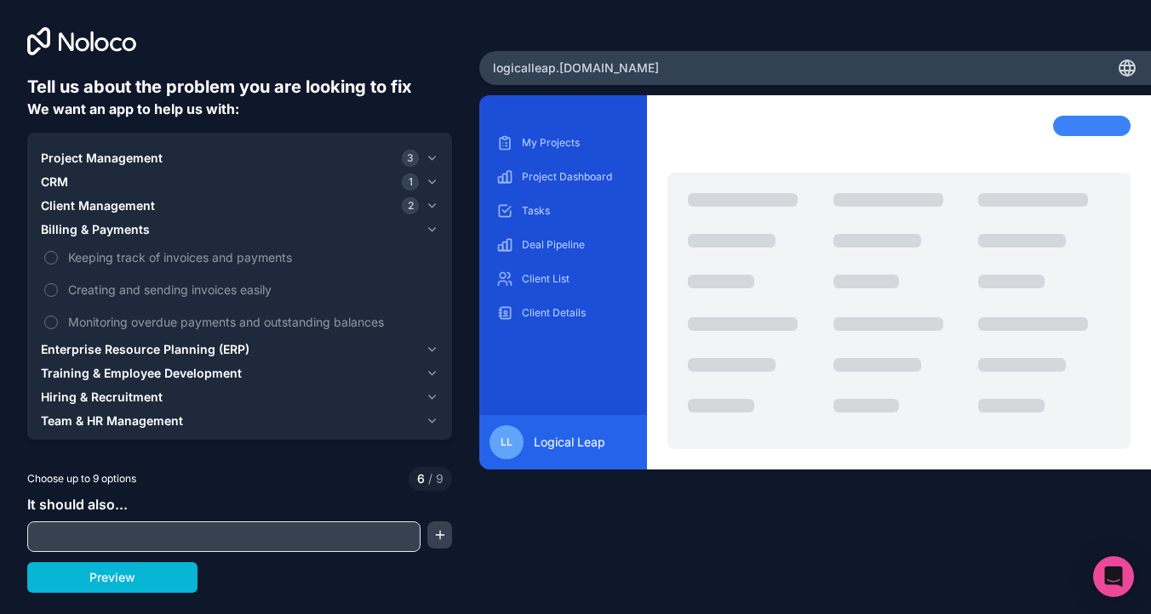
click at [100, 345] on span "Enterprise Resource Planning (ERP)" at bounding box center [145, 349] width 208 height 17
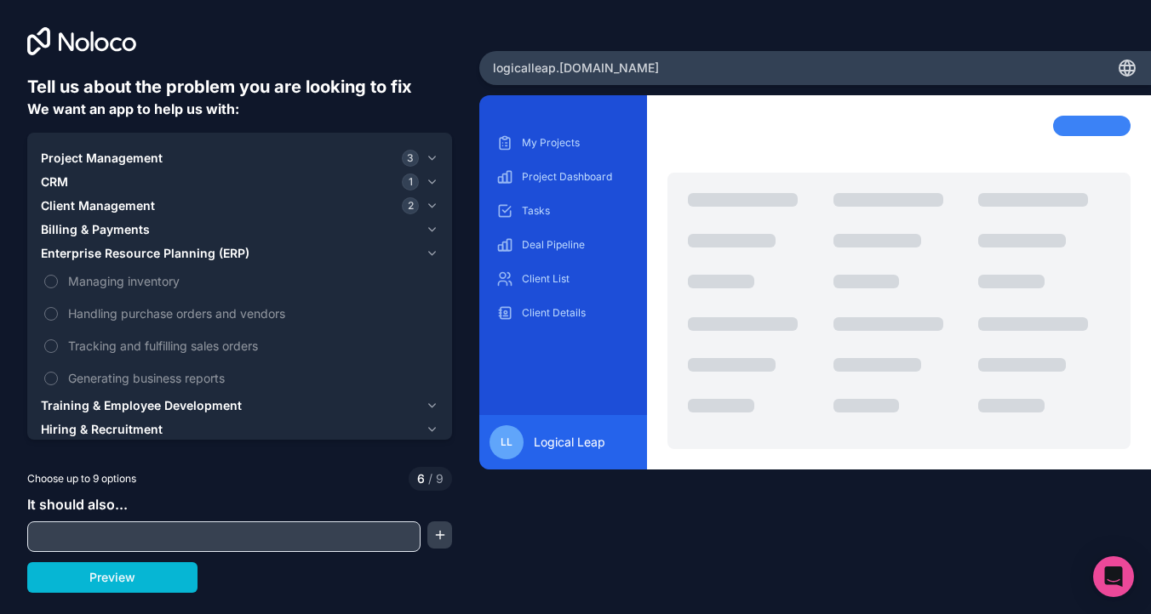
click at [98, 421] on span "Hiring & Recruitment" at bounding box center [102, 429] width 122 height 17
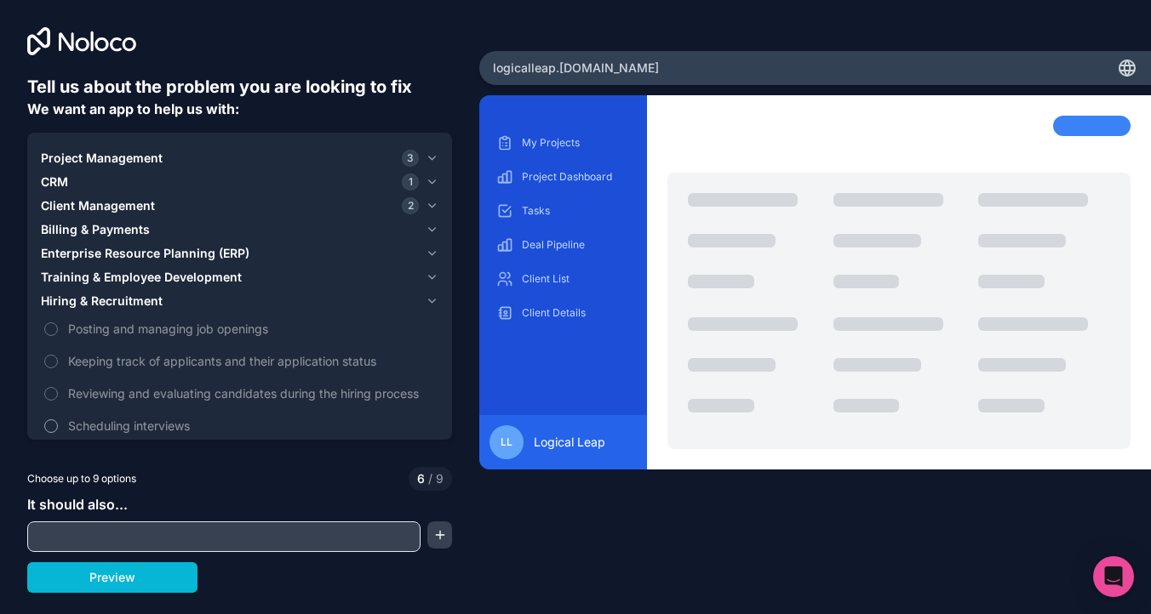
click at [98, 424] on span "Scheduling interviews" at bounding box center [251, 426] width 367 height 18
click at [58, 424] on button "Scheduling interviews" at bounding box center [51, 427] width 14 height 14
click at [109, 395] on span "Reviewing and evaluating candidates during the hiring process" at bounding box center [251, 394] width 367 height 18
click at [58, 395] on button "Reviewing and evaluating candidates during the hiring process" at bounding box center [51, 394] width 14 height 14
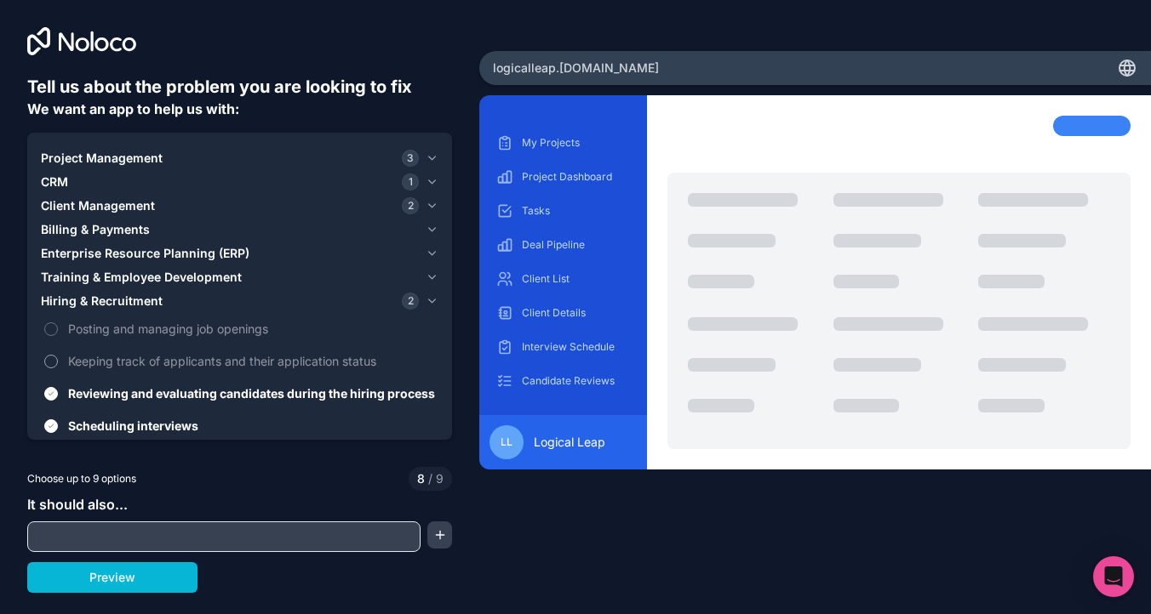
click at [111, 369] on span "Keeping track of applicants and their application status" at bounding box center [251, 361] width 367 height 18
click at [58, 368] on button "Keeping track of applicants and their application status" at bounding box center [51, 362] width 14 height 14
click at [111, 339] on label "Posting and managing job openings" at bounding box center [239, 328] width 397 height 31
click at [111, 286] on button "Training & Employee Development" at bounding box center [239, 278] width 397 height 24
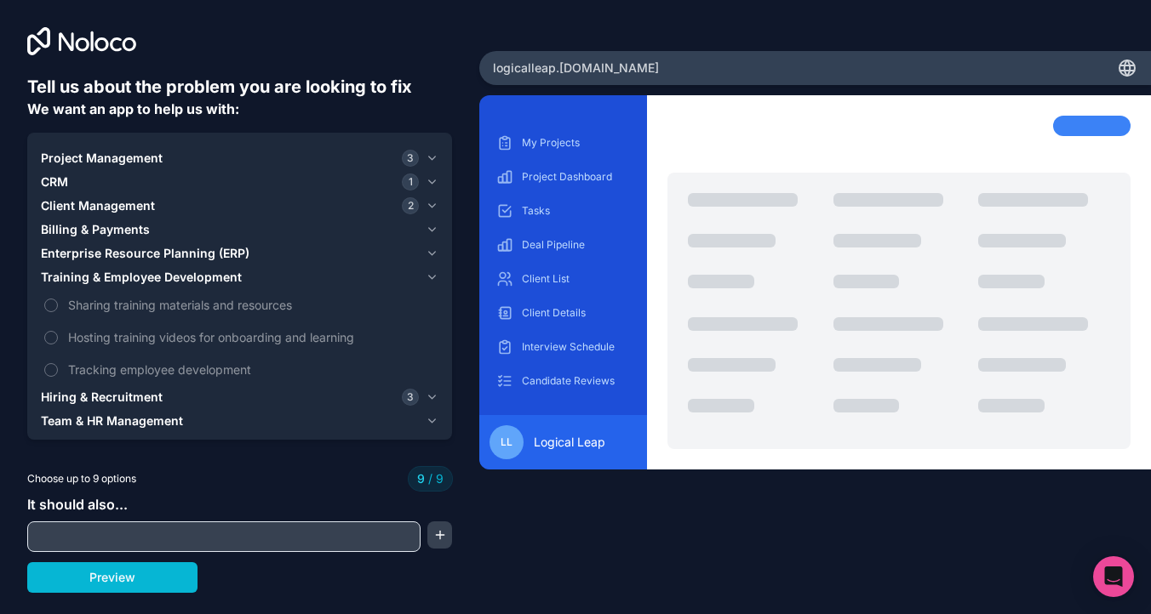
click at [117, 540] on input "text" at bounding box center [223, 537] width 385 height 24
type input "Brand Profiles"
click at [146, 577] on button "Preview" at bounding box center [112, 577] width 170 height 31
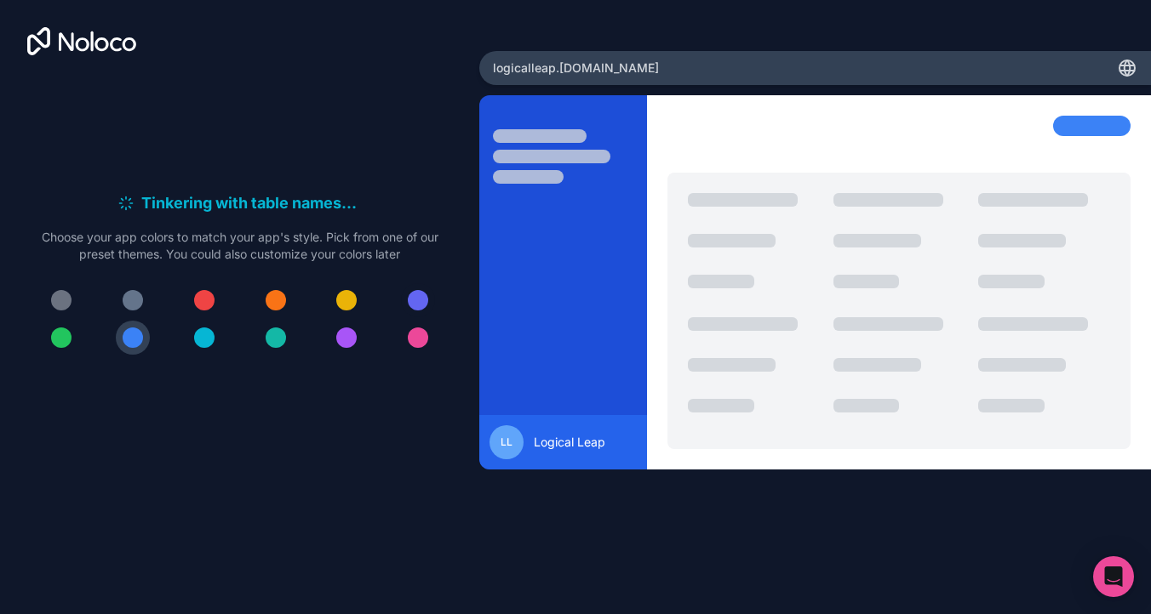
click at [414, 300] on div at bounding box center [418, 300] width 20 height 20
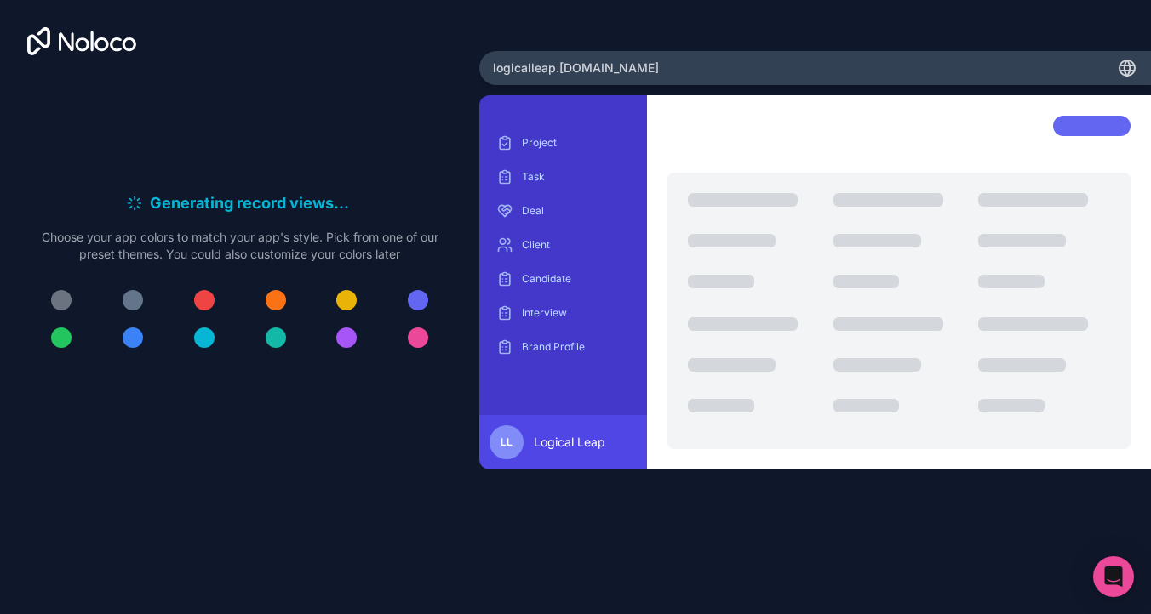
click at [420, 304] on div at bounding box center [418, 300] width 20 height 20
click at [595, 62] on span "logicalleap .noloco.co" at bounding box center [576, 68] width 166 height 17
click at [562, 418] on div "LL Logical Leap" at bounding box center [563, 442] width 168 height 54
click at [562, 450] on span "Logical Leap" at bounding box center [569, 442] width 71 height 17
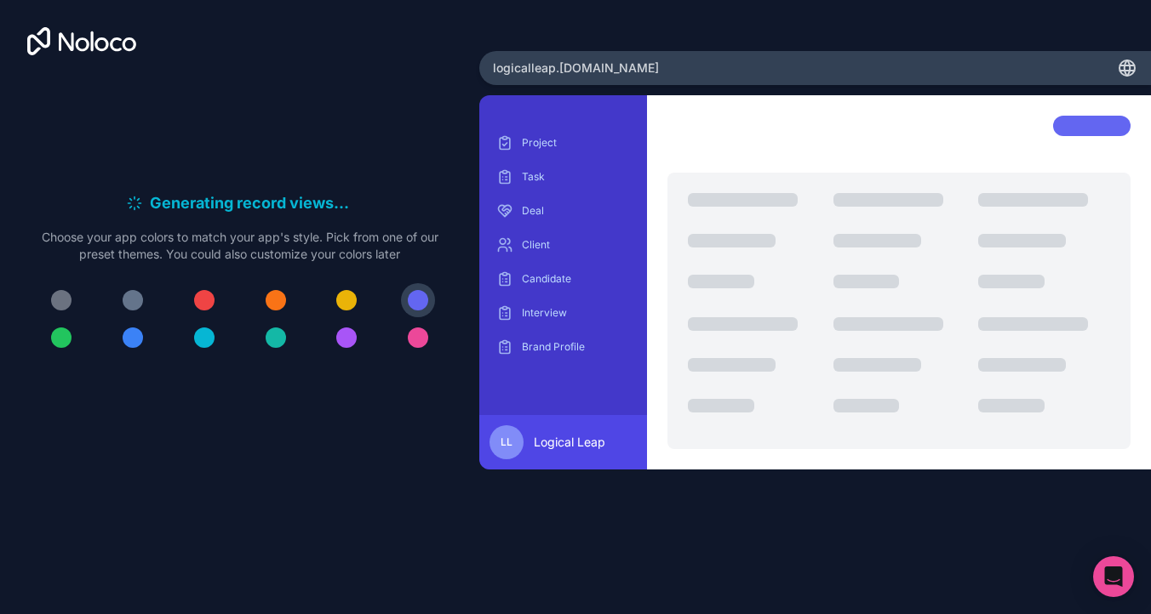
click at [549, 328] on div "Project Task Deal Client Candidate Interview Brand Profile" at bounding box center [563, 244] width 140 height 231
click at [548, 318] on p "Interview" at bounding box center [576, 313] width 108 height 14
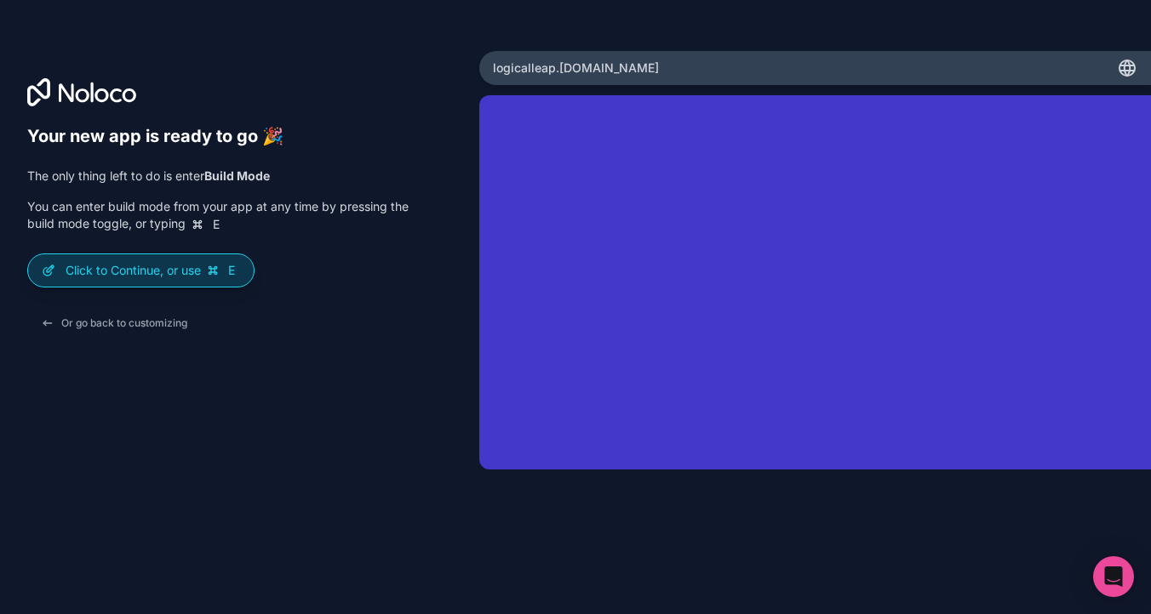
click at [192, 268] on p "Click to Continue, or use E" at bounding box center [153, 270] width 174 height 17
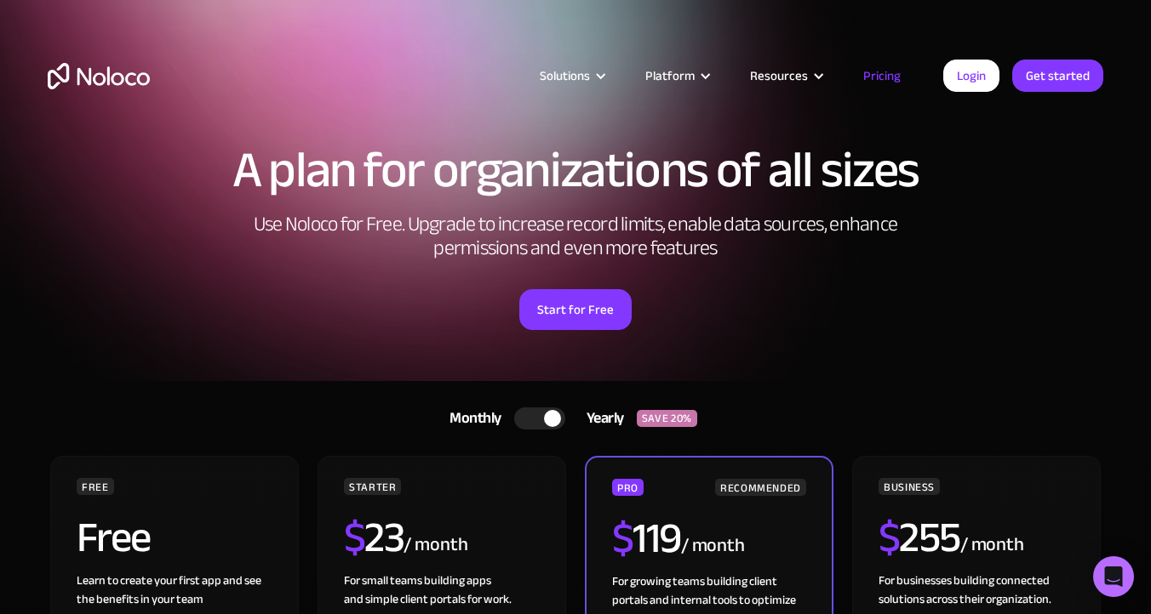
click at [536, 429] on div at bounding box center [539, 419] width 51 height 22
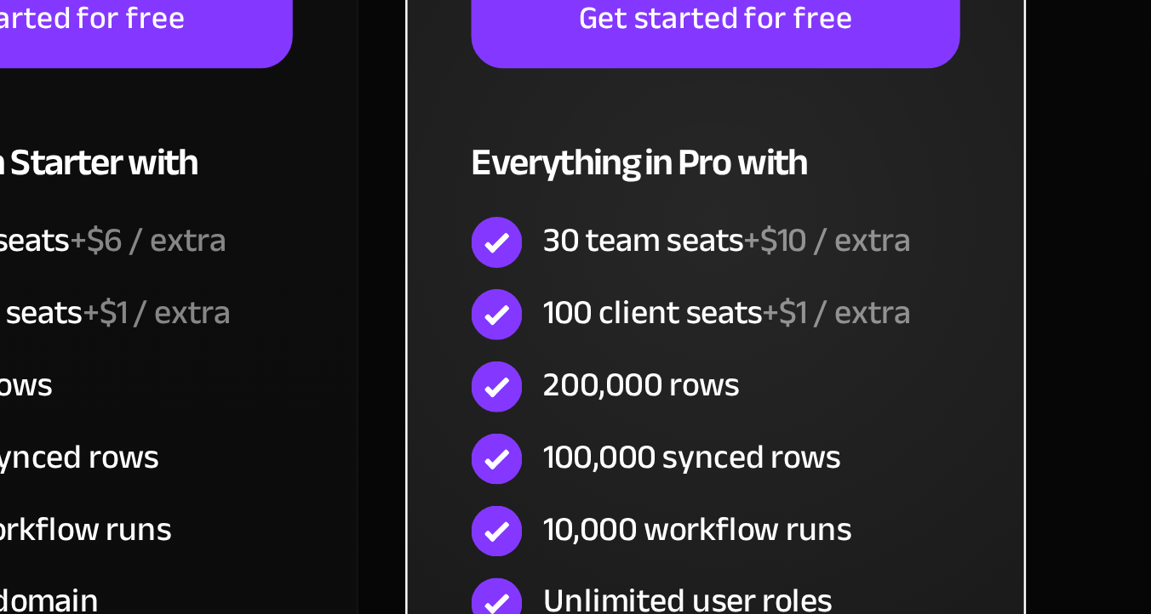
scroll to position [491, 0]
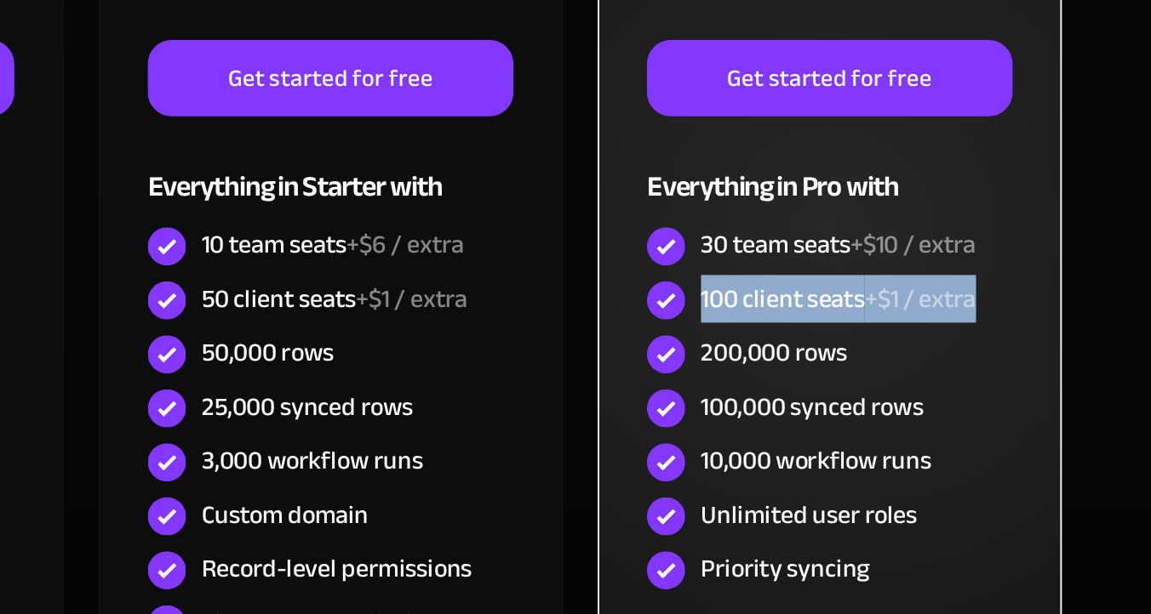
drag, startPoint x: 908, startPoint y: 301, endPoint x: 1065, endPoint y: 303, distance: 156.6
click at [1065, 303] on div "100 client seats +$1 / extra" at bounding box center [976, 302] width 196 height 29
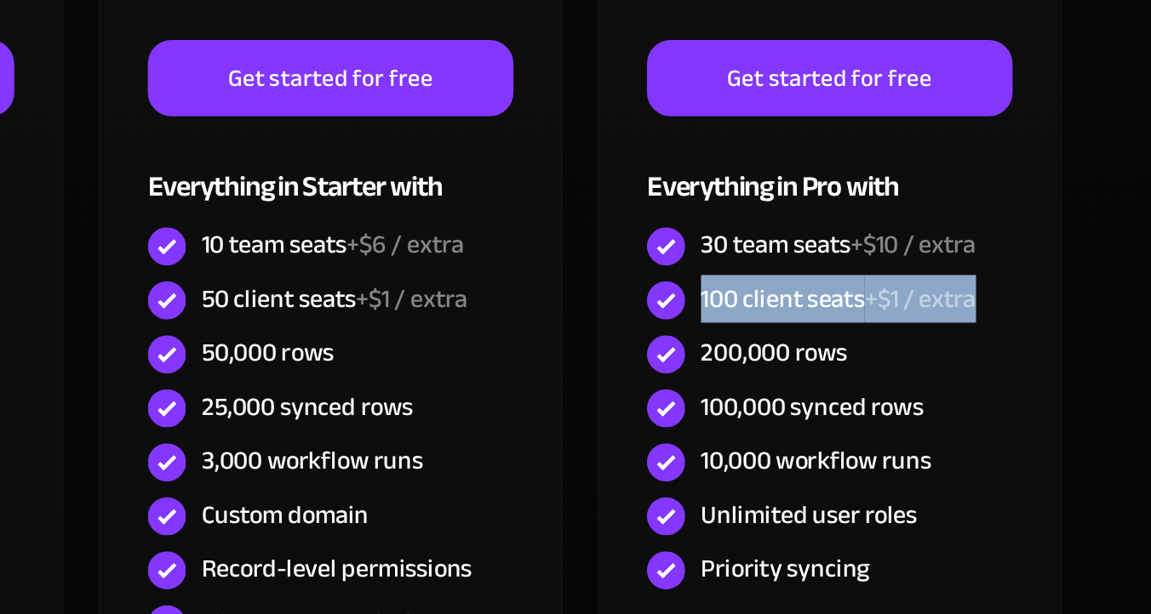
drag, startPoint x: 907, startPoint y: 296, endPoint x: 1128, endPoint y: 311, distance: 220.9
click at [1128, 311] on section "Monthly Yearly SAVE 20% Monthly Yearly SAVE 20% FREE Free Learn to create your …" at bounding box center [575, 297] width 1151 height 814
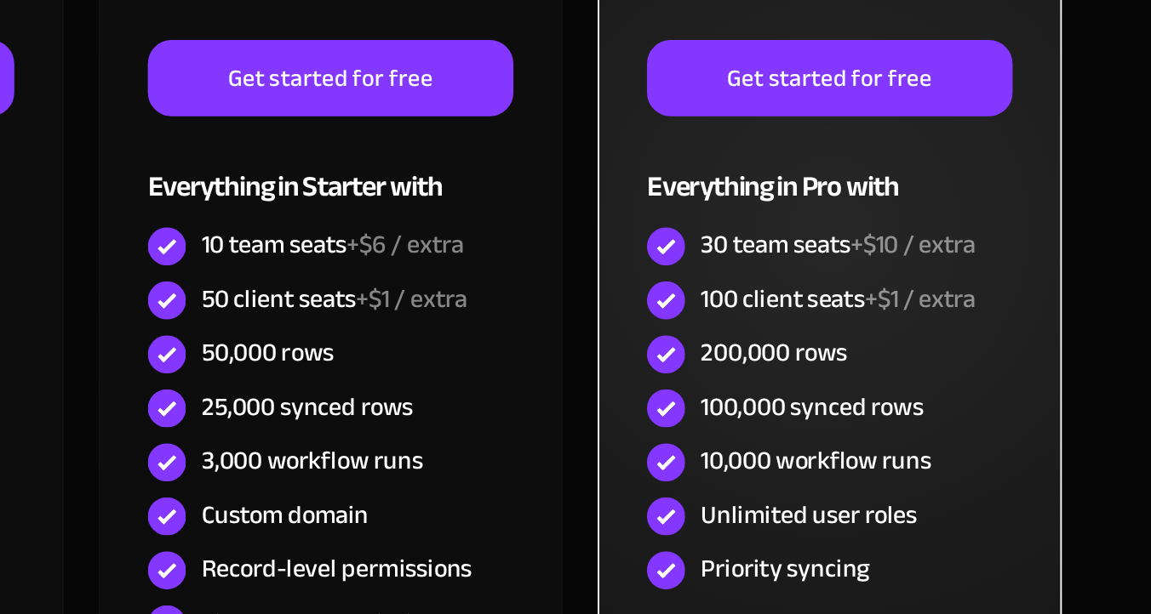
click at [1032, 334] on div "200,000 rows" at bounding box center [976, 331] width 196 height 29
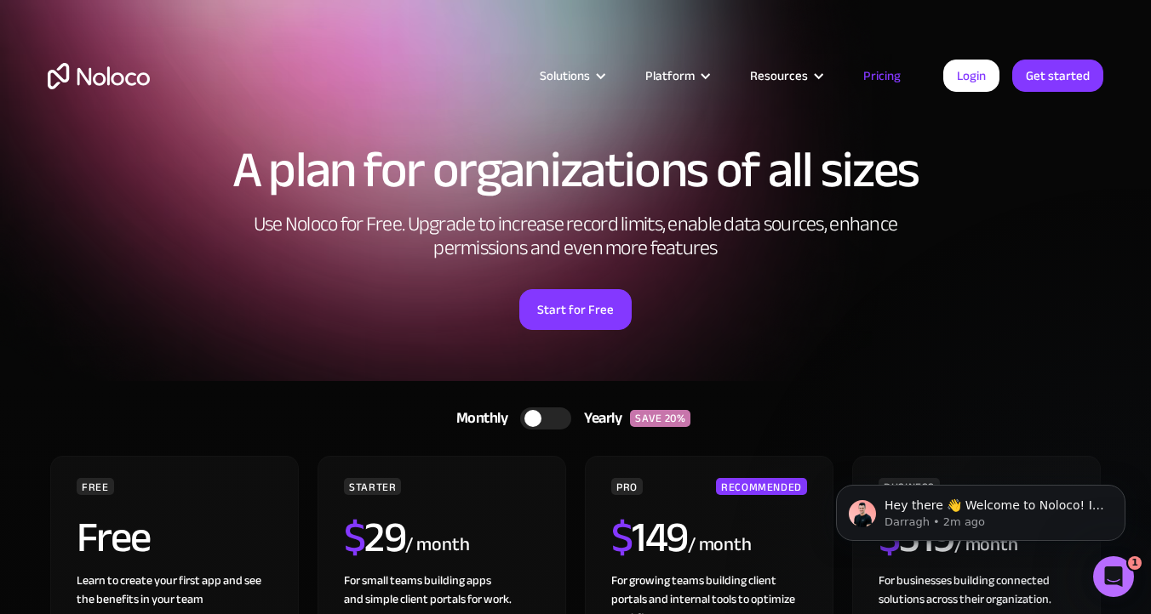
scroll to position [0, 0]
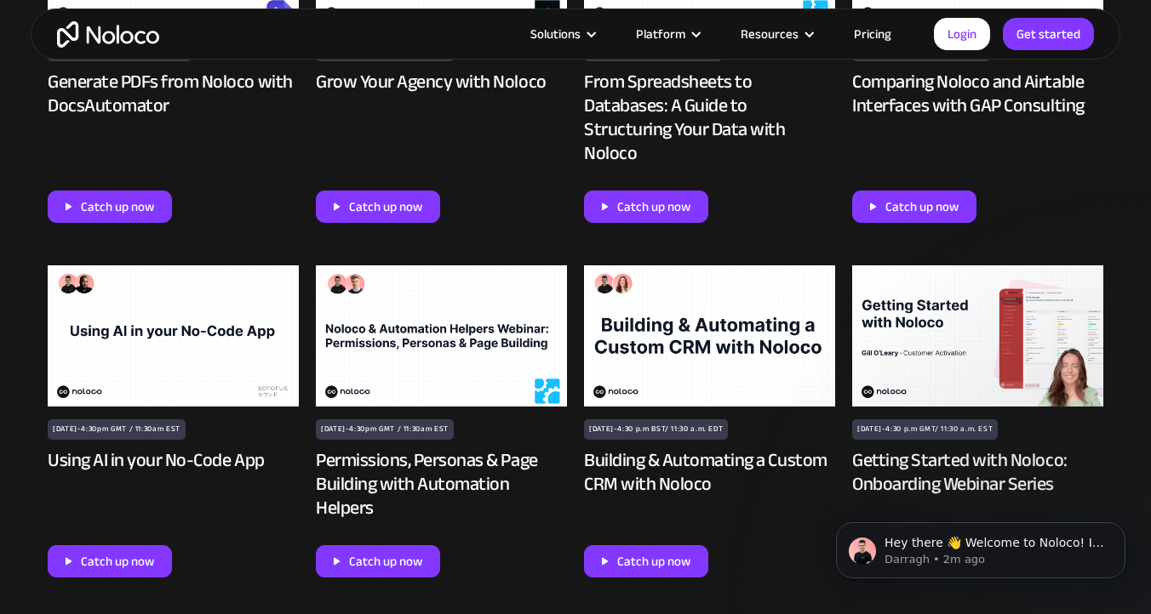
scroll to position [2708, 0]
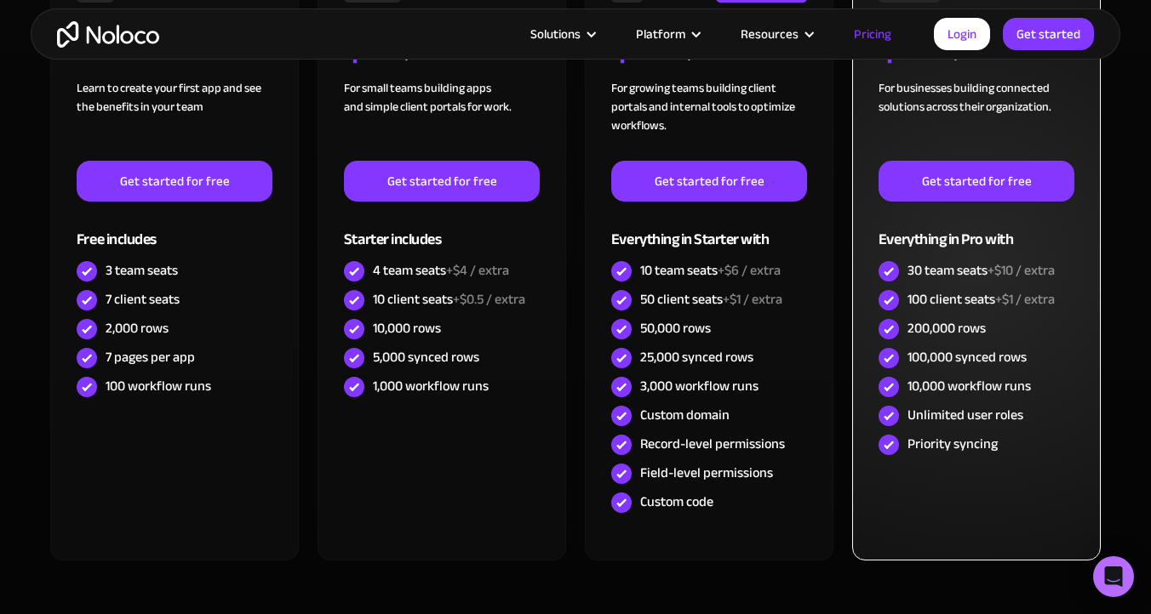
scroll to position [485, 0]
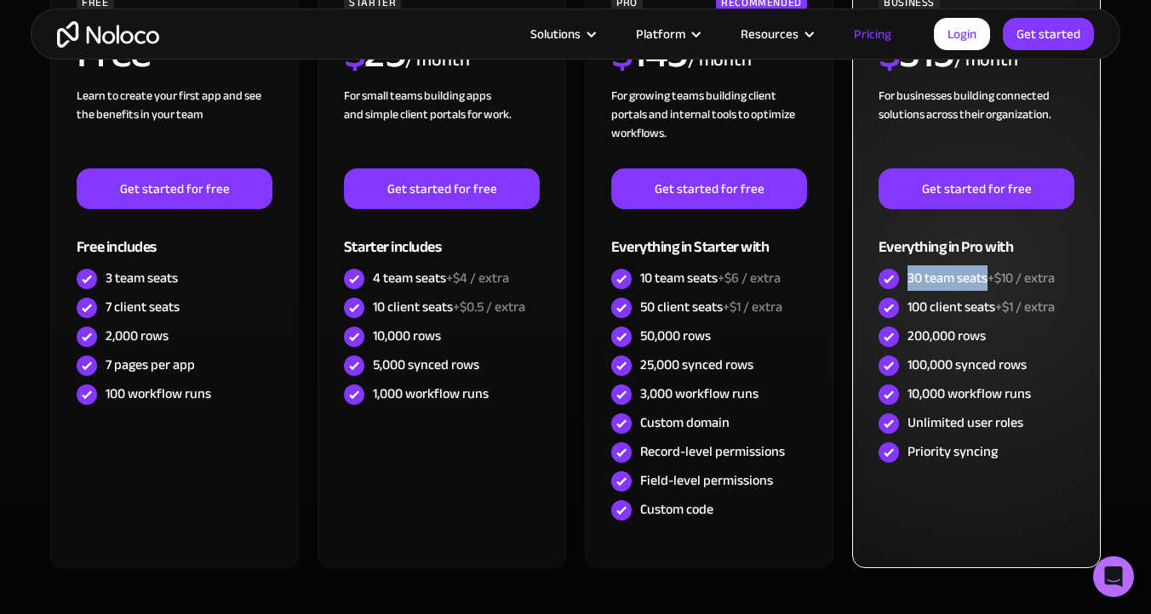
drag, startPoint x: 907, startPoint y: 281, endPoint x: 988, endPoint y: 282, distance: 80.8
click at [988, 282] on div "30 team seats +$10 / extra" at bounding box center [980, 278] width 147 height 19
click at [944, 317] on div "100 client seats +$1 / extra" at bounding box center [980, 307] width 147 height 19
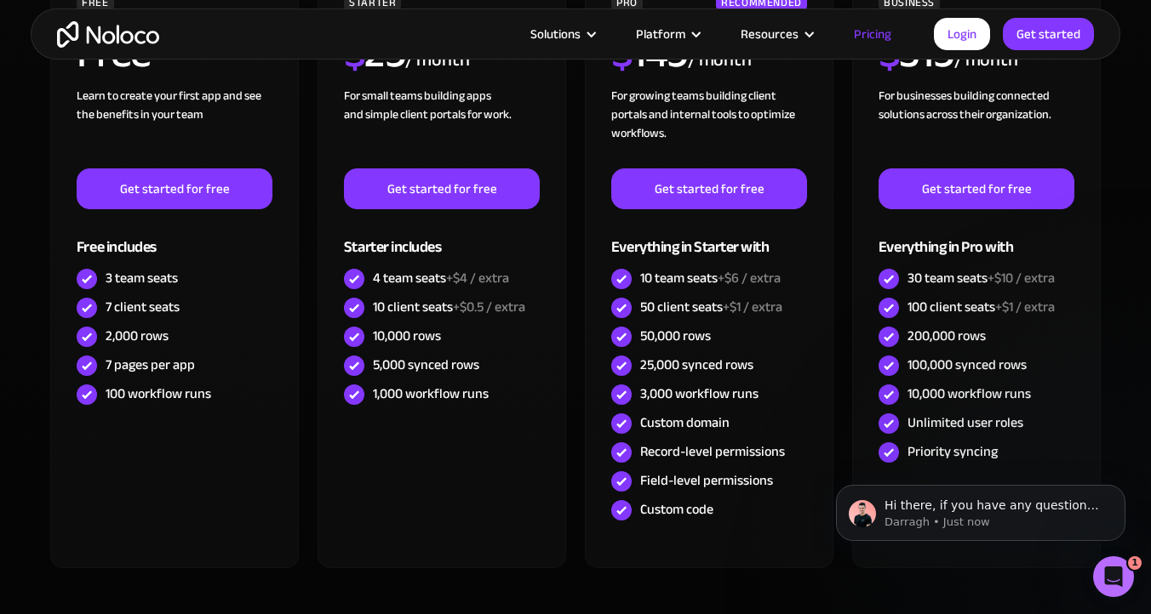
scroll to position [0, 0]
click at [960, 26] on link "Login" at bounding box center [962, 34] width 56 height 32
